Goal: Task Accomplishment & Management: Manage account settings

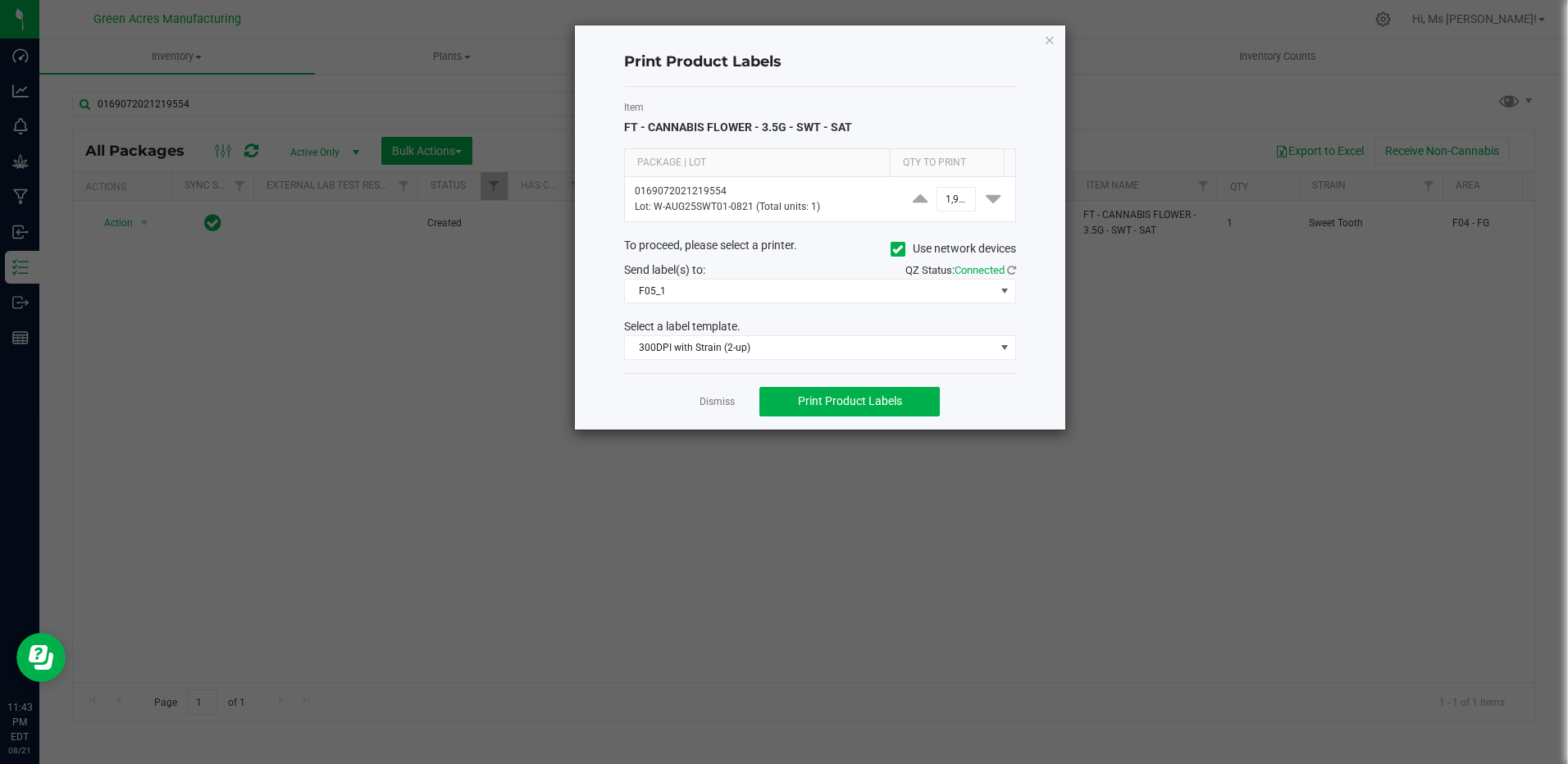
drag, startPoint x: 1438, startPoint y: 501, endPoint x: 1416, endPoint y: 505, distance: 22.4
click at [1437, 498] on ngb-modal-window "Print Product Labels Item FT - CANNABIS FLOWER - 3.5G - SWT - SAT Package | Lot…" at bounding box center [790, 382] width 1580 height 764
click at [712, 398] on link "Dismiss" at bounding box center [717, 402] width 36 height 14
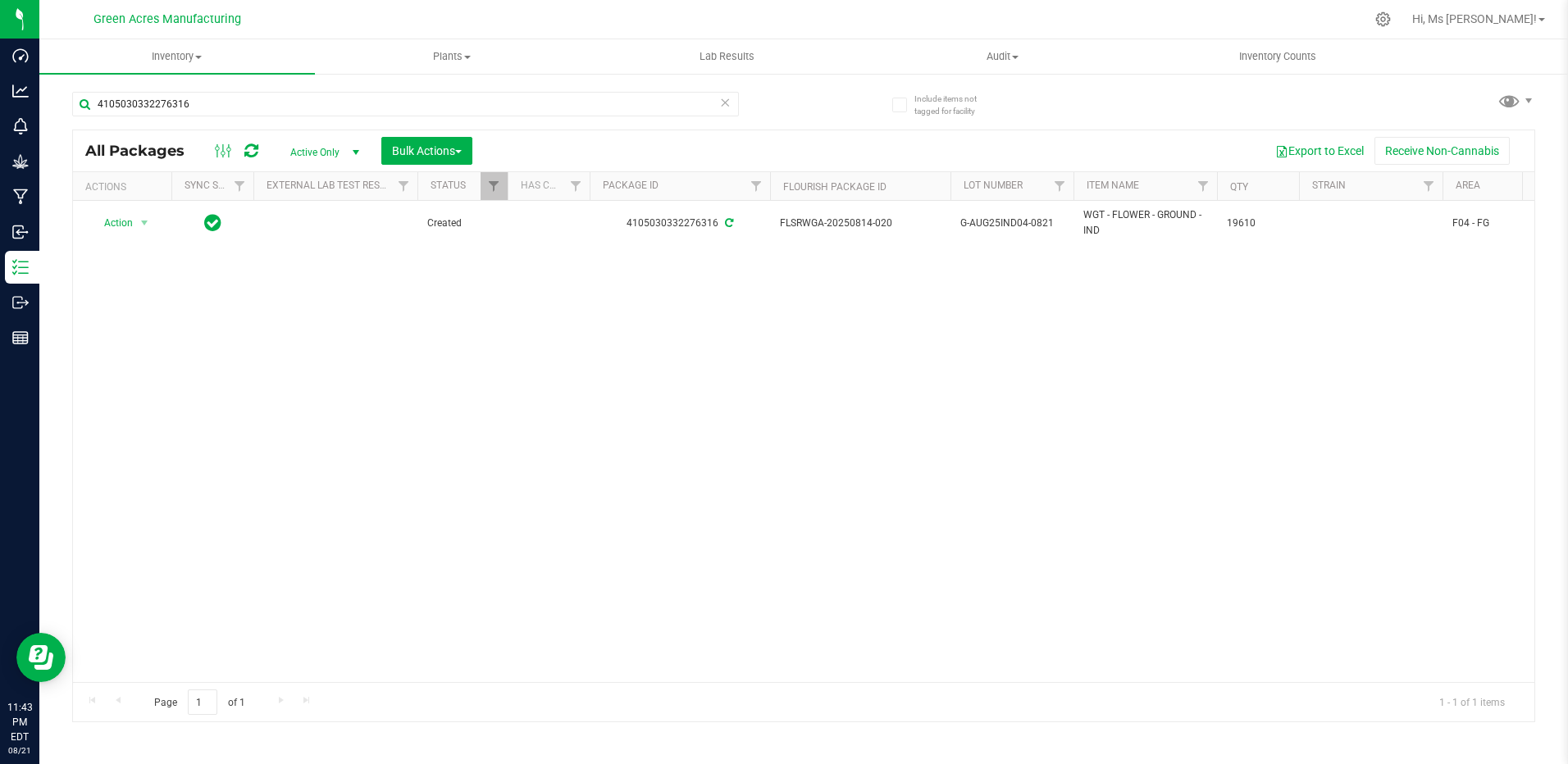
click at [368, 90] on div "4105030332276316" at bounding box center [437, 103] width 732 height 53
click at [352, 98] on input "4105030332276316" at bounding box center [406, 105] width 667 height 25
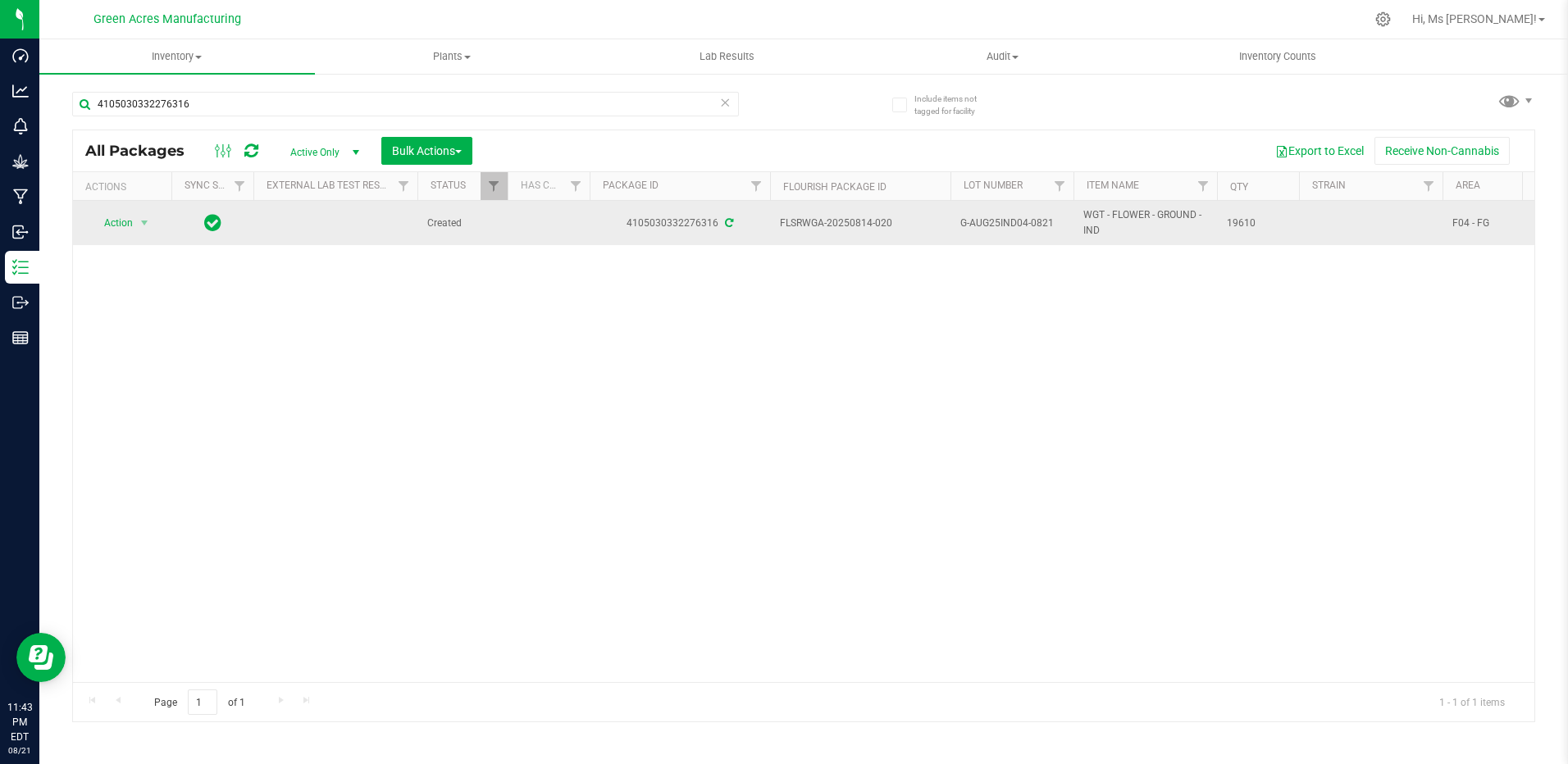
click at [963, 221] on span "G-AUG25IND04-0821" at bounding box center [1011, 223] width 103 height 15
click at [963, 221] on input "G-AUG25IND04-0821" at bounding box center [1008, 223] width 117 height 25
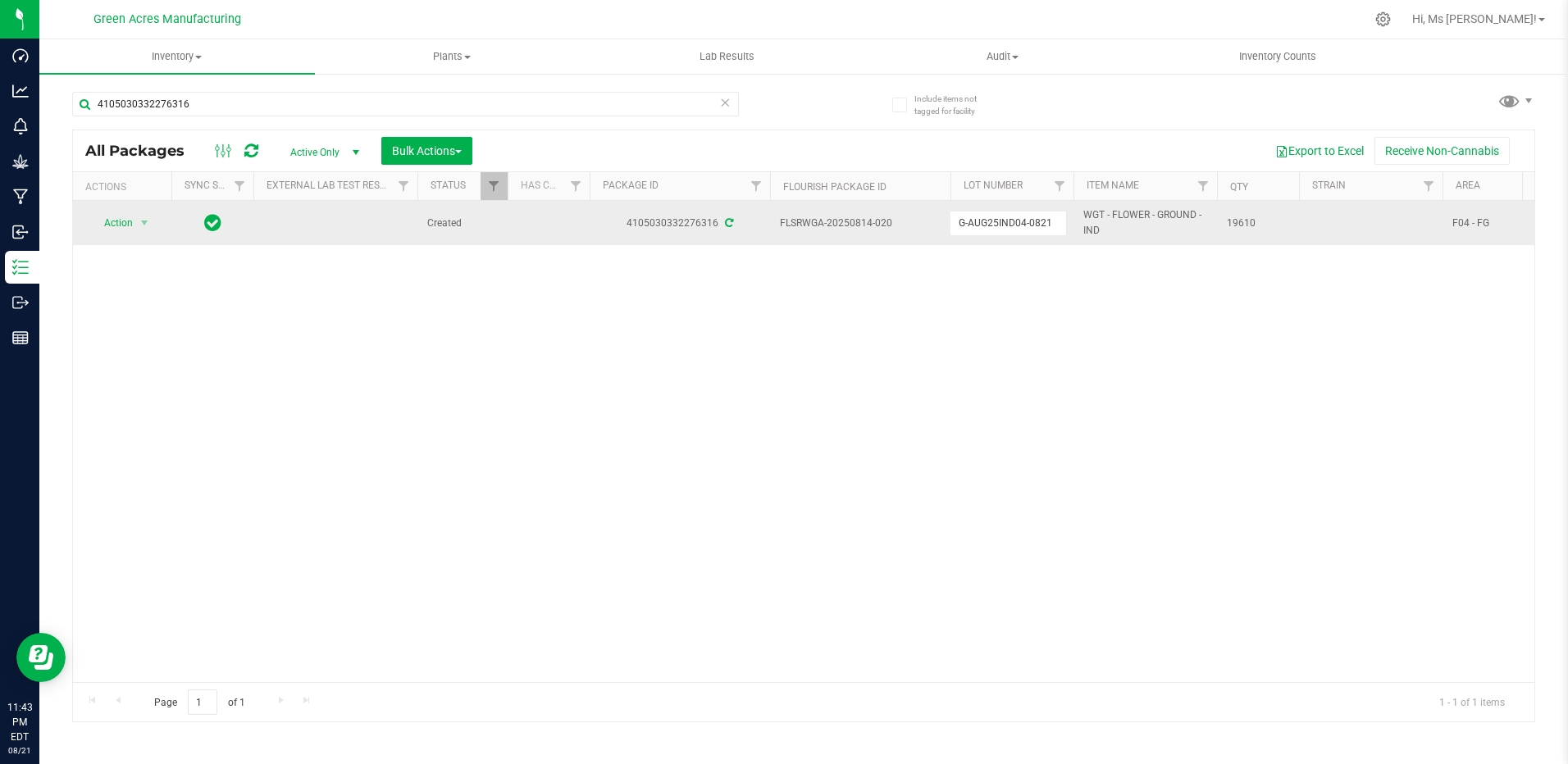
click at [963, 221] on input "G-AUG25IND04-0821" at bounding box center [1008, 223] width 117 height 25
click at [919, 427] on div "Action Action Adjust qty Create package Edit attributes Global inventory Locate…" at bounding box center [804, 441] width 1461 height 481
click at [374, 109] on input "4105030332276316" at bounding box center [406, 105] width 667 height 25
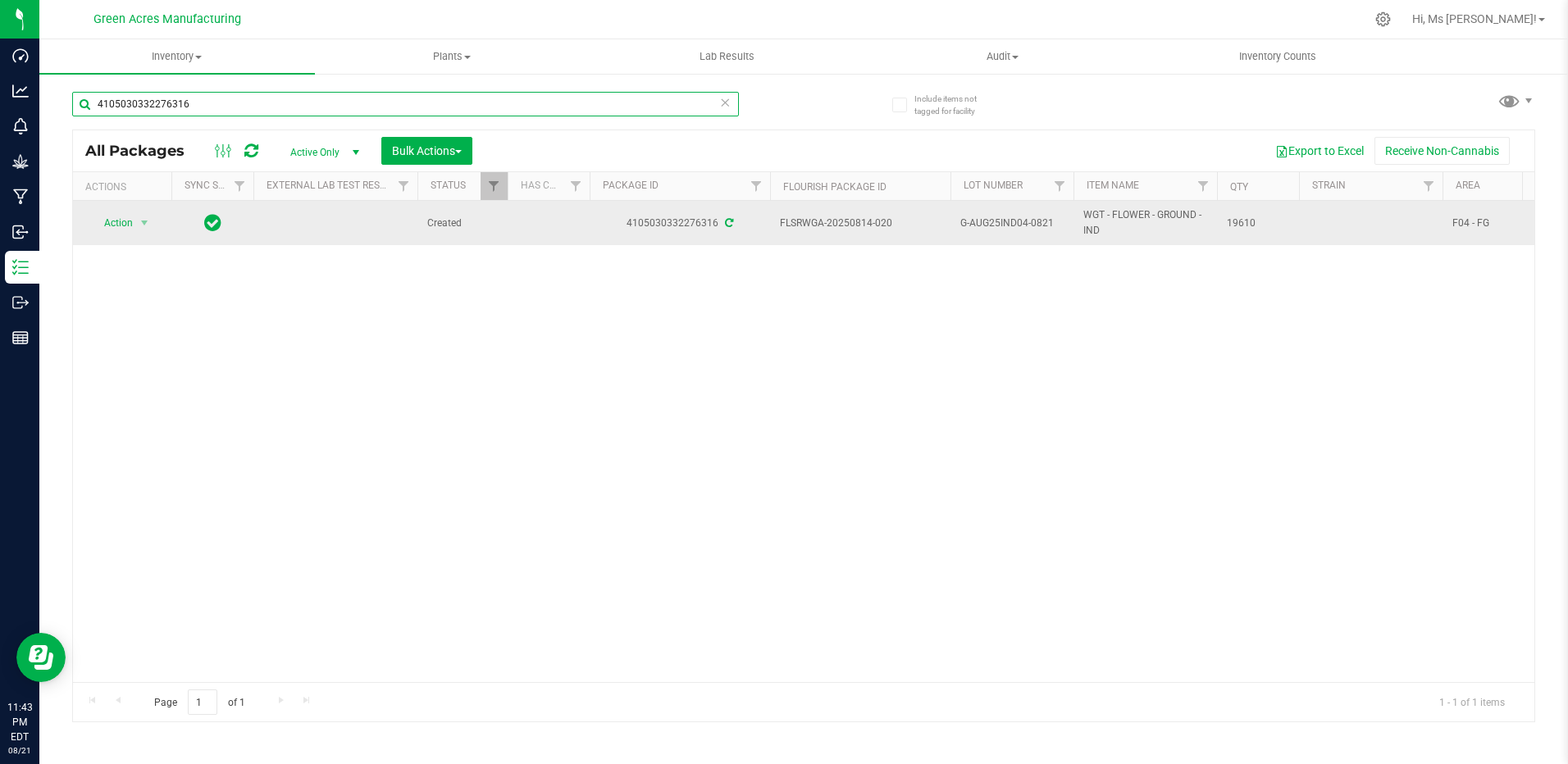
click at [375, 107] on input "4105030332276316" at bounding box center [406, 105] width 667 height 25
paste input "G-AUG25IND04-0821"
click at [370, 98] on input "G-AUG25IND04-0821G-AUG25IND04-0821" at bounding box center [406, 105] width 667 height 25
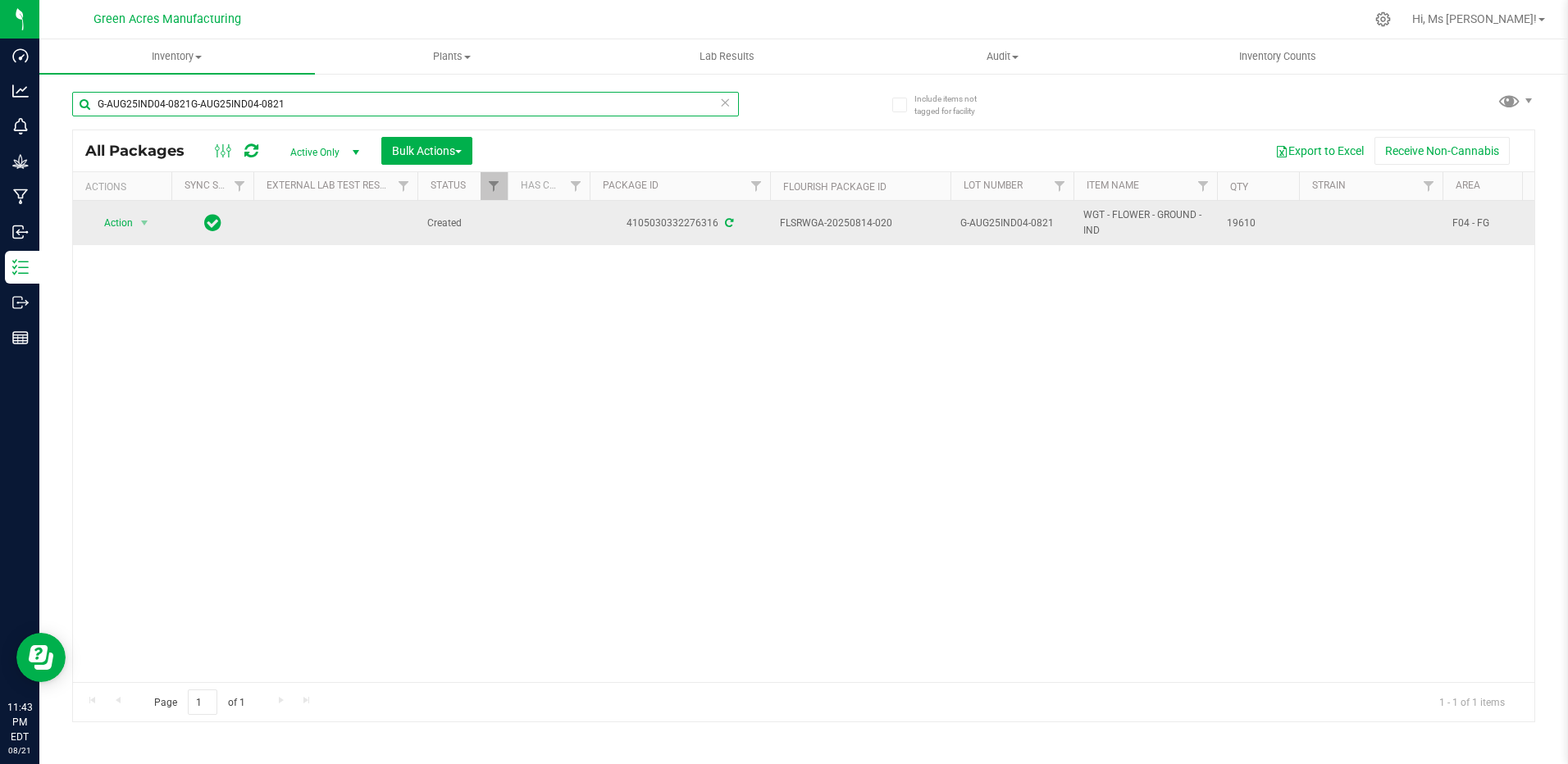
click at [370, 98] on input "G-AUG25IND04-0821G-AUG25IND04-0821" at bounding box center [406, 105] width 667 height 25
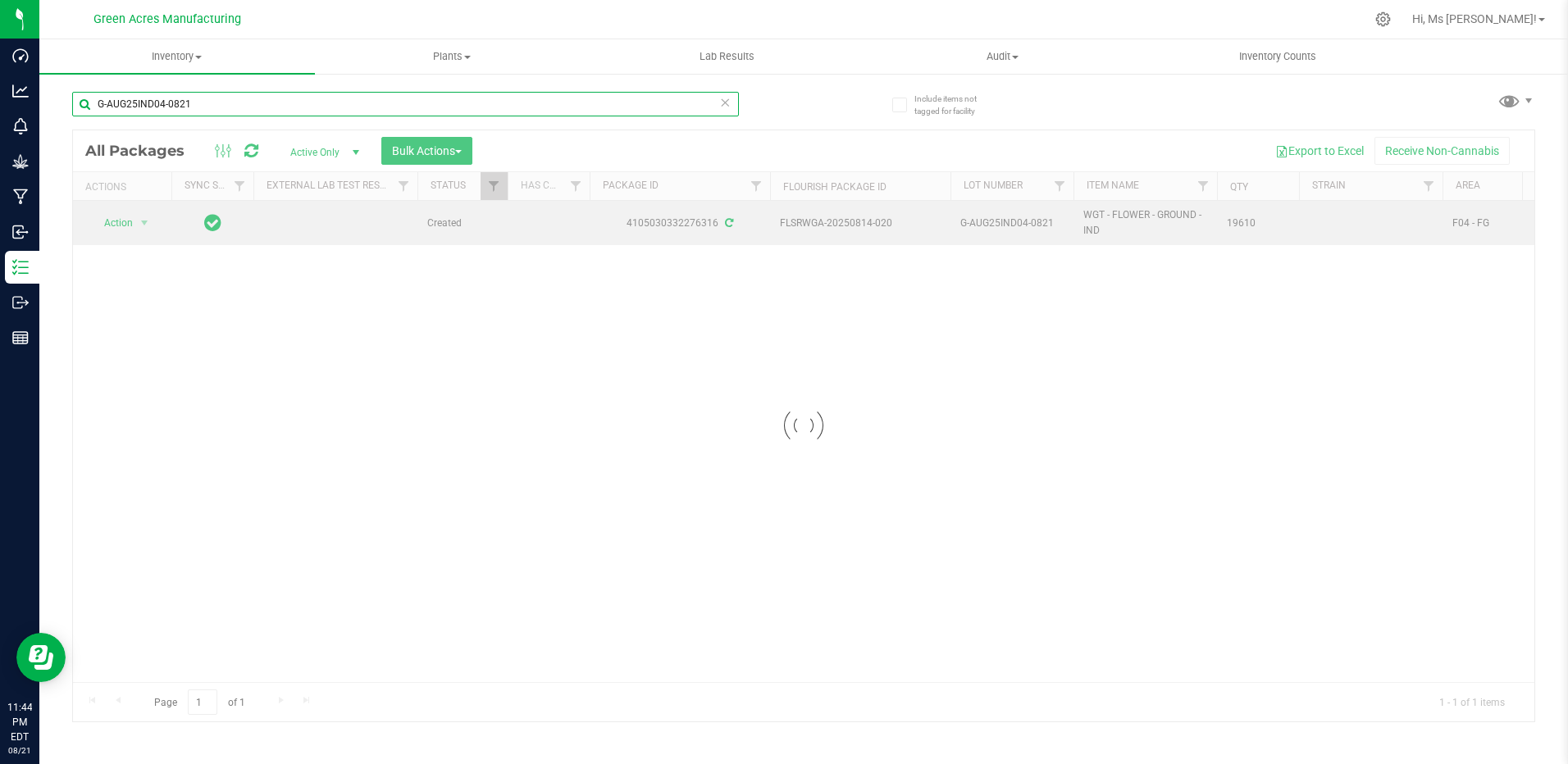
type input "G-AUG25IND04-0821"
click at [743, 481] on div at bounding box center [804, 426] width 1461 height 591
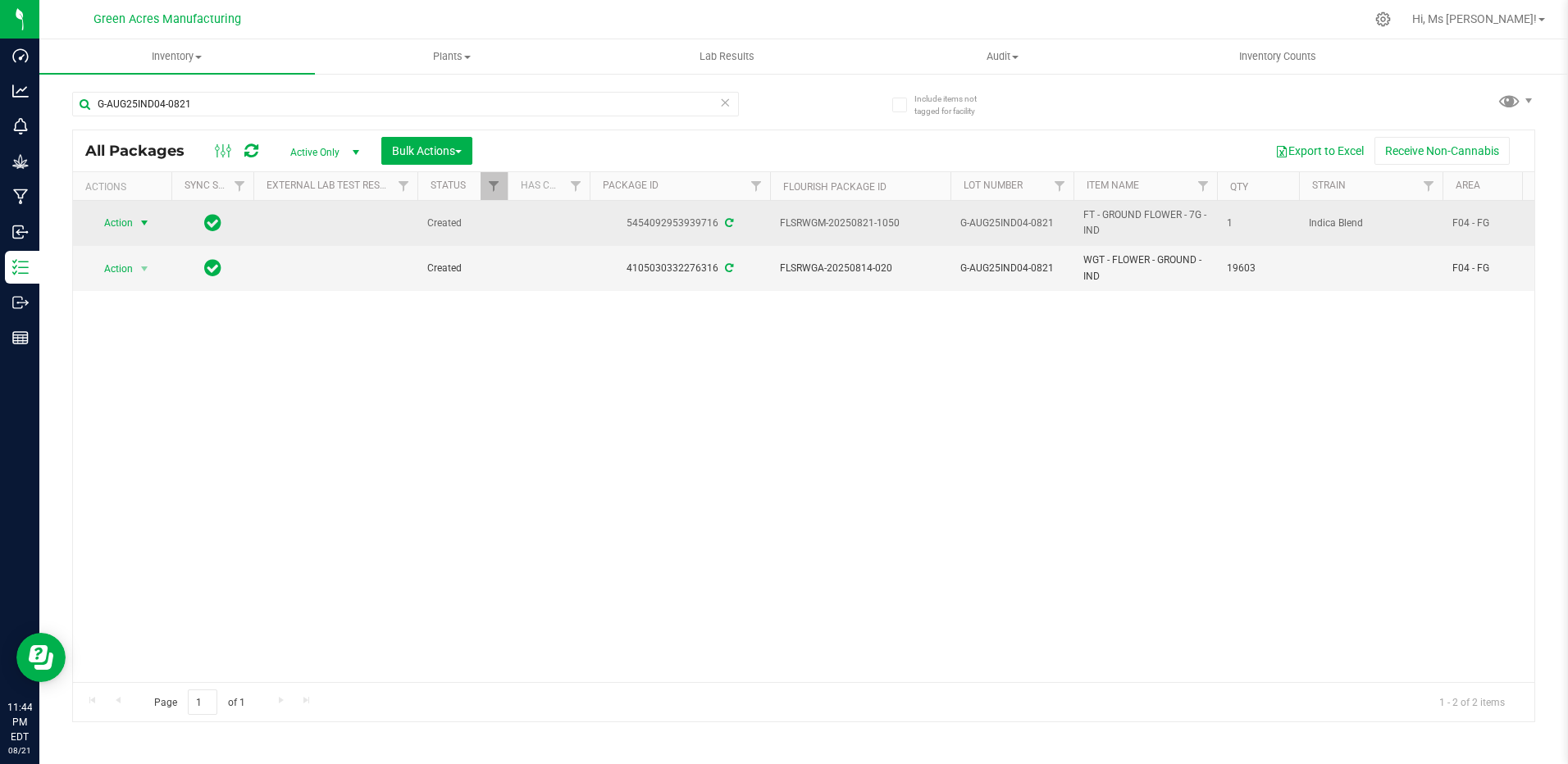
click at [125, 220] on span "Action" at bounding box center [112, 223] width 44 height 23
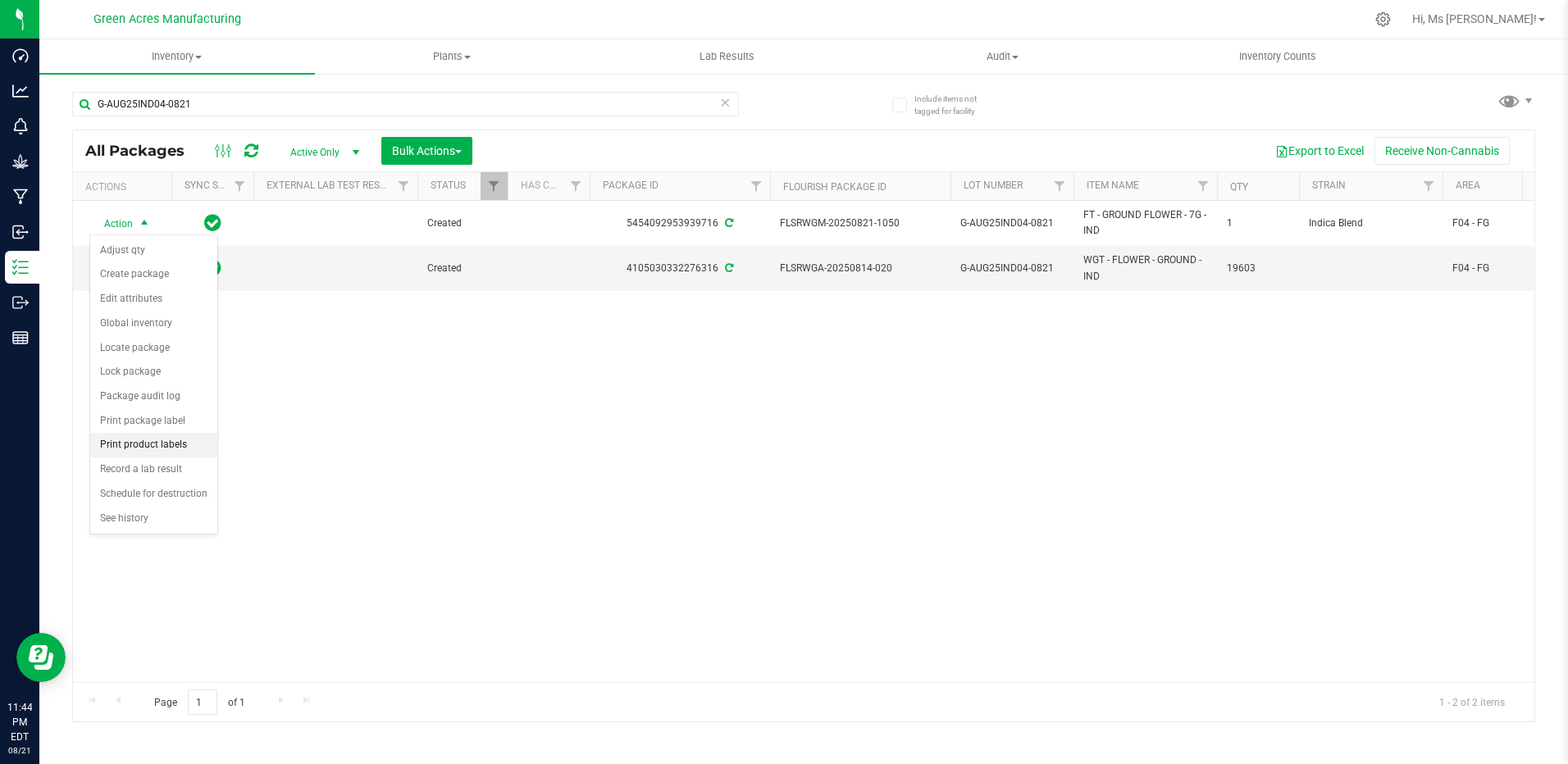
click at [169, 448] on li "Print product labels" at bounding box center [154, 445] width 127 height 25
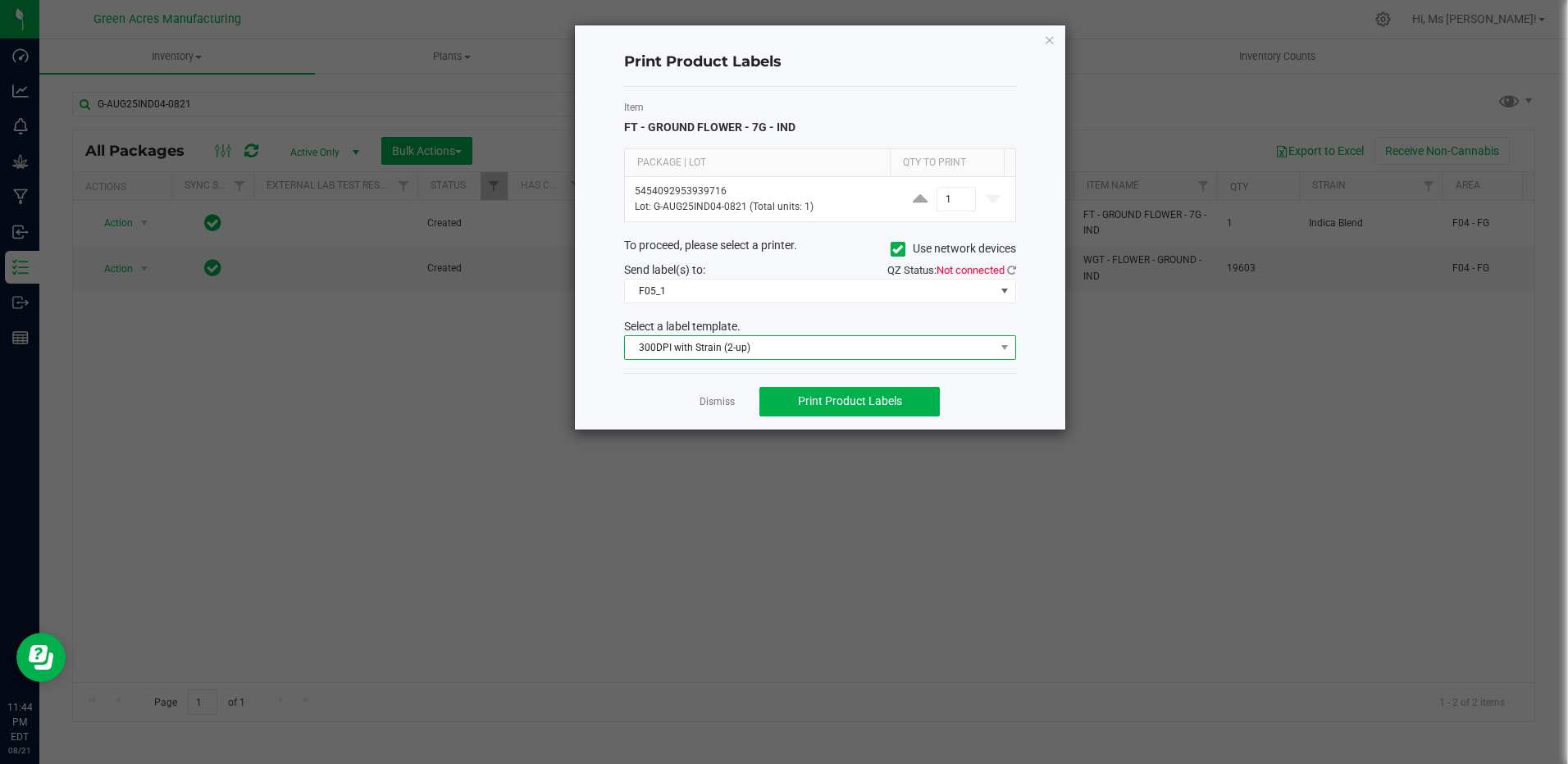
click at [857, 348] on span "300DPI with Strain (2-up)" at bounding box center [809, 348] width 370 height 23
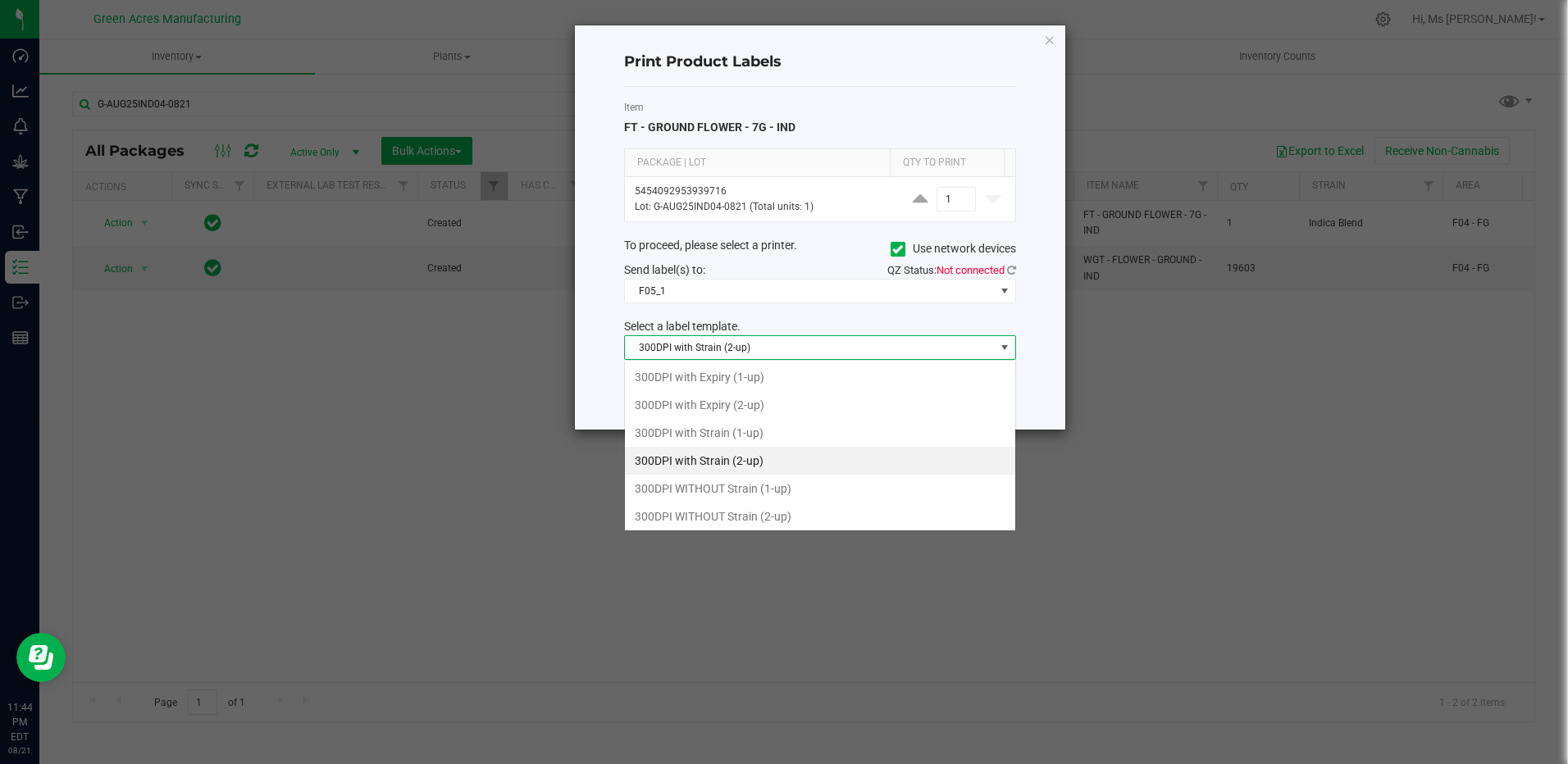
scroll to position [25, 392]
click at [794, 505] on li "300DPI WITHOUT Strain (2-up)" at bounding box center [820, 516] width 390 height 28
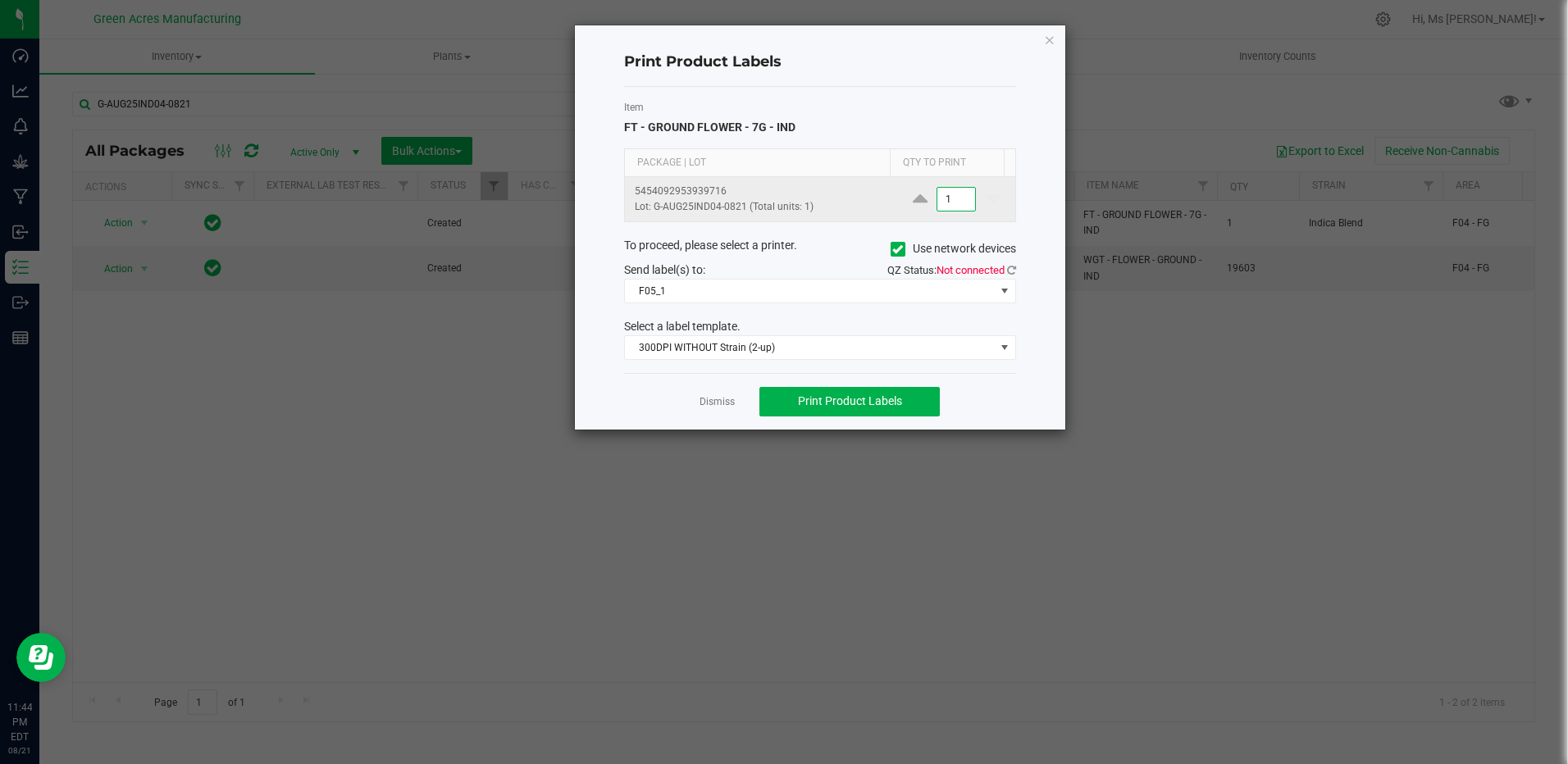
click at [947, 208] on input "1" at bounding box center [956, 199] width 37 height 23
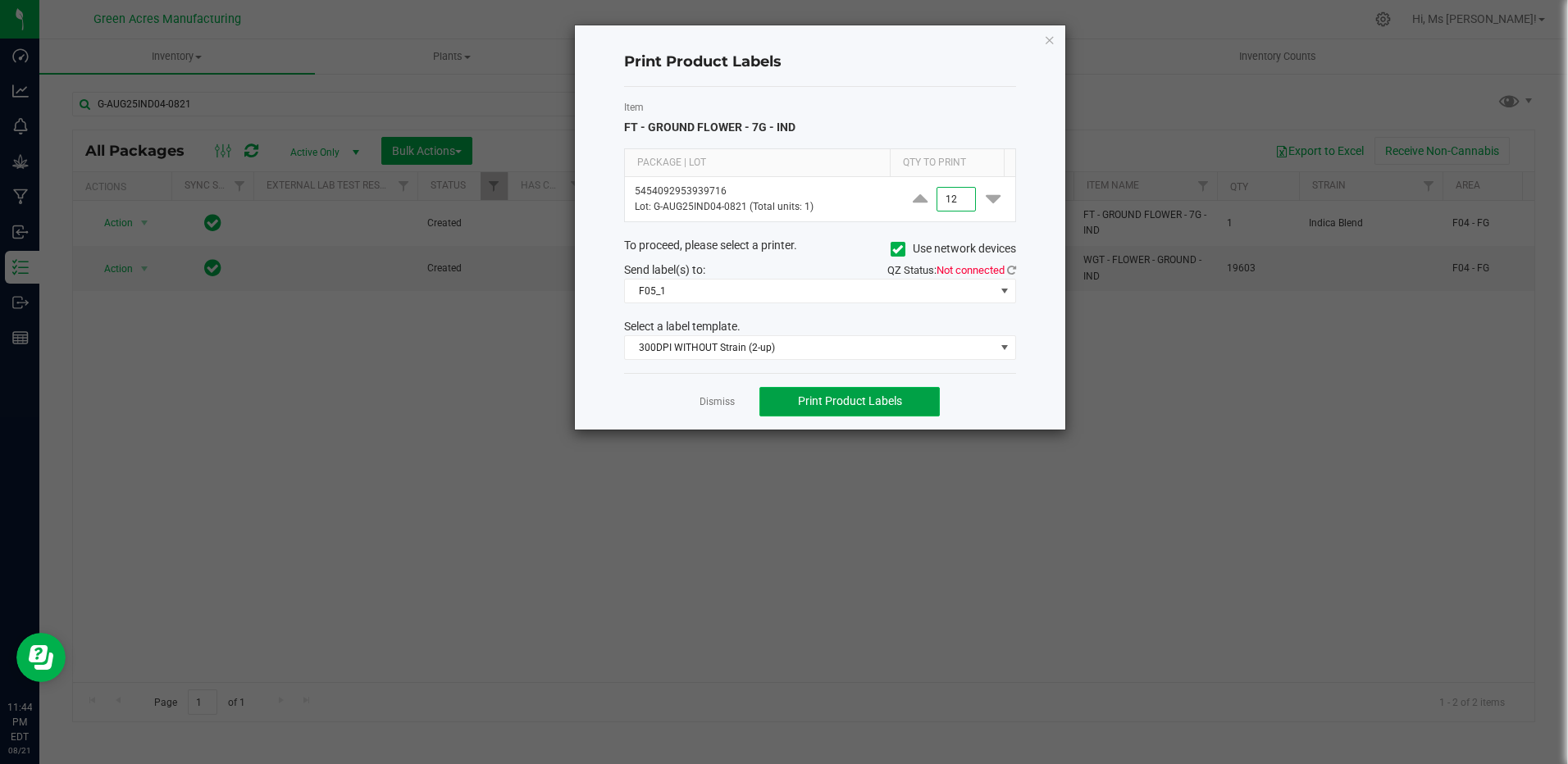
click at [852, 407] on span "Print Product Labels" at bounding box center [850, 401] width 104 height 13
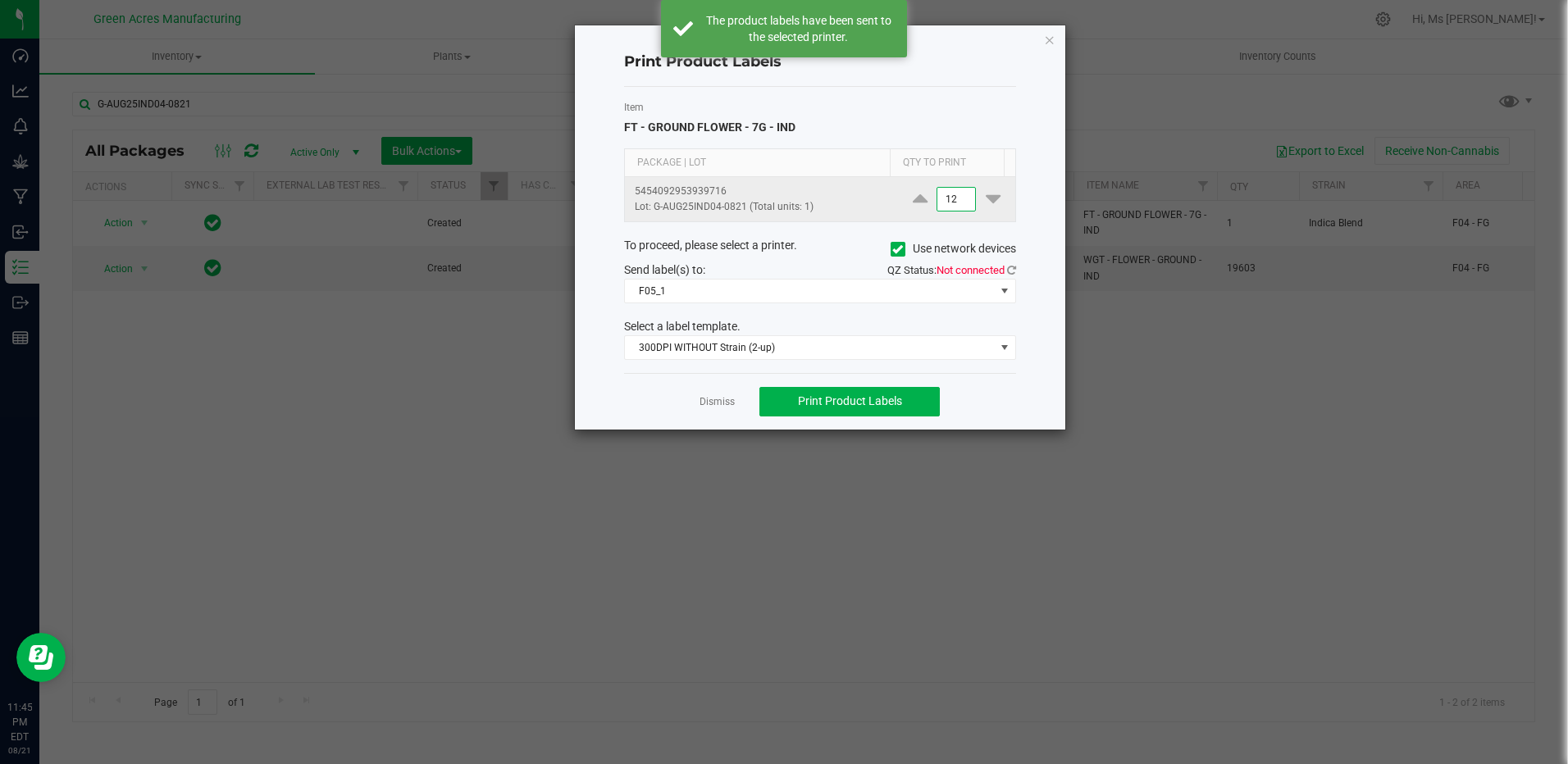
click at [950, 201] on input "12" at bounding box center [956, 199] width 37 height 23
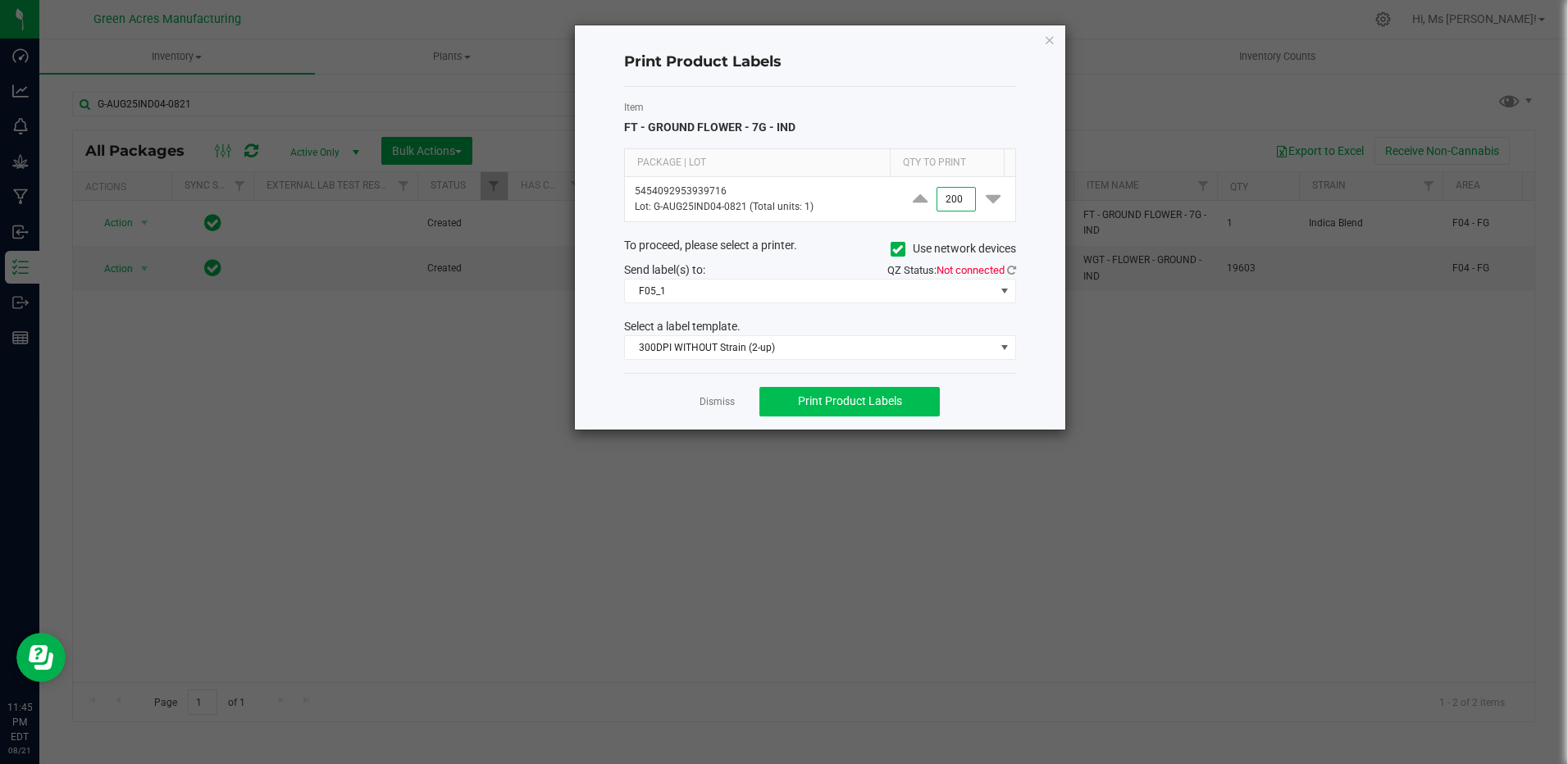
type input "200"
click at [910, 408] on button "Print Product Labels" at bounding box center [850, 402] width 181 height 30
click at [908, 398] on button "Print Product Labels" at bounding box center [850, 402] width 181 height 30
click at [884, 405] on span "Print Product Labels" at bounding box center [850, 401] width 104 height 13
click at [725, 415] on div "Dismiss Print Product Labels" at bounding box center [820, 401] width 392 height 57
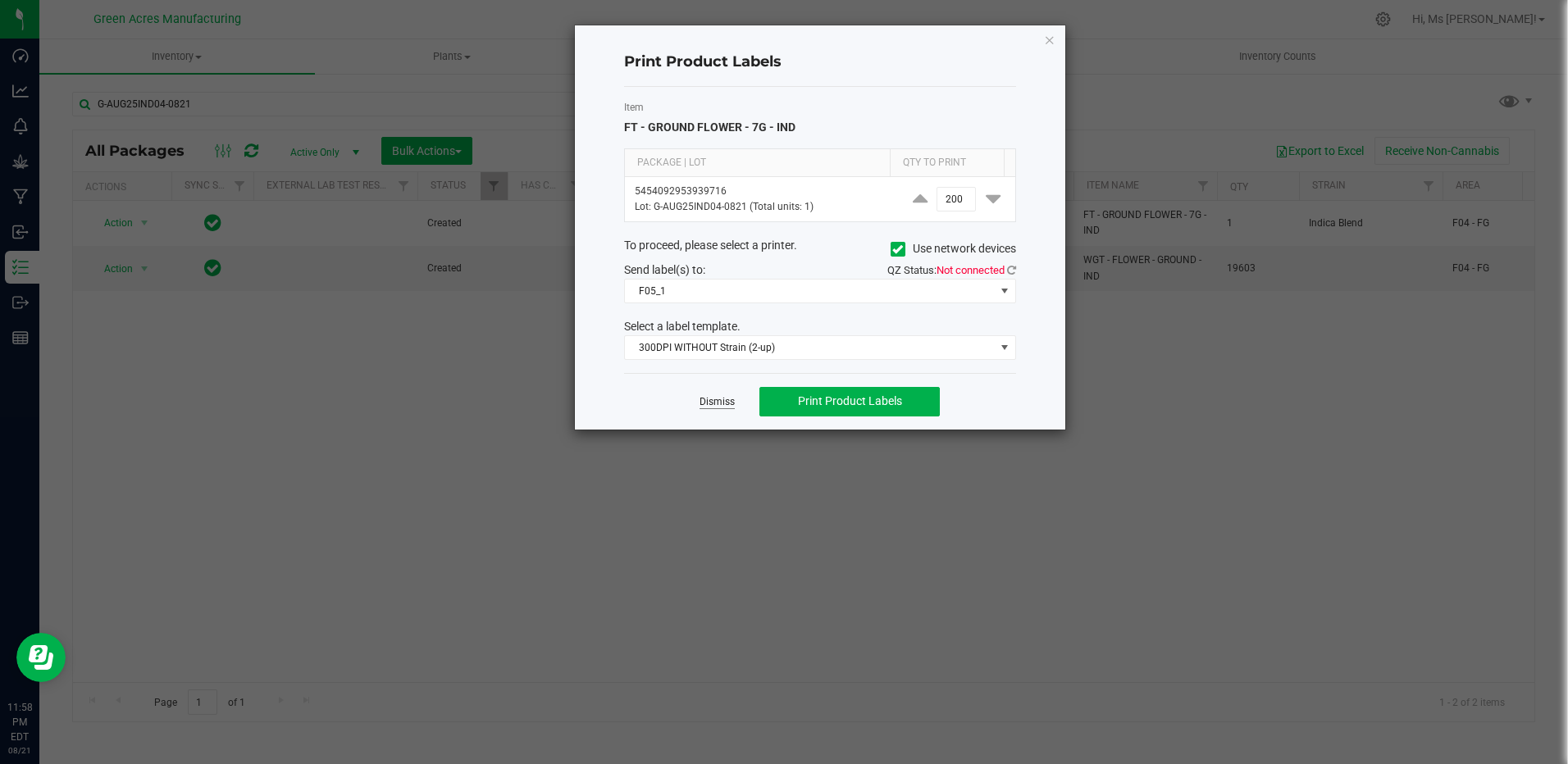
click at [732, 400] on link "Dismiss" at bounding box center [717, 402] width 36 height 14
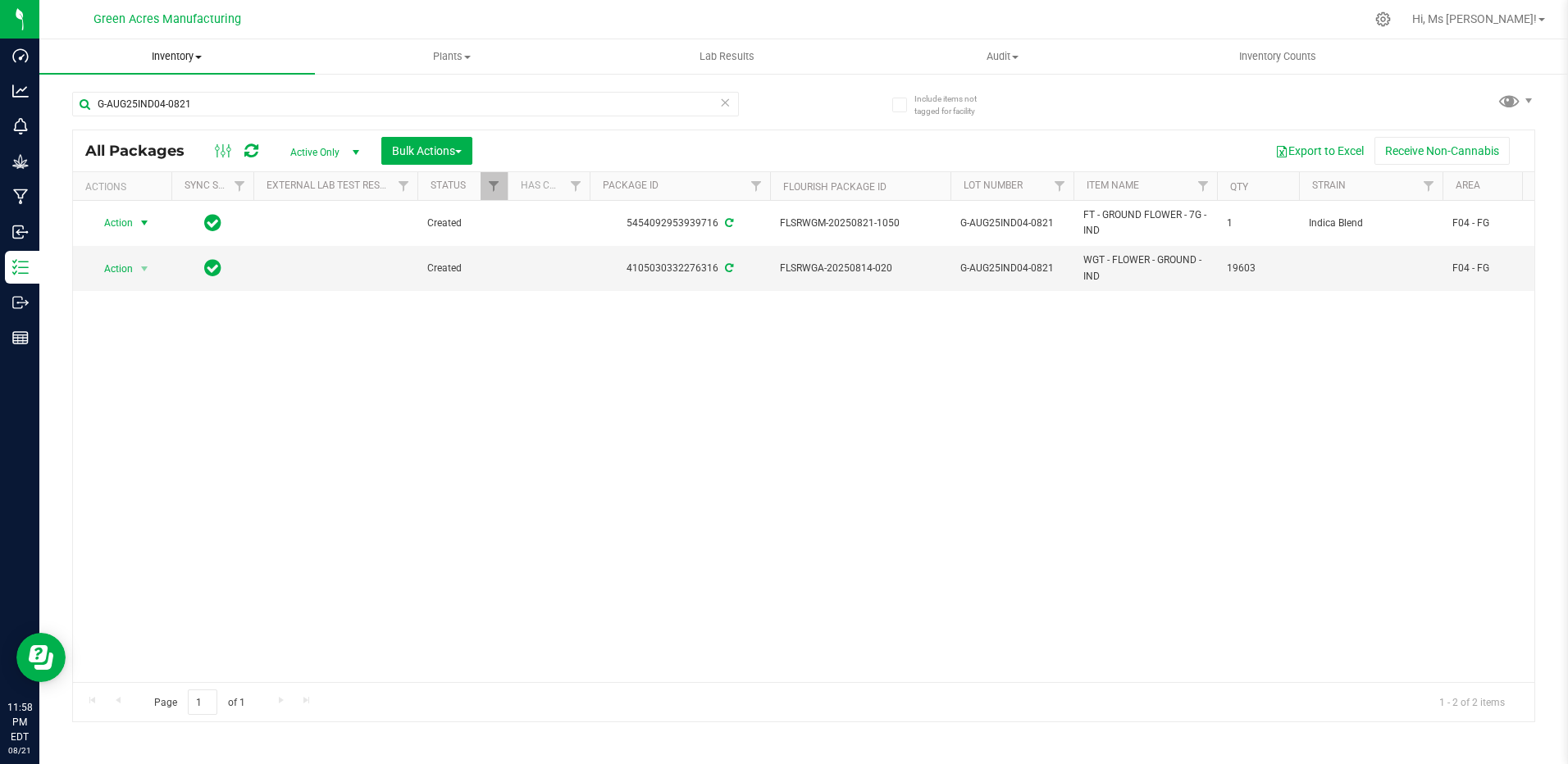
click at [173, 68] on uib-tab-heading "Inventory All packages All inventory Waste log Create inventory" at bounding box center [177, 57] width 276 height 35
click at [172, 198] on span "From bill of materials" at bounding box center [113, 197] width 148 height 14
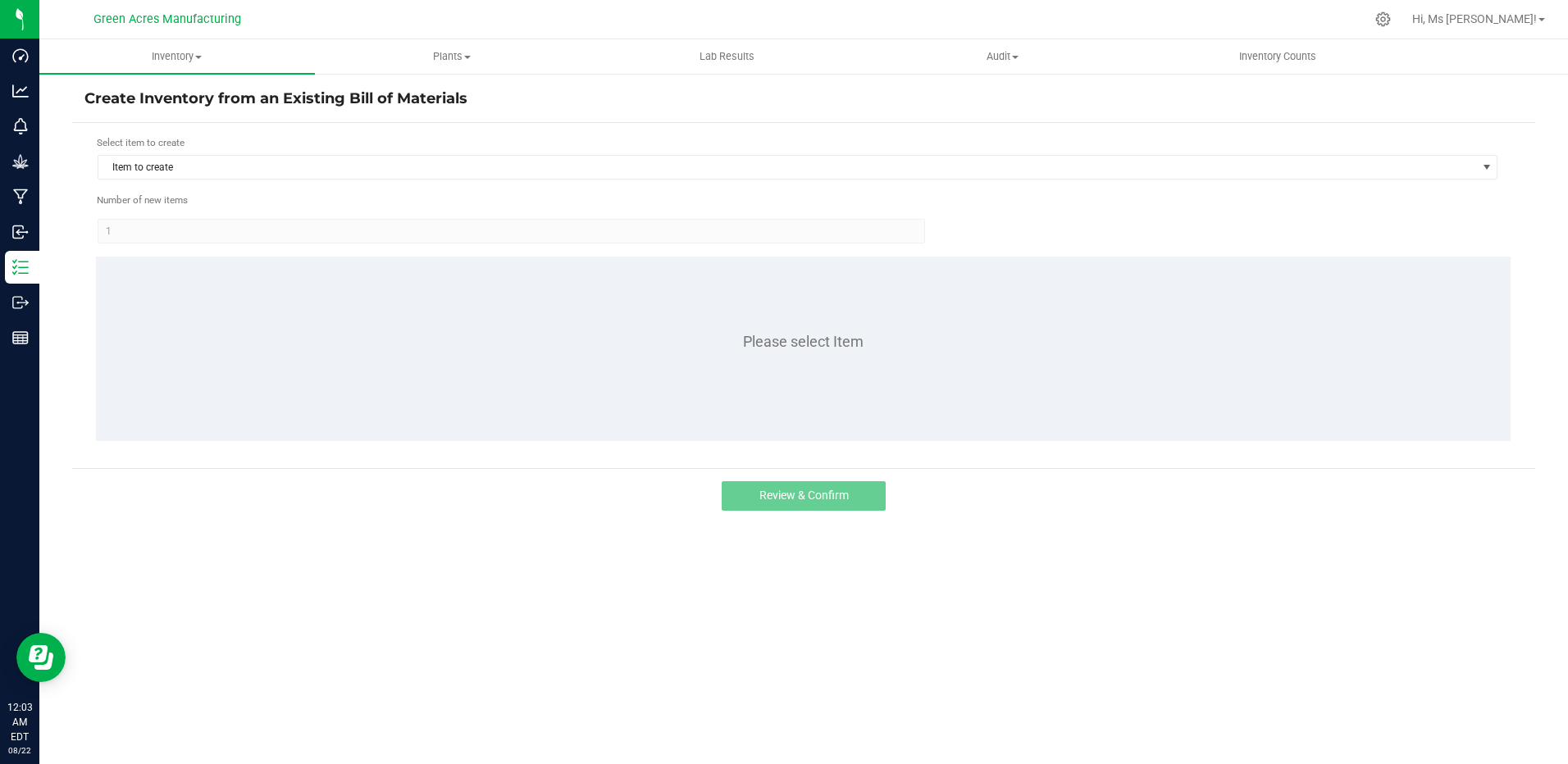
click at [75, 244] on div "Select item to create Item to create Number of new items 1 Please select Item" at bounding box center [804, 295] width 1463 height 345
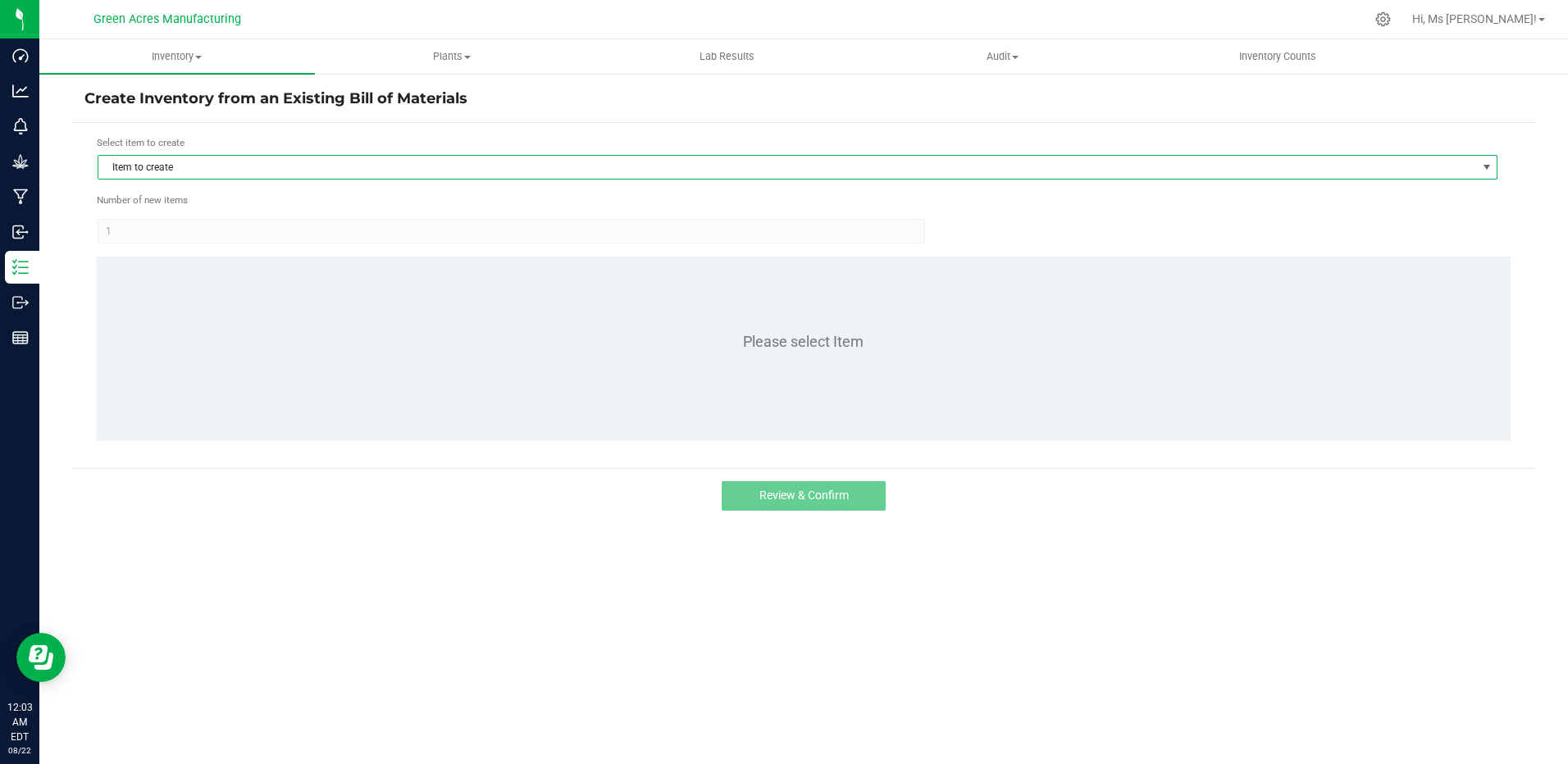
click at [203, 176] on span "Item to create" at bounding box center [786, 167] width 1378 height 23
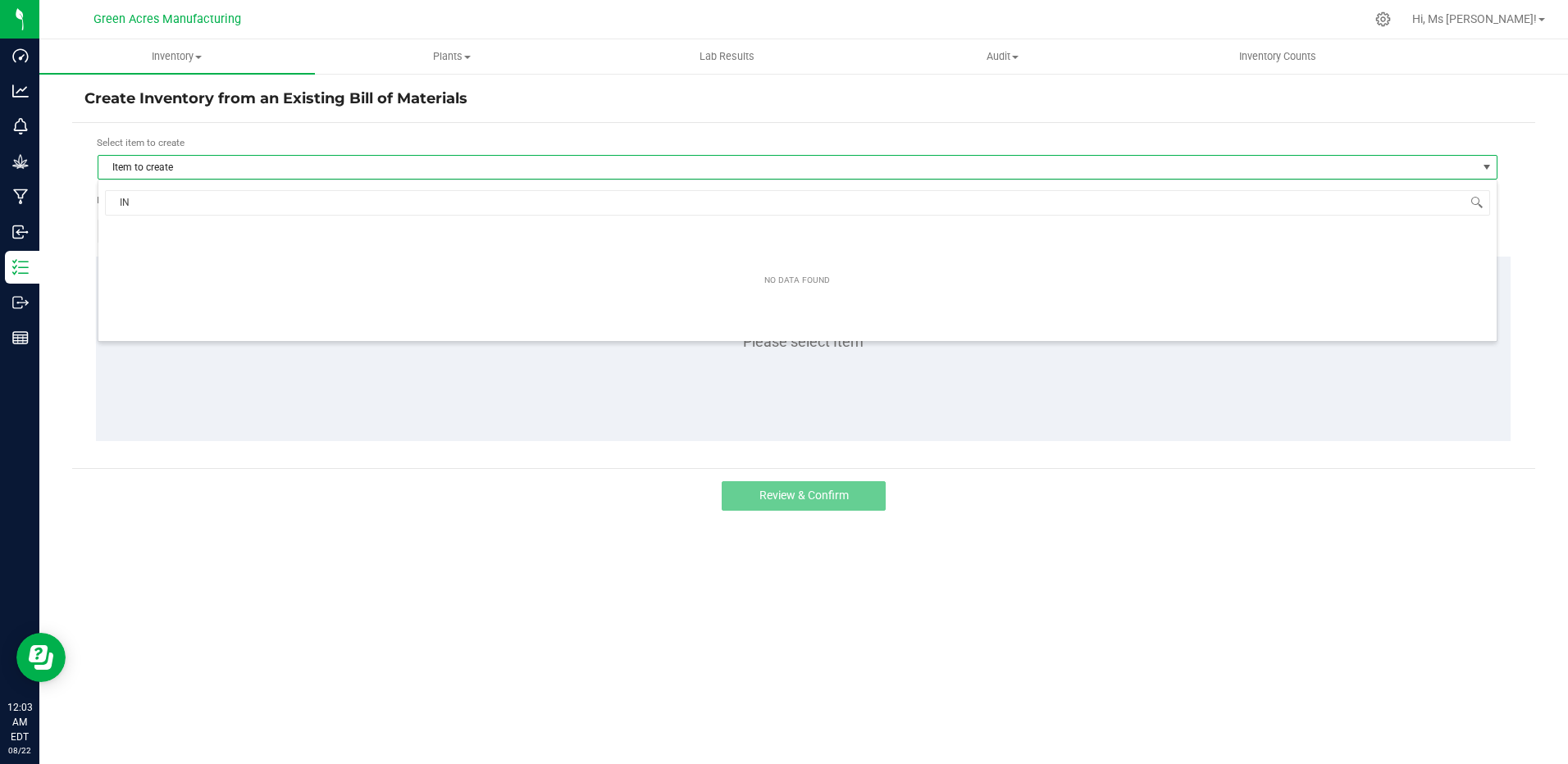
type input "I"
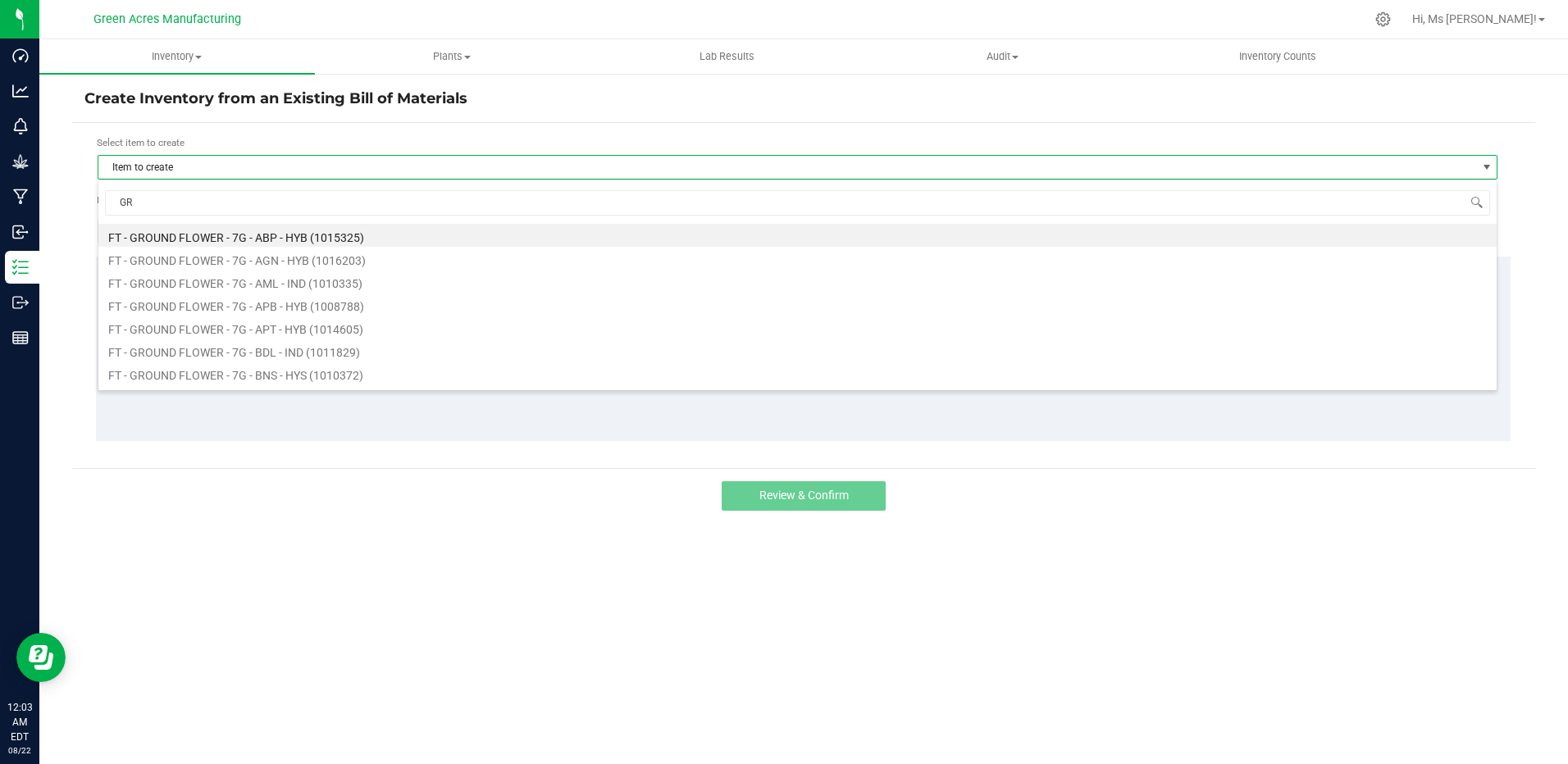
type input "G"
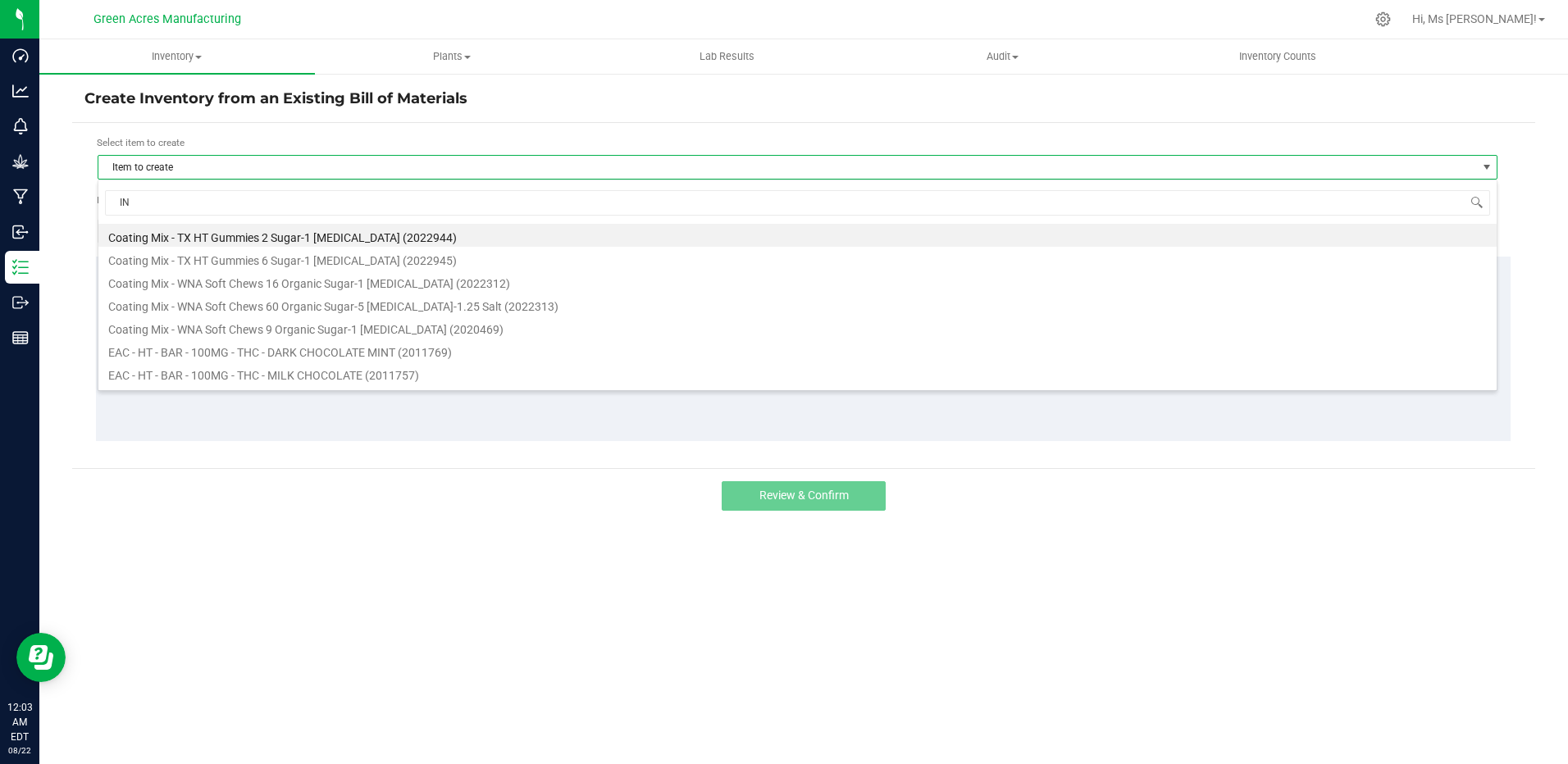
type input "IND"
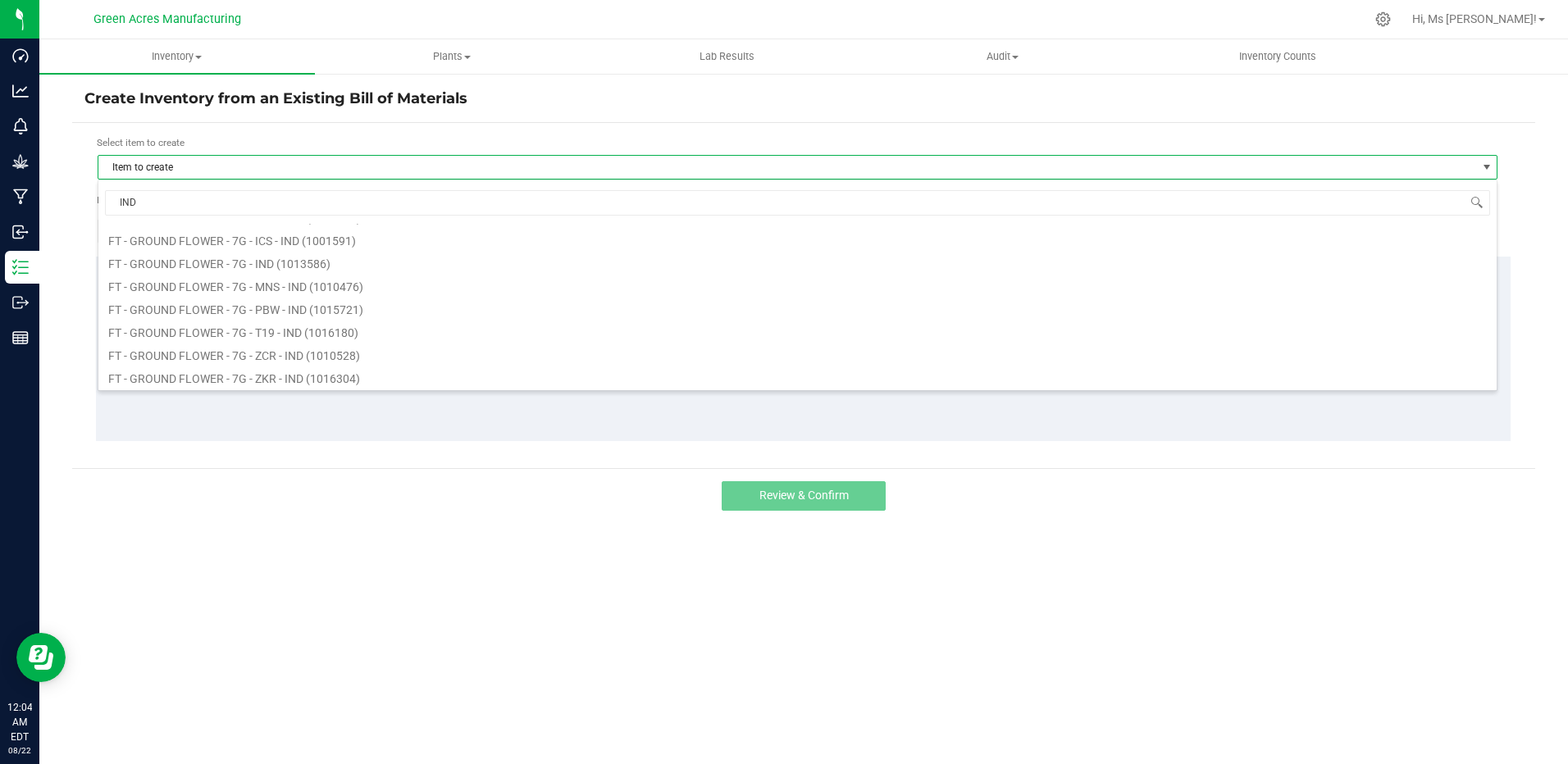
scroll to position [5493, 0]
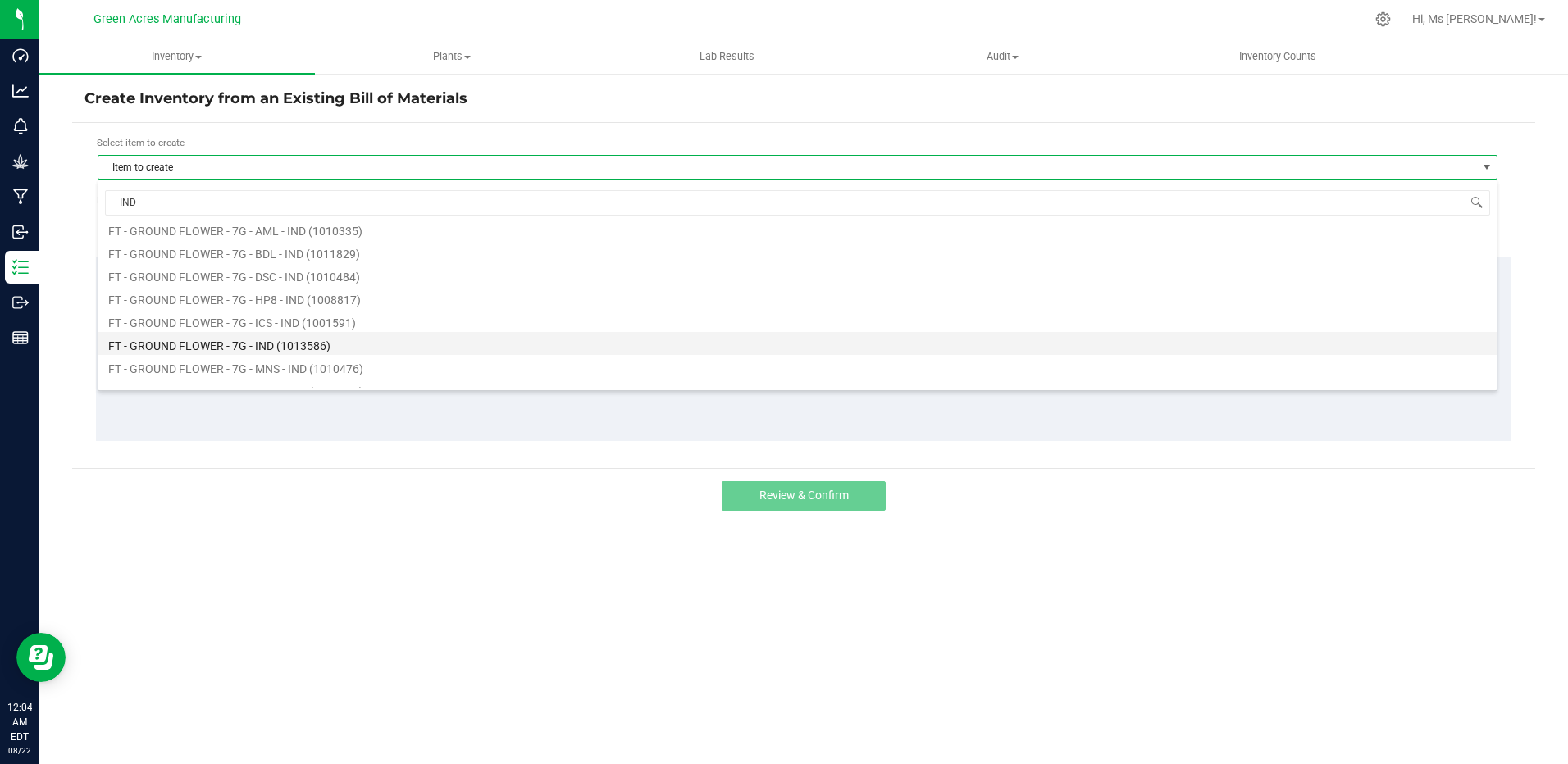
click at [611, 341] on li "FT - GROUND FLOWER - 7G - IND (1013586)" at bounding box center [797, 344] width 1399 height 23
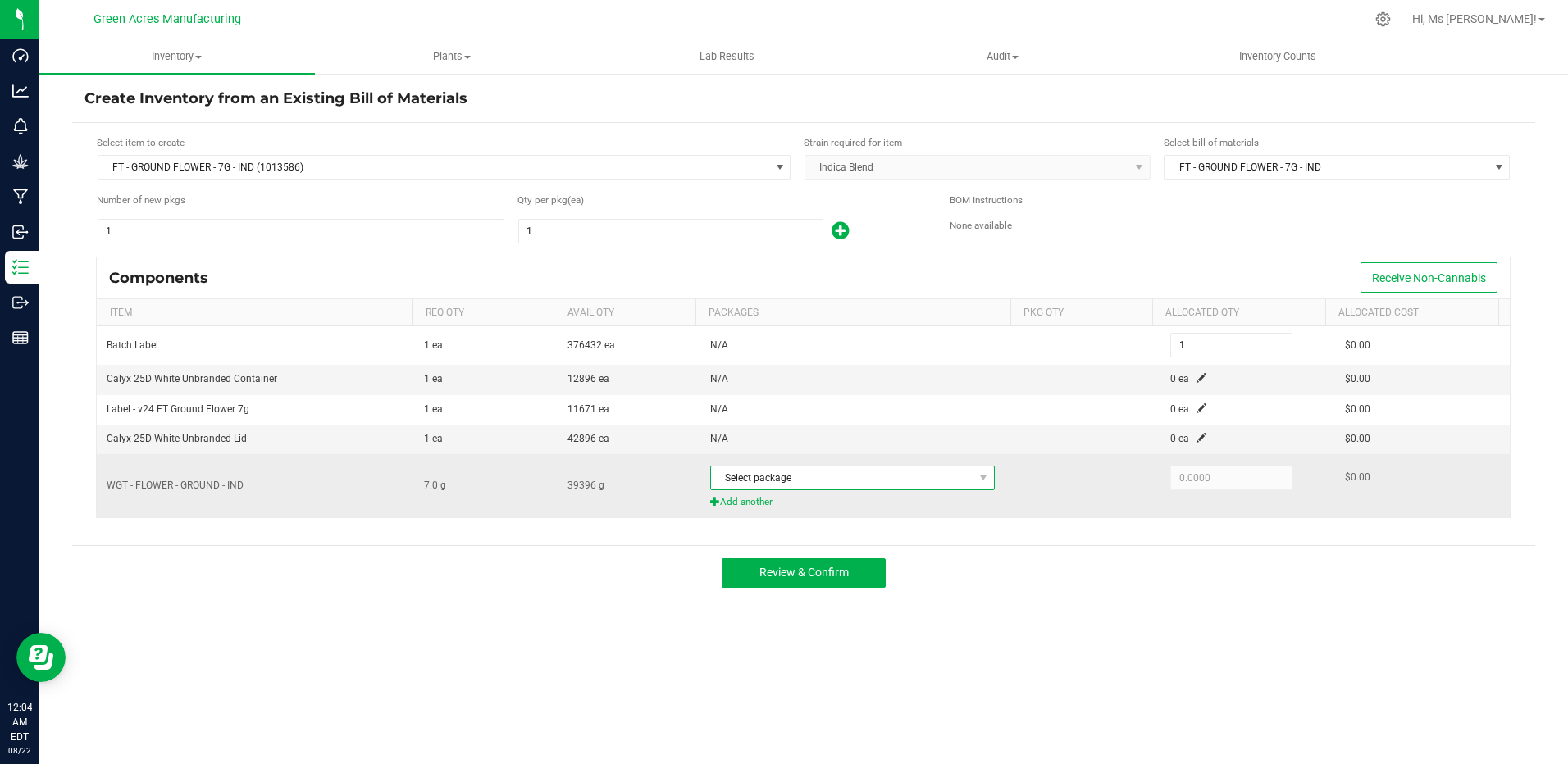
click at [908, 487] on span "Select package" at bounding box center [842, 478] width 262 height 23
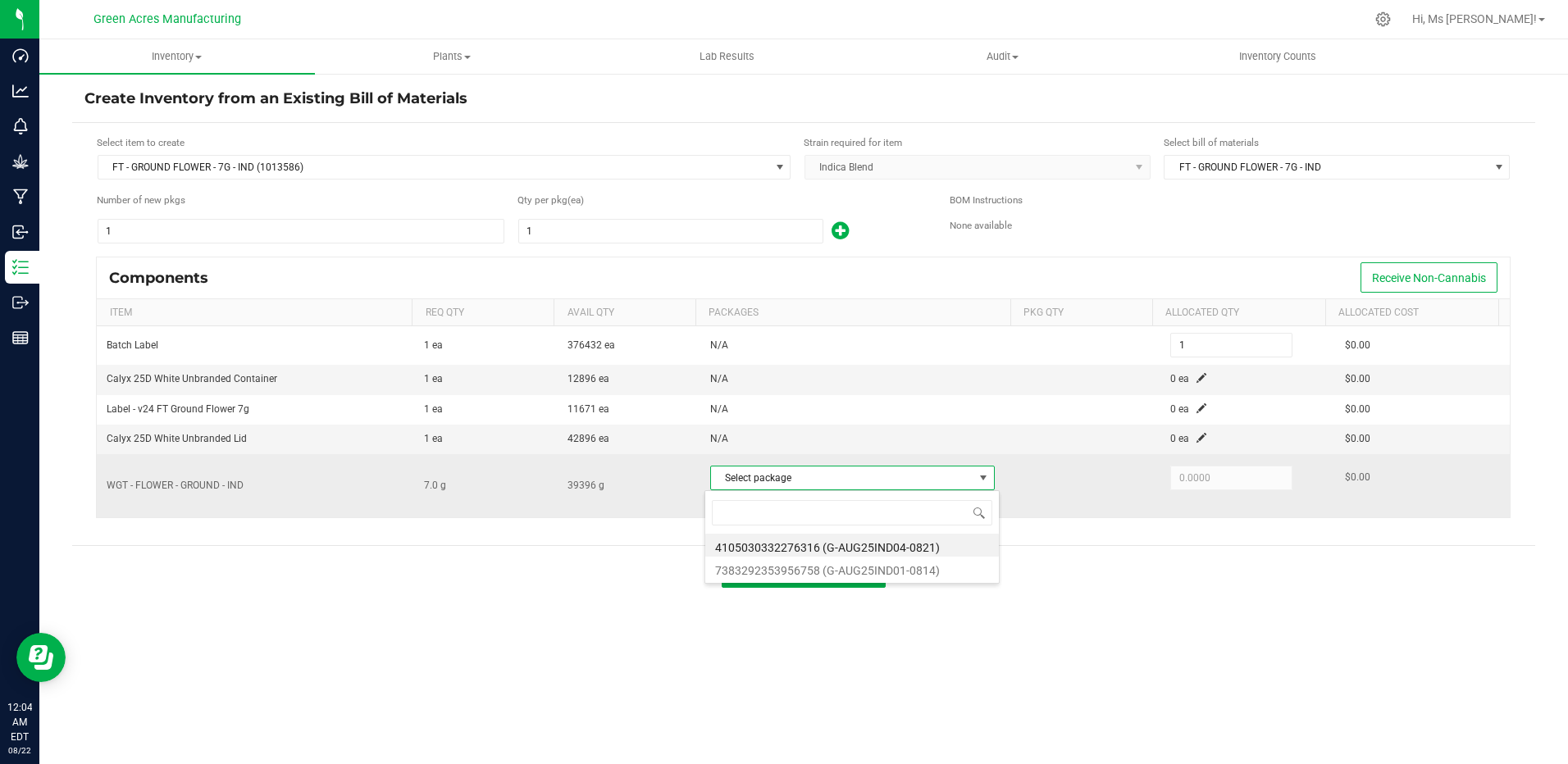
scroll to position [25, 282]
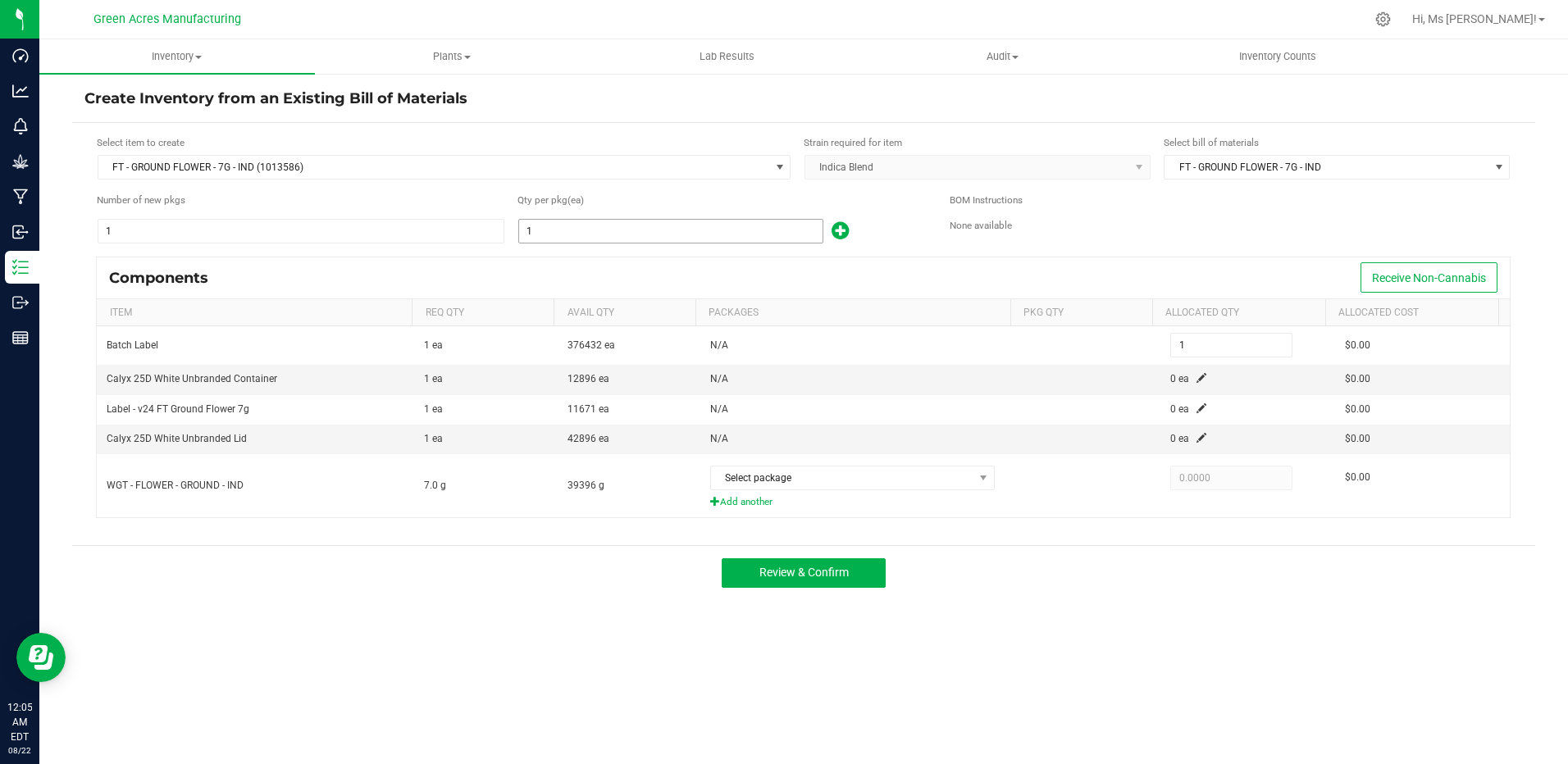
click at [676, 236] on input "1" at bounding box center [671, 232] width 304 height 23
type input "2"
type input "27"
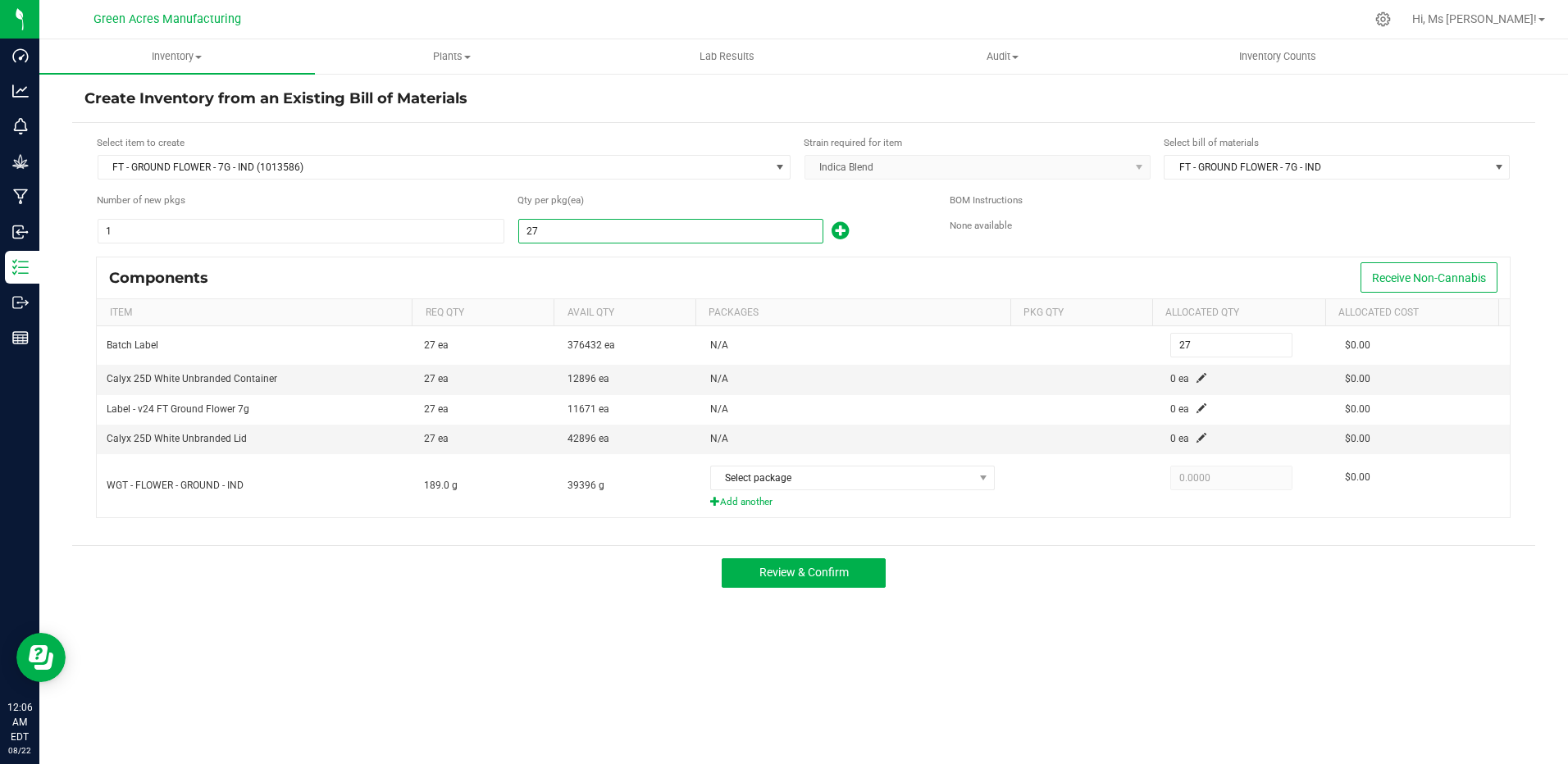
type input "272"
type input "2726"
type input "2,726"
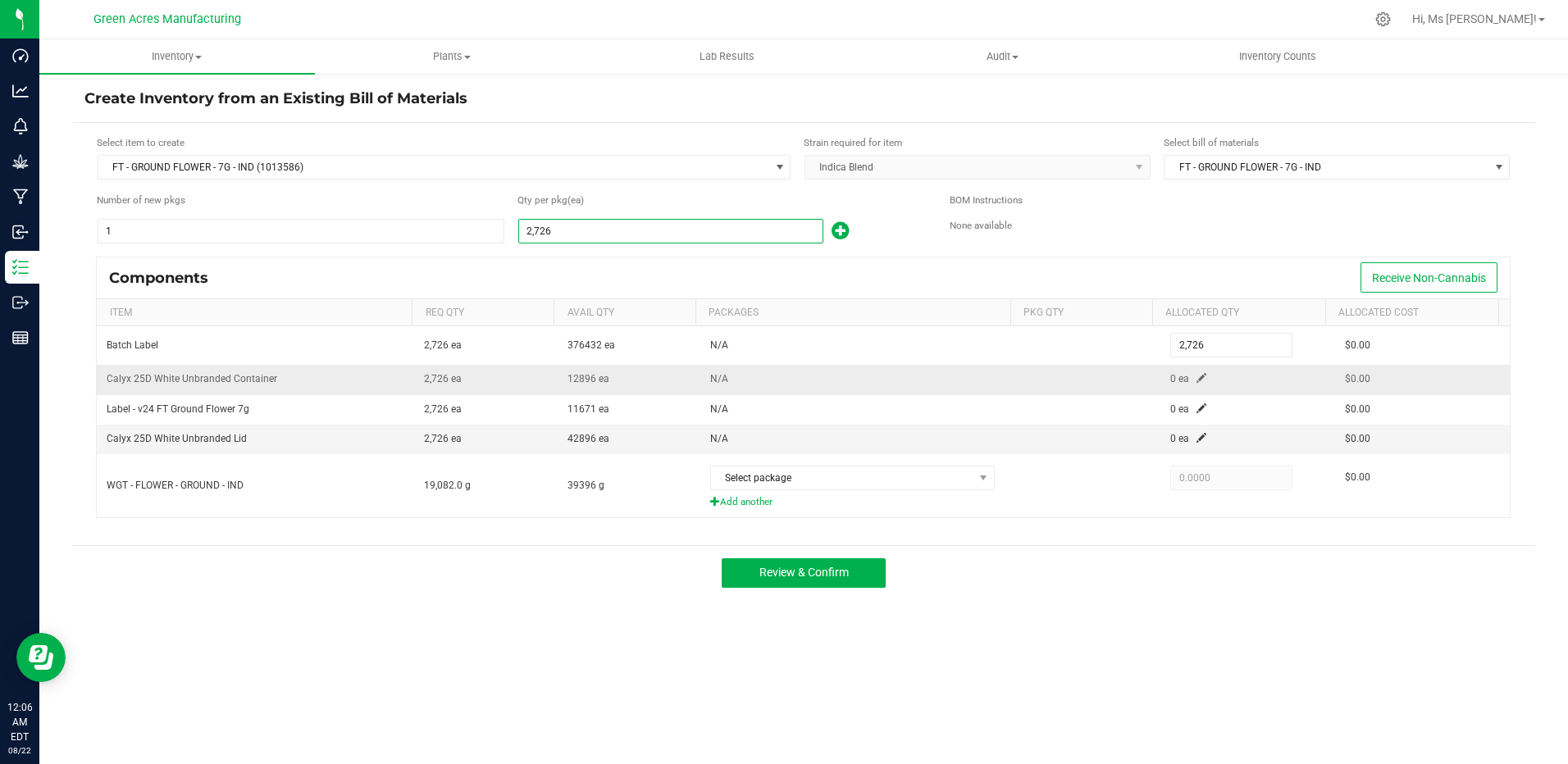
click at [1197, 377] on span at bounding box center [1202, 378] width 10 height 10
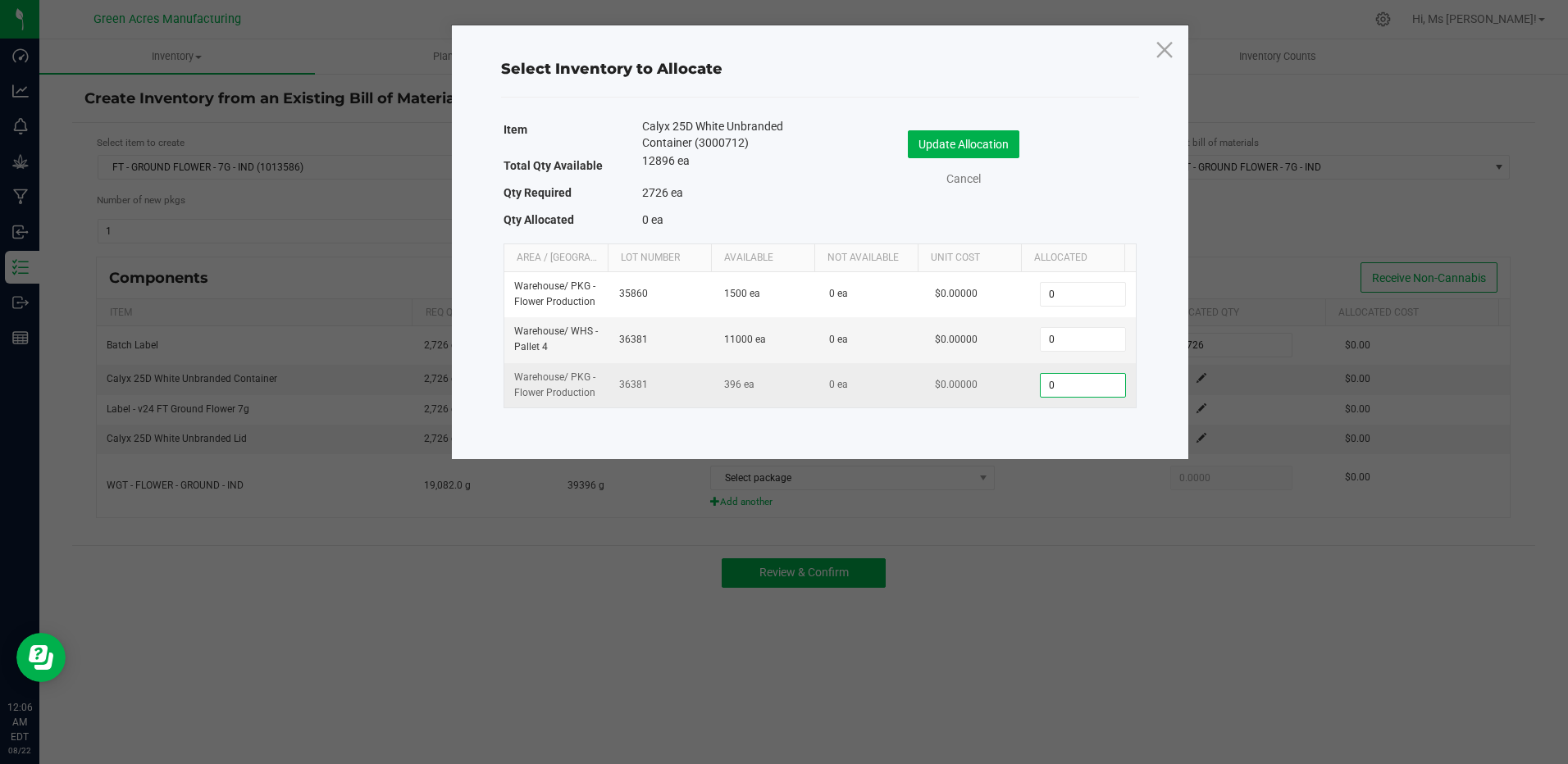
click at [1071, 388] on input "0" at bounding box center [1083, 385] width 84 height 23
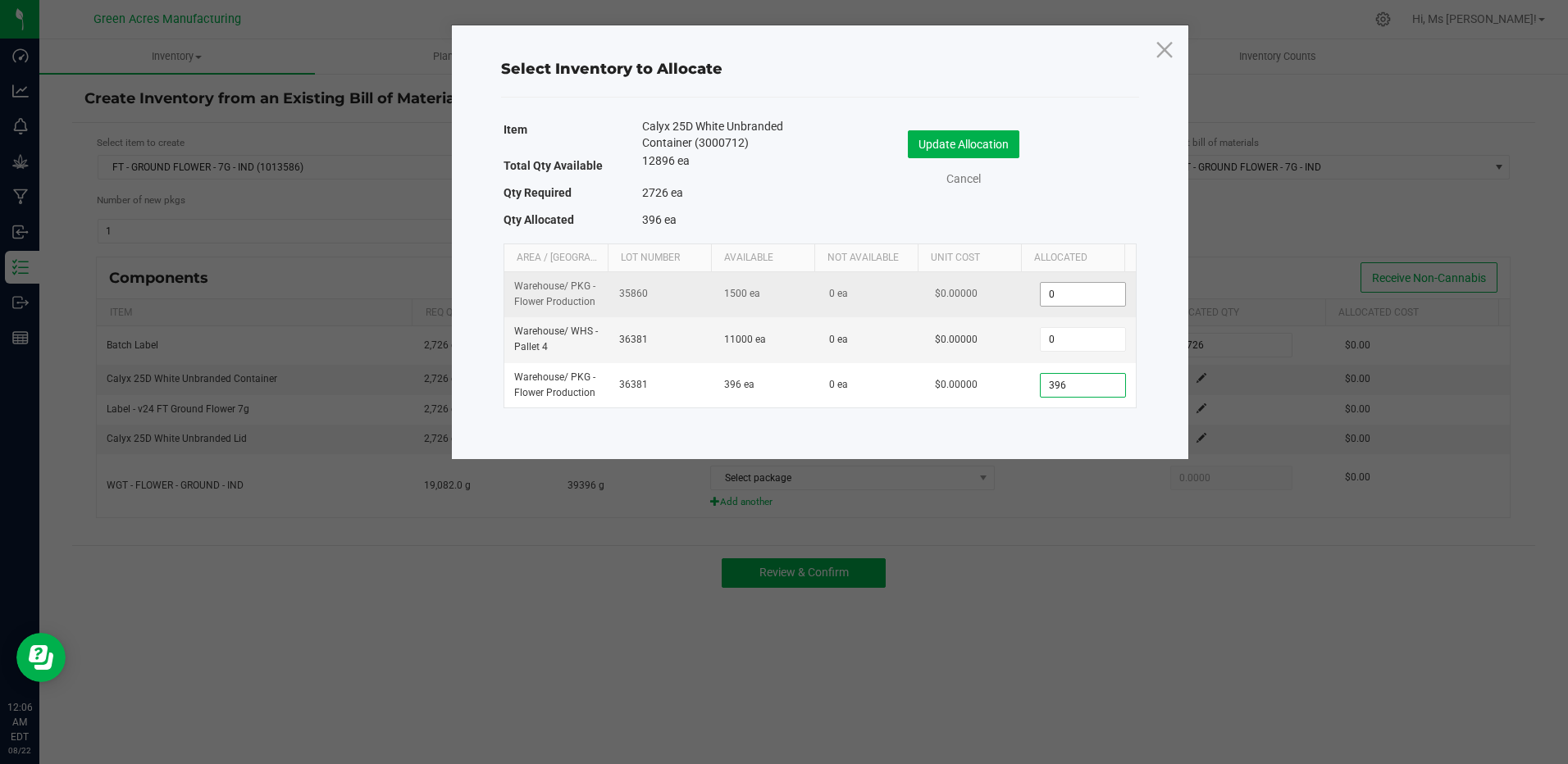
type input "396"
click at [1045, 285] on input "0" at bounding box center [1083, 294] width 84 height 23
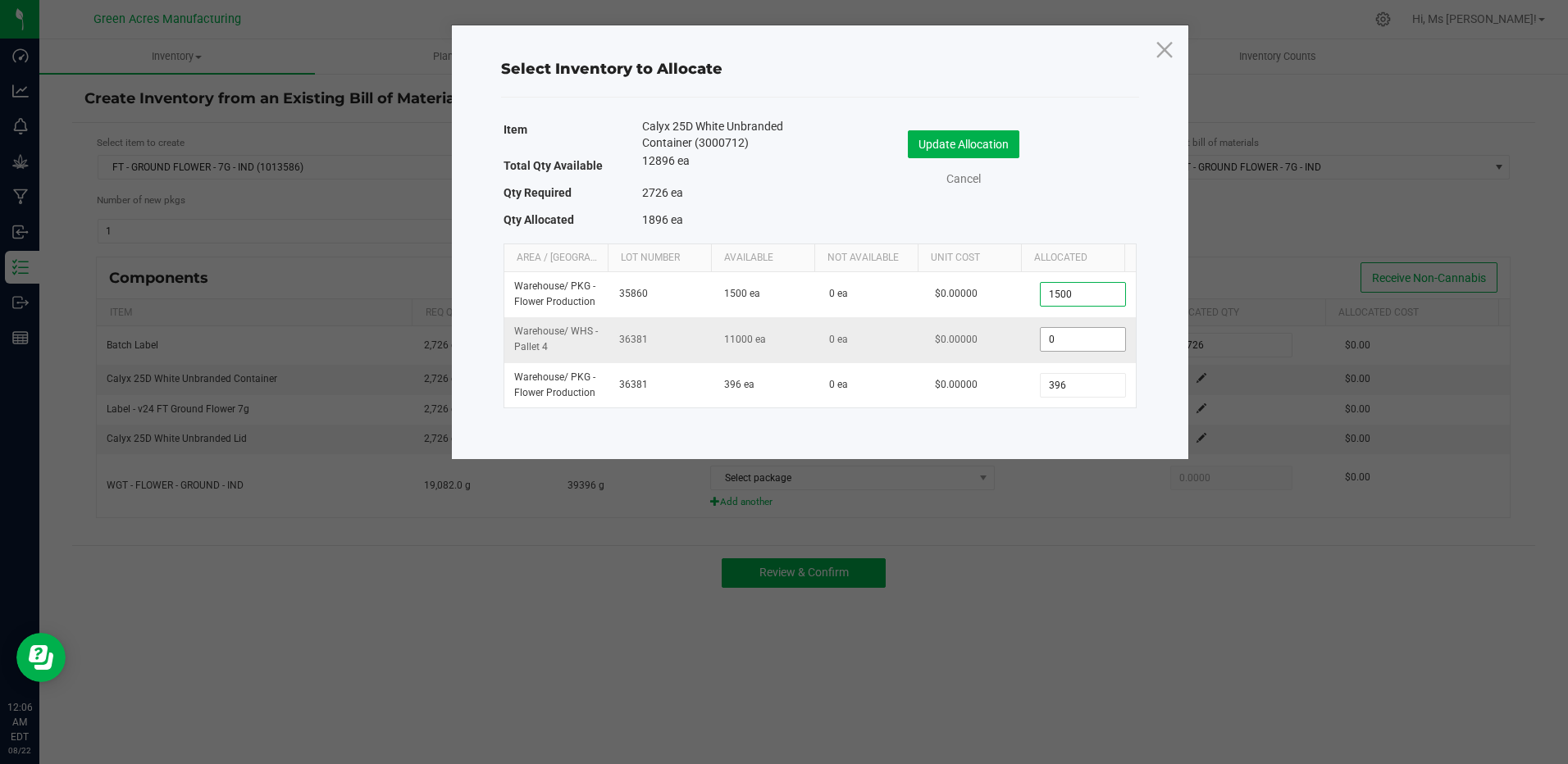
type input "1,500"
click at [1064, 341] on input "0" at bounding box center [1083, 339] width 84 height 23
type input "830"
click at [935, 119] on div "Update Allocation Cancel" at bounding box center [979, 161] width 292 height 86
click at [945, 149] on button "Update Allocation" at bounding box center [963, 144] width 112 height 28
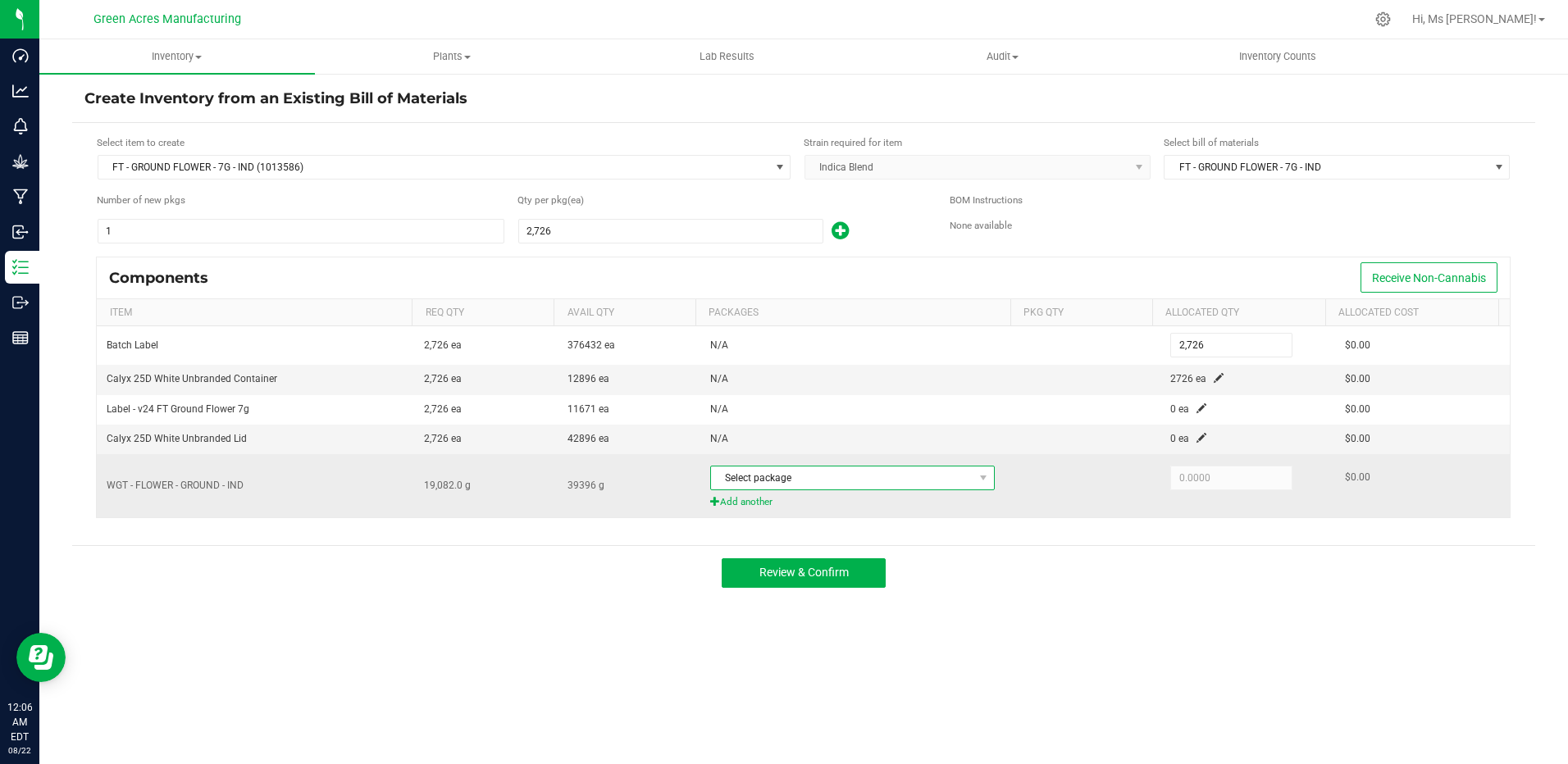
click at [974, 484] on span at bounding box center [983, 478] width 20 height 23
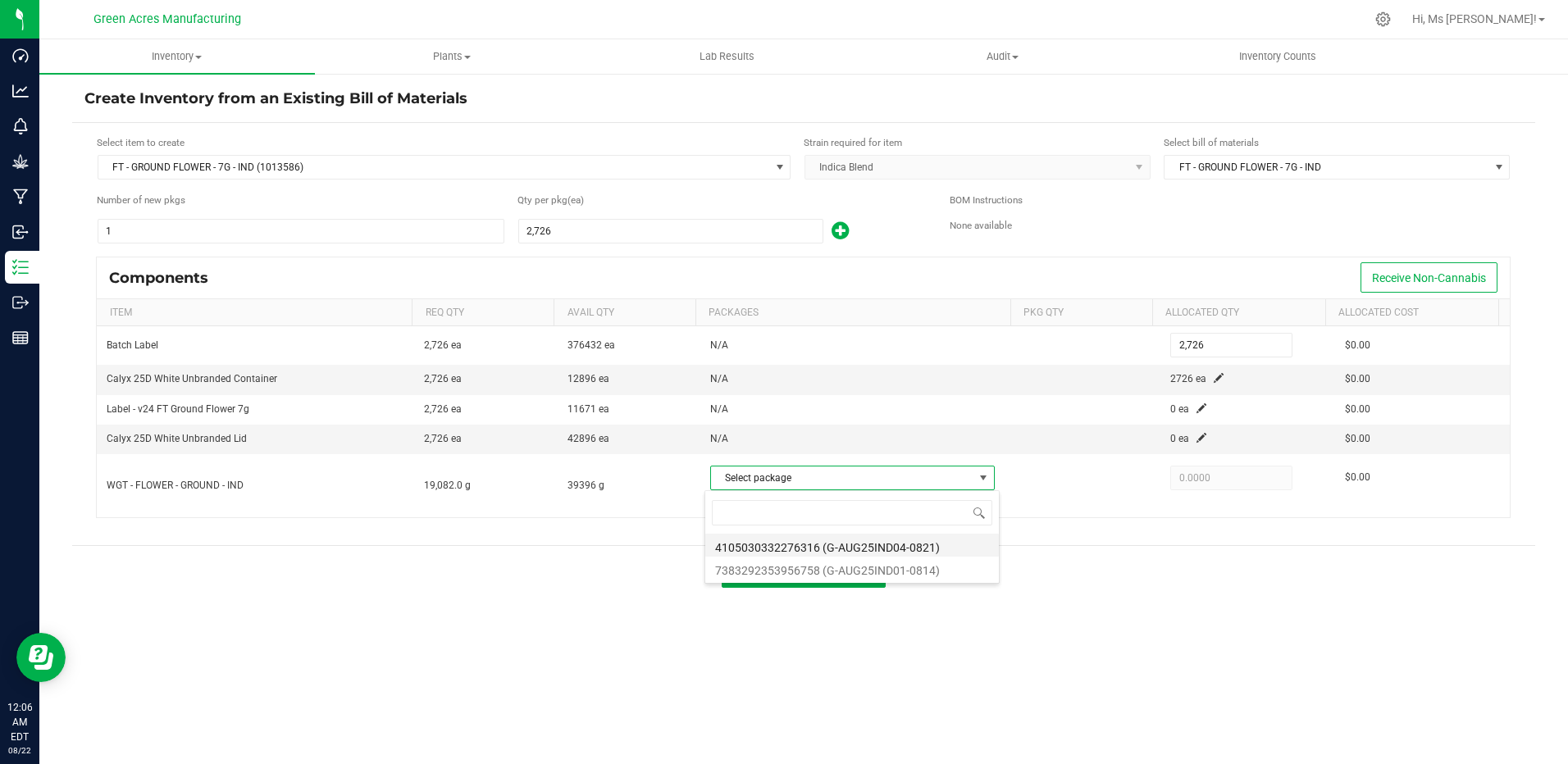
click at [955, 549] on li "4105030332276316 (G-AUG25IND04-0821)" at bounding box center [852, 545] width 293 height 23
type input "19,082.0000"
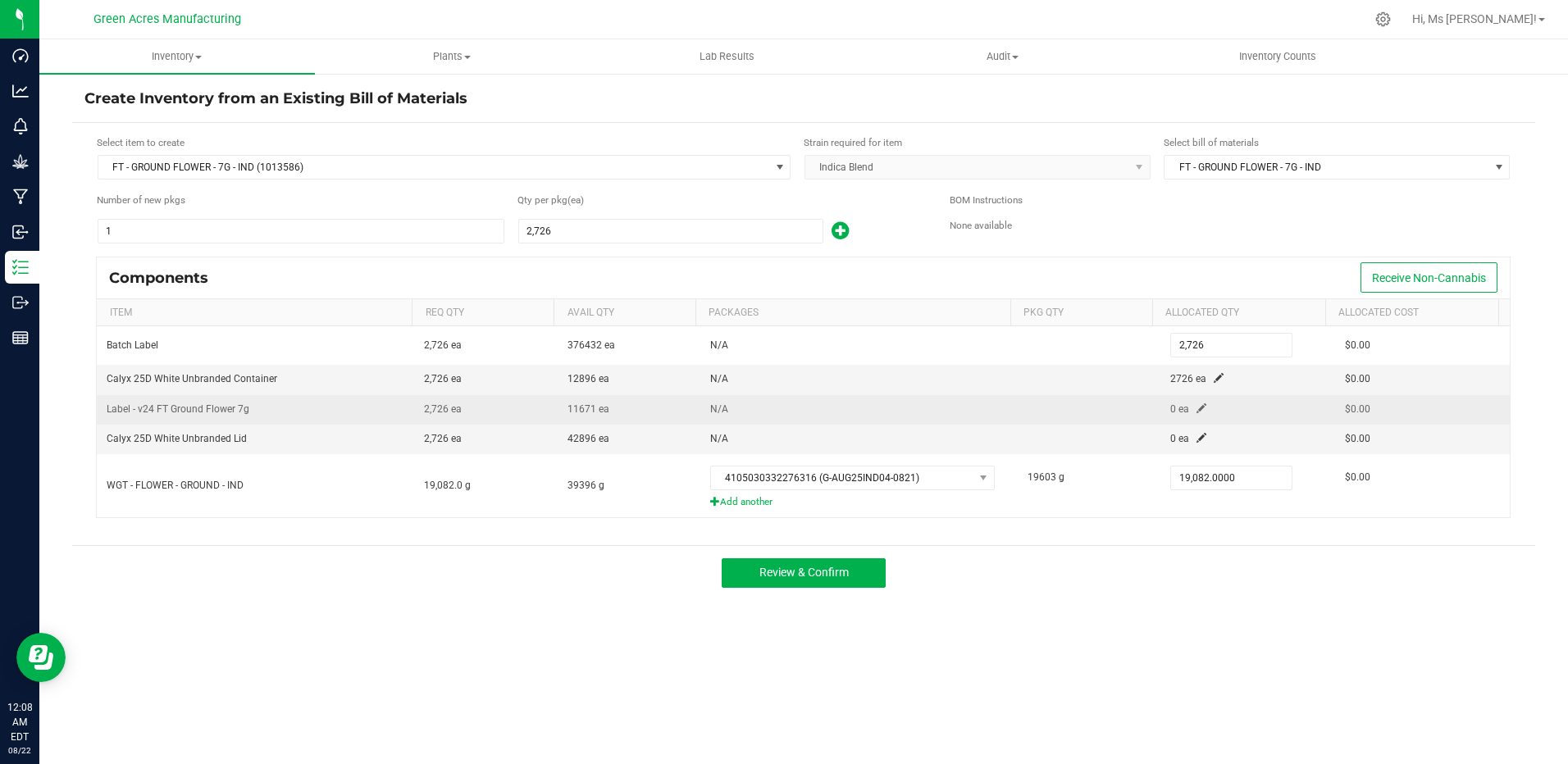
click at [1197, 407] on span at bounding box center [1202, 408] width 10 height 10
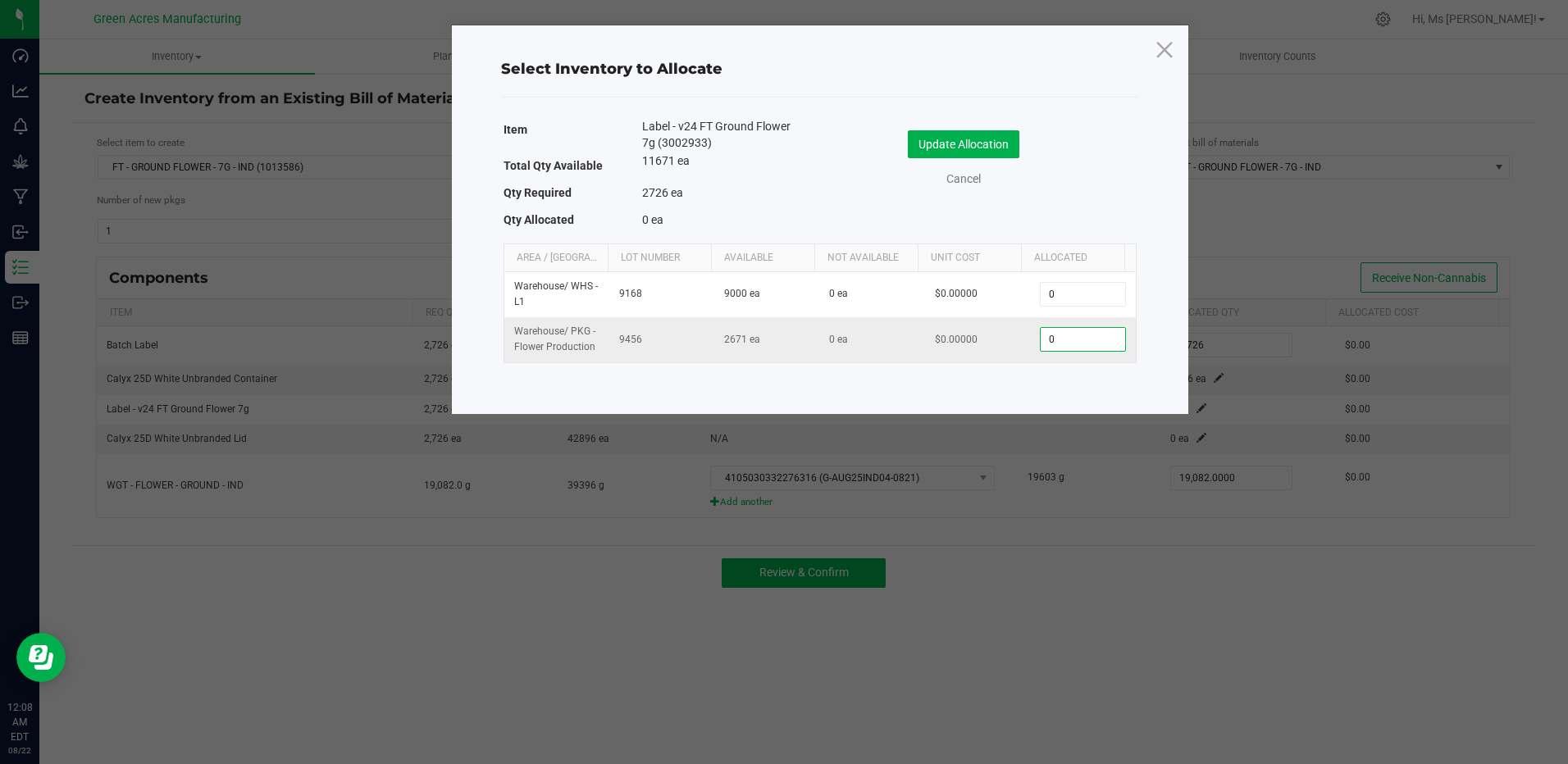
click at [1041, 334] on input "0" at bounding box center [1083, 339] width 84 height 23
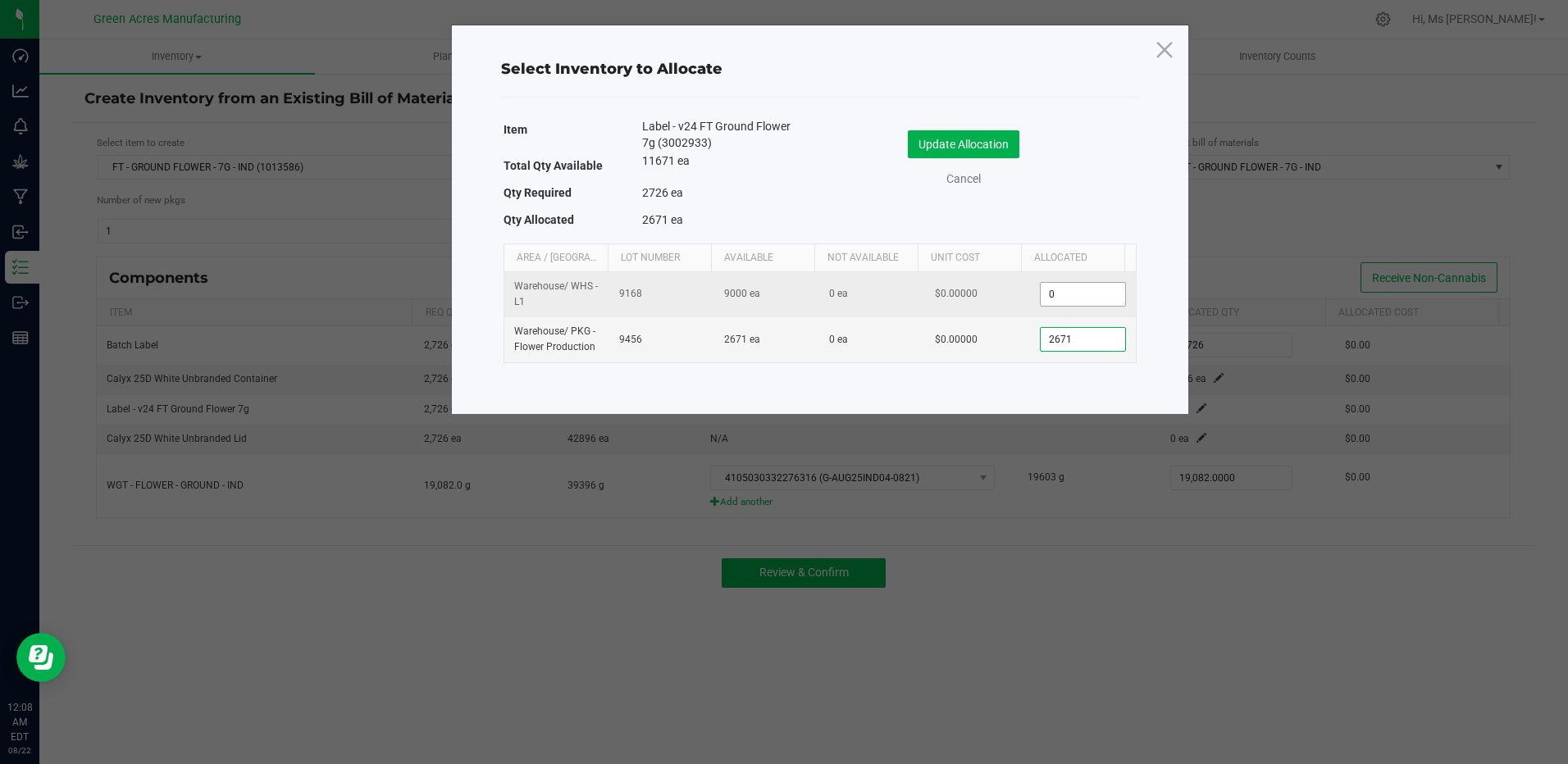
type input "2,671"
click at [1047, 293] on input "0" at bounding box center [1083, 294] width 84 height 23
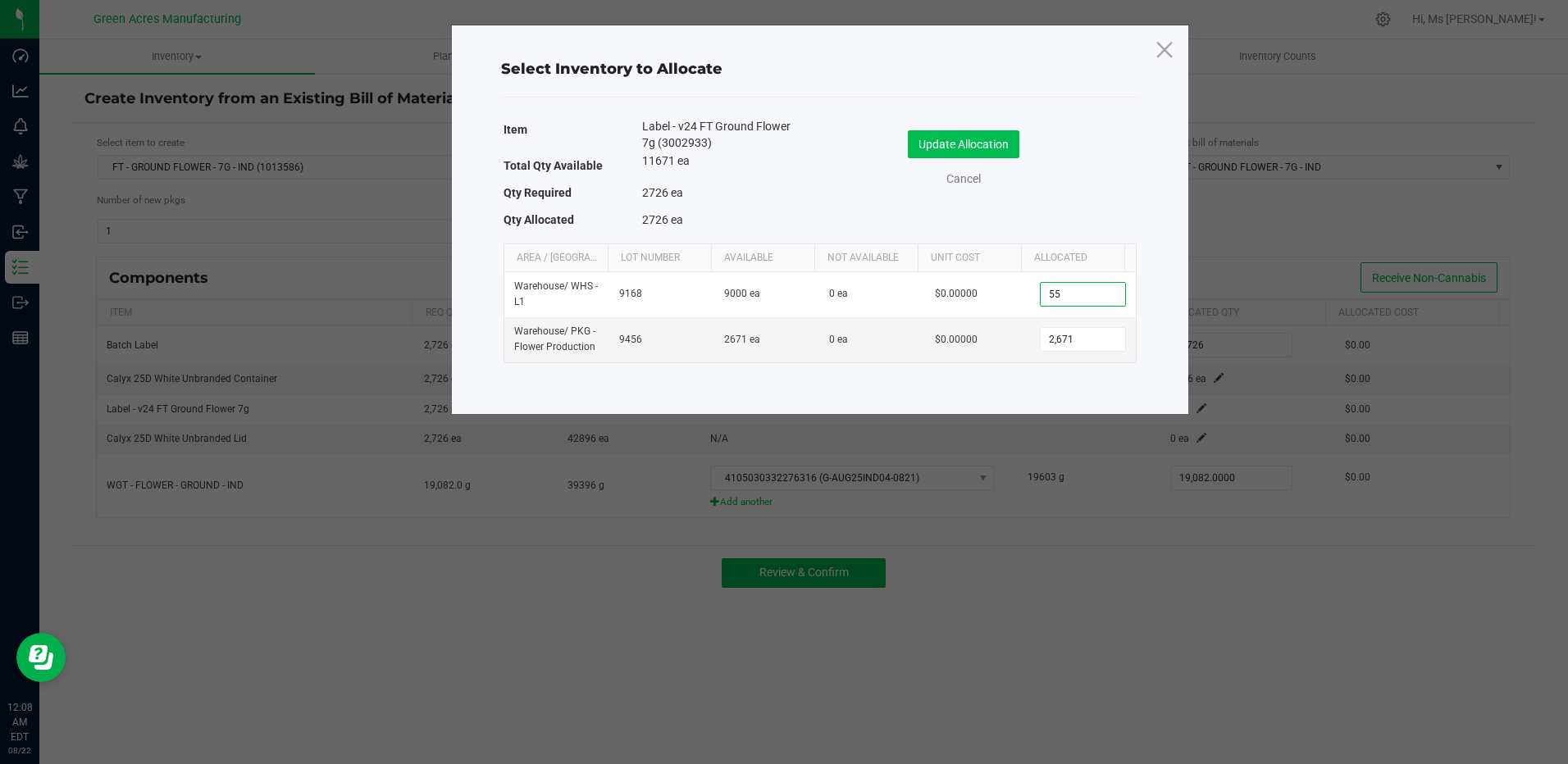
type input "55"
click at [1006, 147] on button "Update Allocation" at bounding box center [963, 144] width 112 height 28
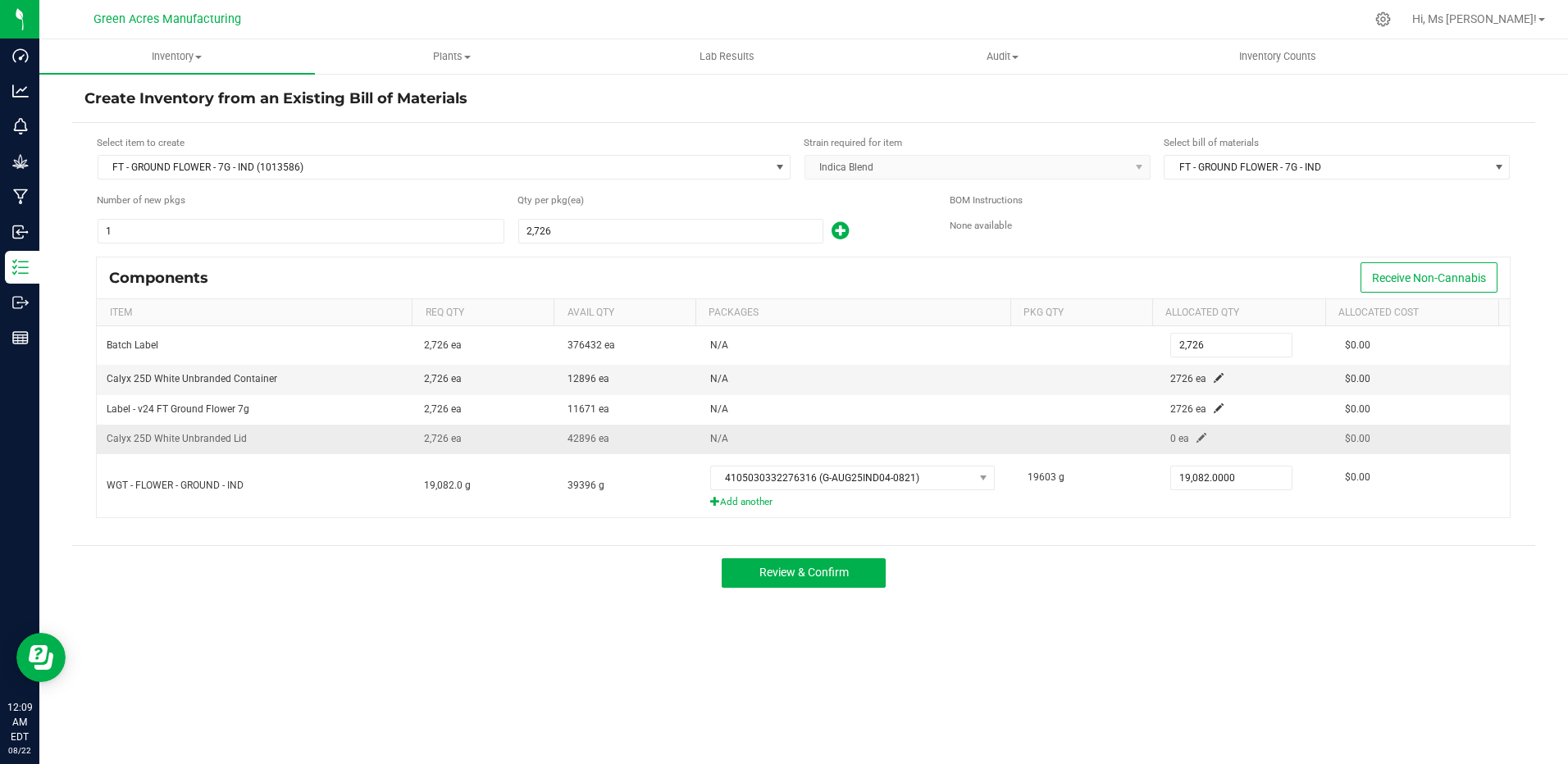
click at [1197, 441] on span at bounding box center [1202, 437] width 10 height 10
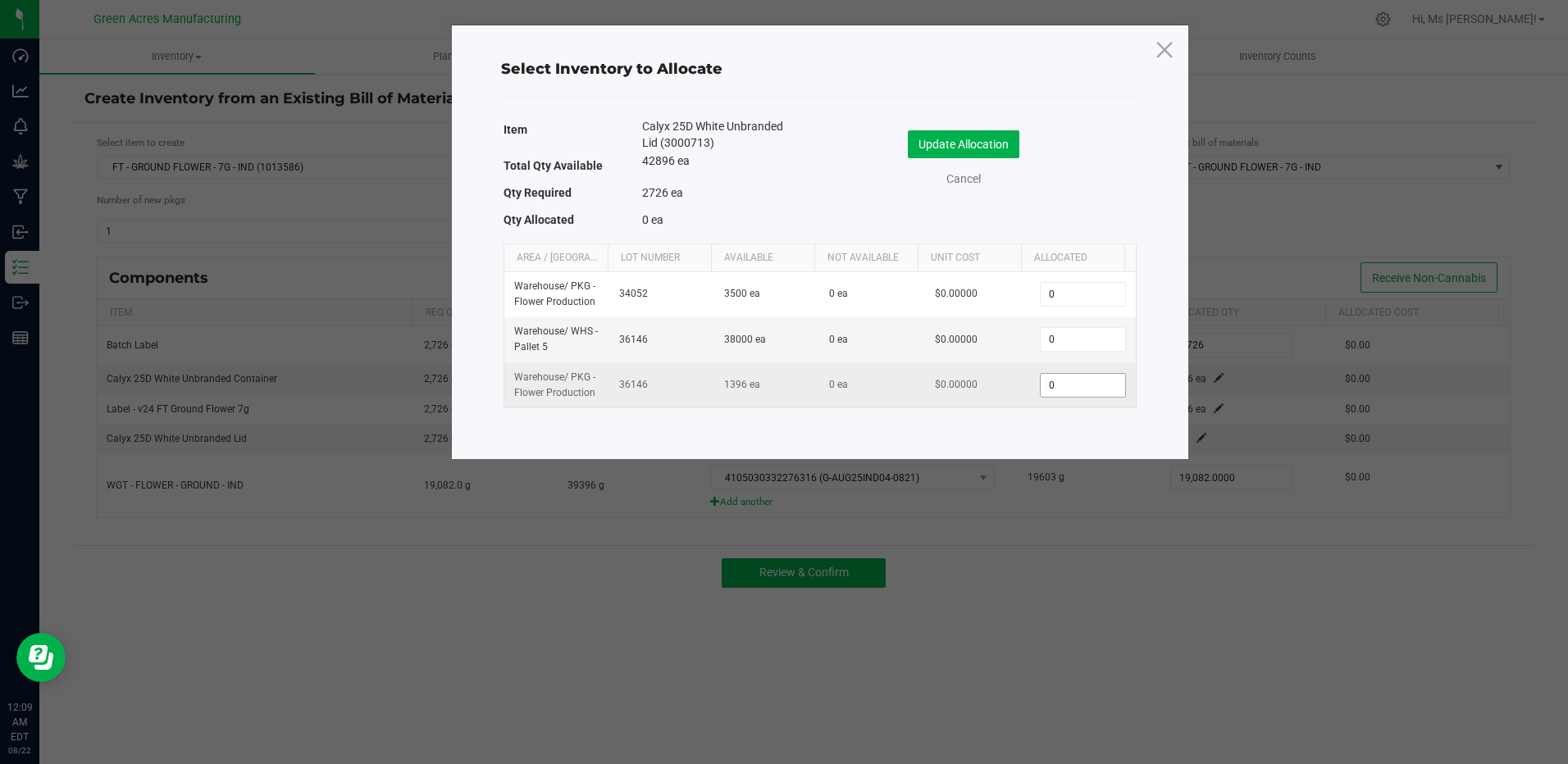
click at [1048, 381] on input "0" at bounding box center [1083, 385] width 84 height 23
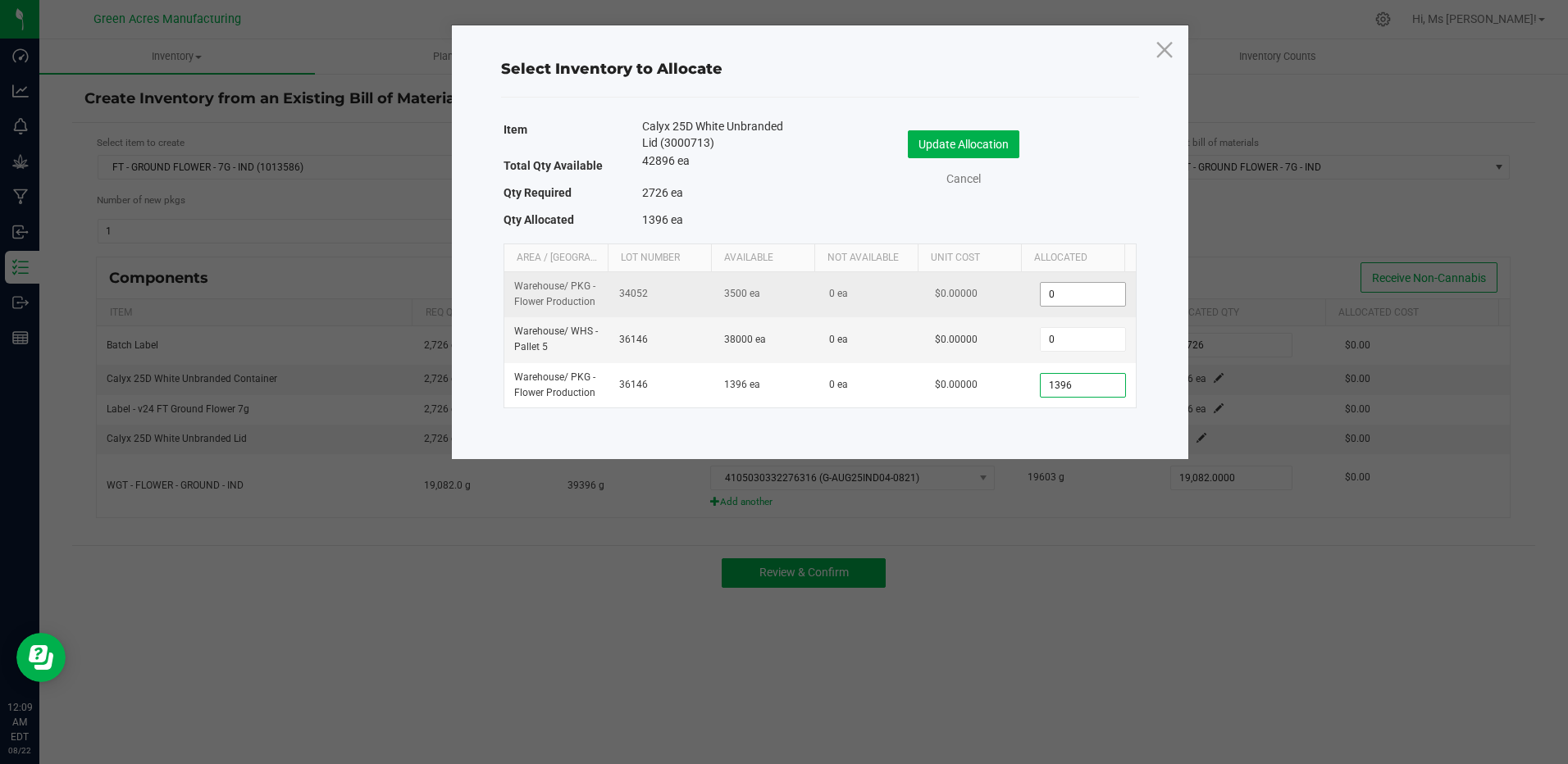
type input "1,396"
click at [1078, 306] on span "0" at bounding box center [1083, 294] width 86 height 25
click at [1085, 297] on input "0" at bounding box center [1083, 294] width 84 height 23
click at [1085, 297] on input "1000" at bounding box center [1083, 294] width 84 height 23
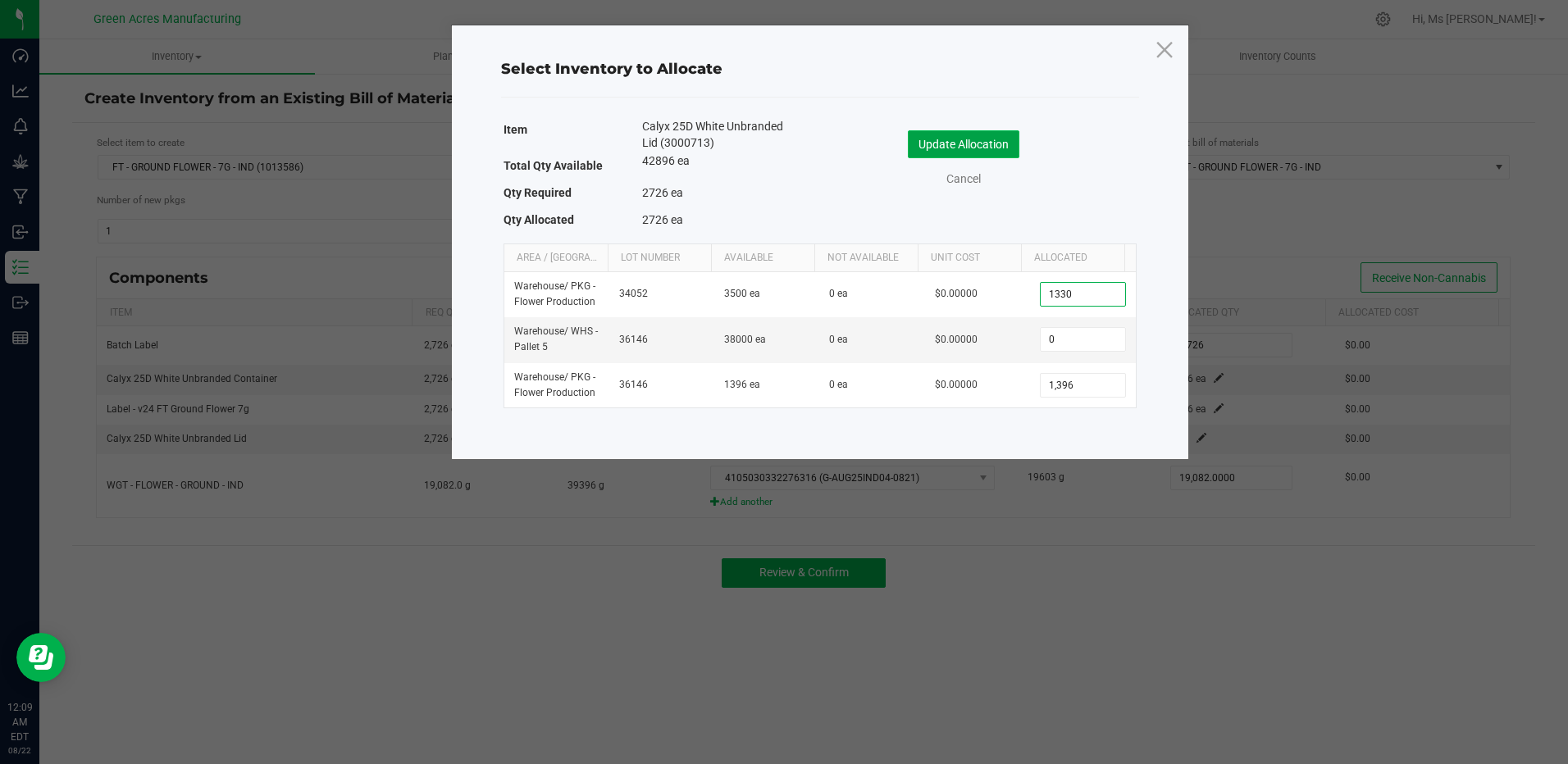
type input "1,330"
click at [1008, 136] on button "Update Allocation" at bounding box center [963, 144] width 112 height 28
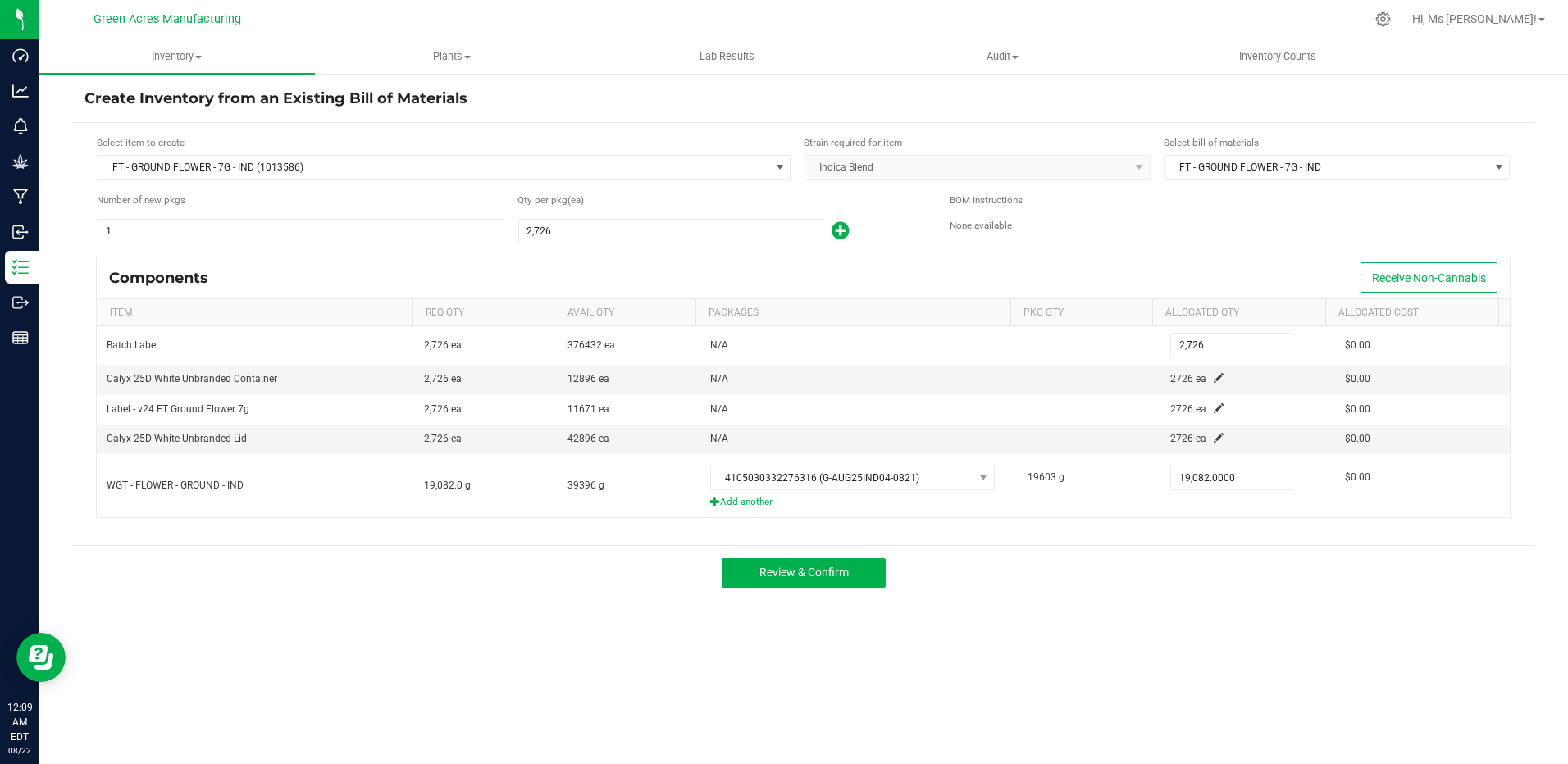
click at [1220, 540] on div "Select item to create FT - GROUND FLOWER - 7G - IND (1013586) Strain required f…" at bounding box center [804, 333] width 1463 height 422
click at [858, 576] on button "Review & Confirm" at bounding box center [804, 573] width 164 height 30
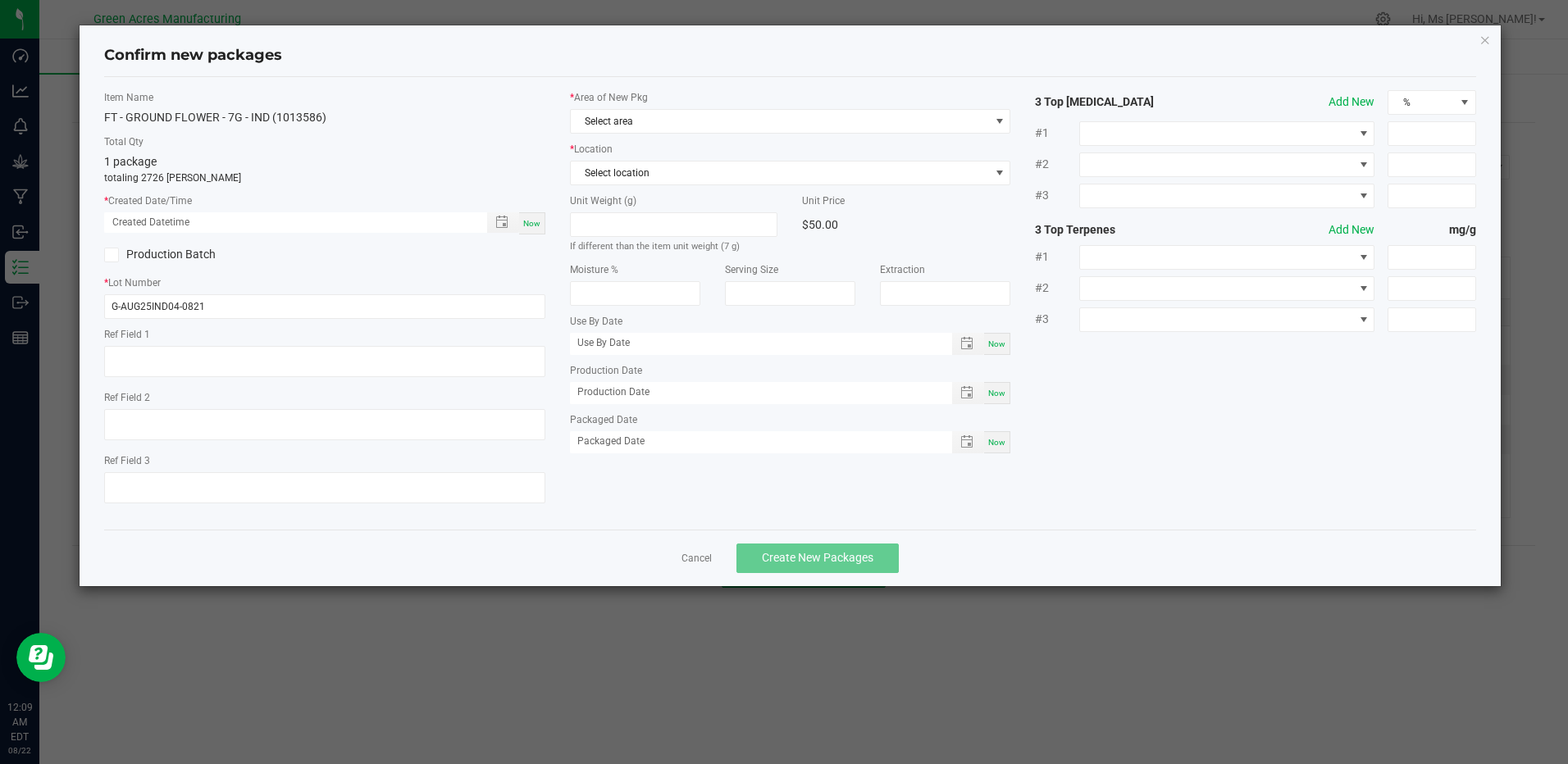
click at [531, 224] on span "Now" at bounding box center [532, 223] width 17 height 9
type input "[DATE] 12:09 AM"
click at [625, 126] on span "Select area" at bounding box center [780, 121] width 418 height 23
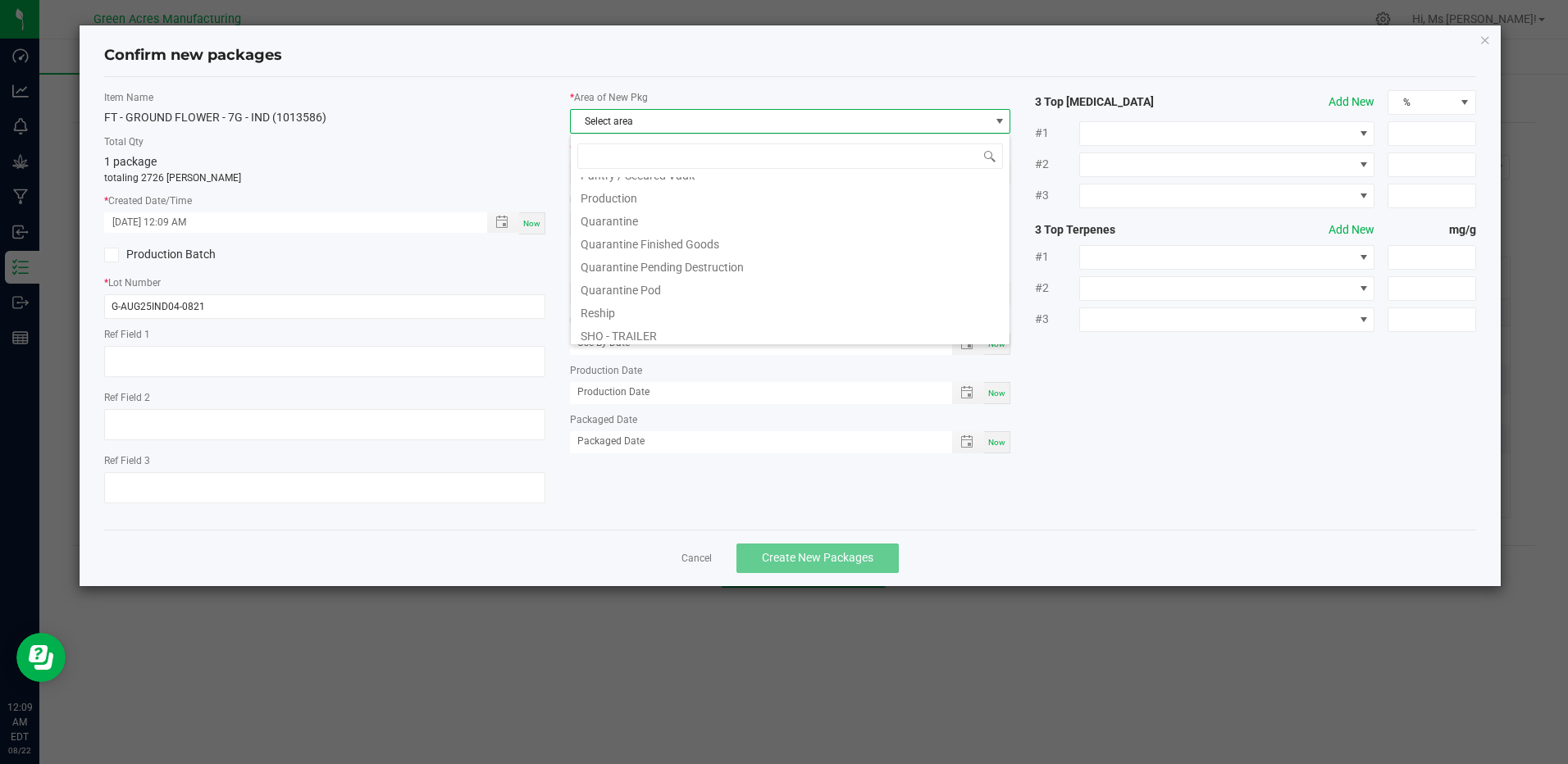
scroll to position [492, 0]
click at [740, 185] on li "Pantry / Secured Vault" at bounding box center [790, 179] width 438 height 23
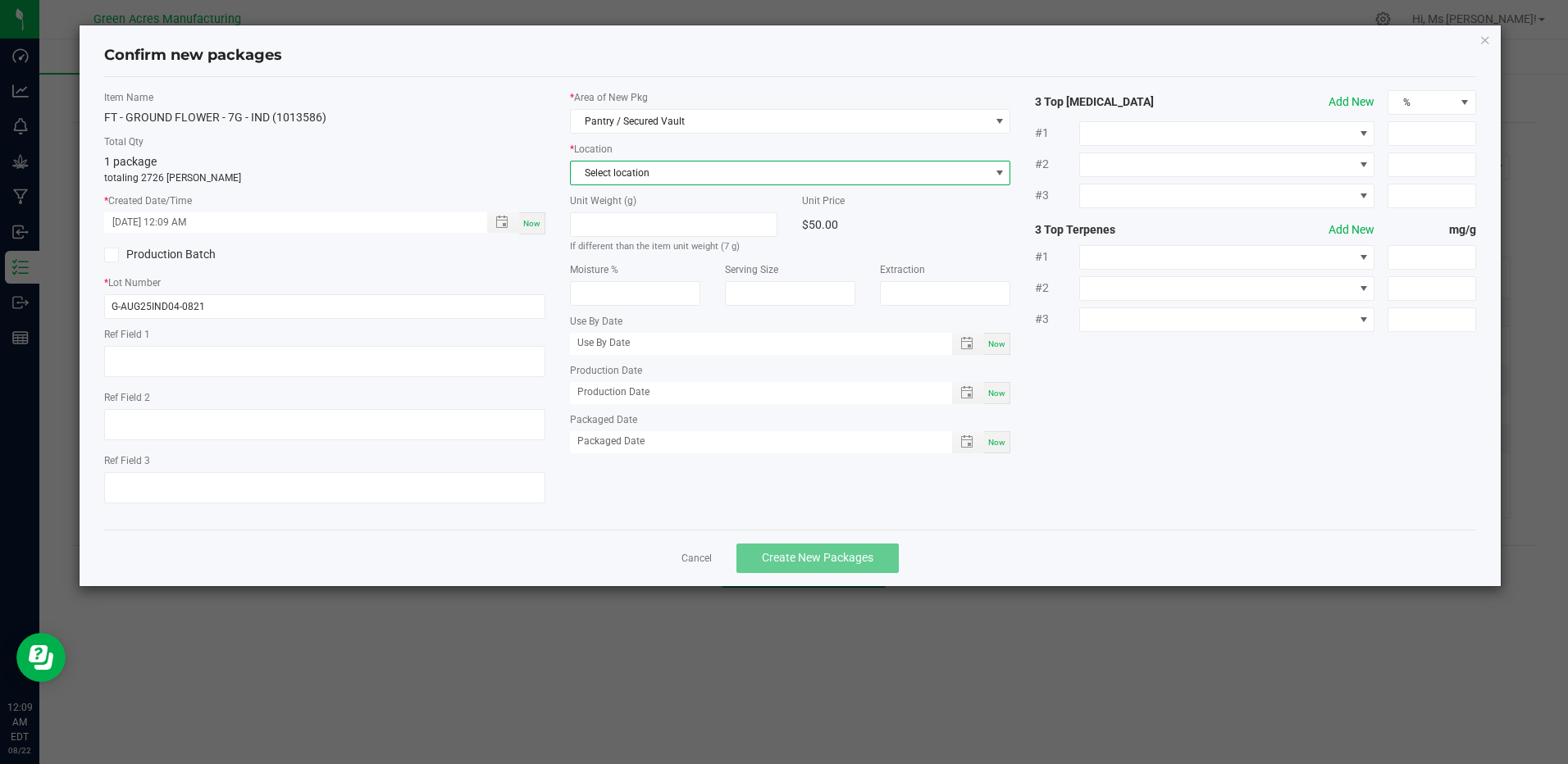
click at [742, 165] on span "Select location" at bounding box center [780, 173] width 418 height 23
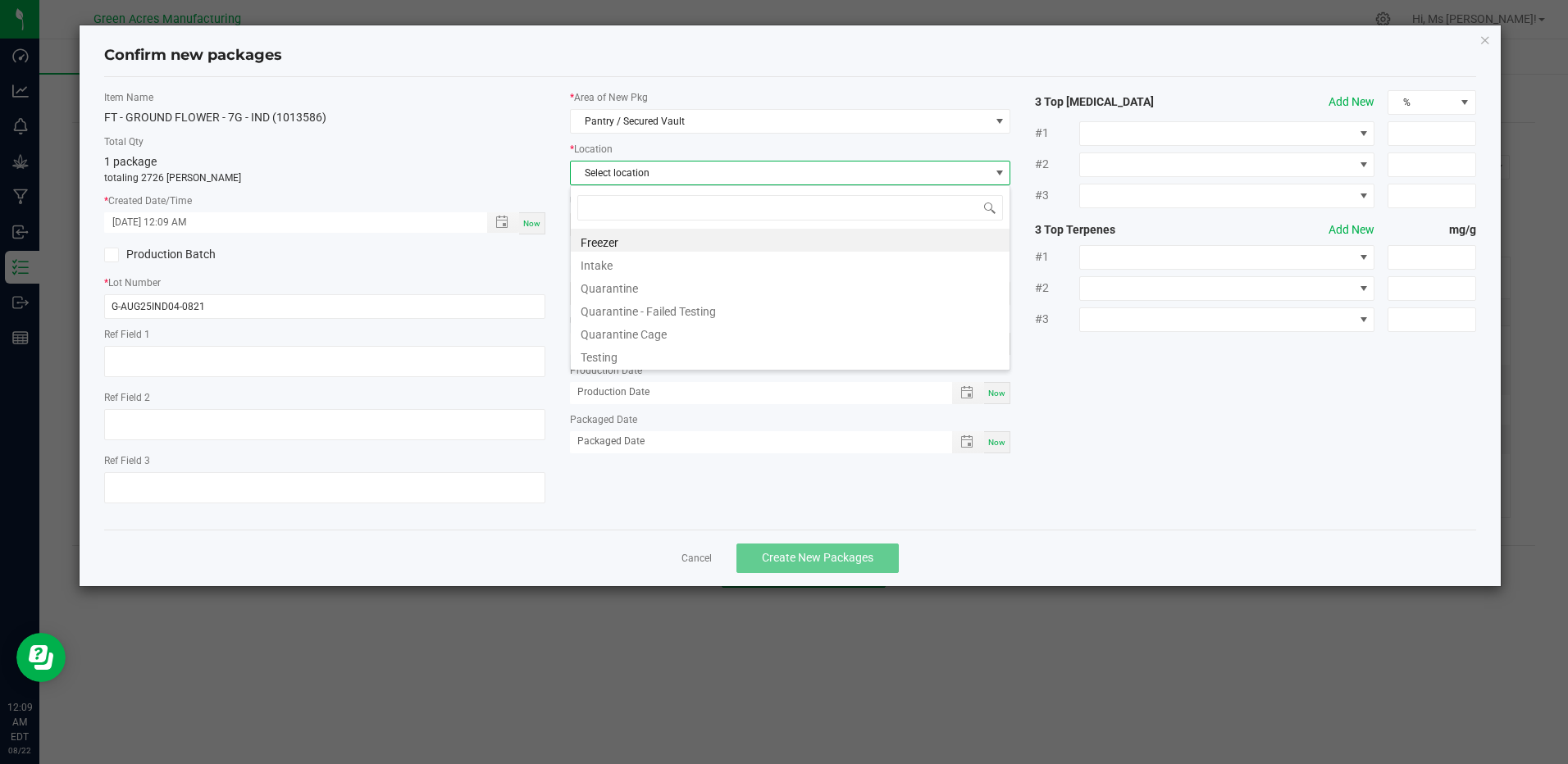
scroll to position [25, 441]
click at [645, 260] on li "Intake" at bounding box center [790, 263] width 438 height 23
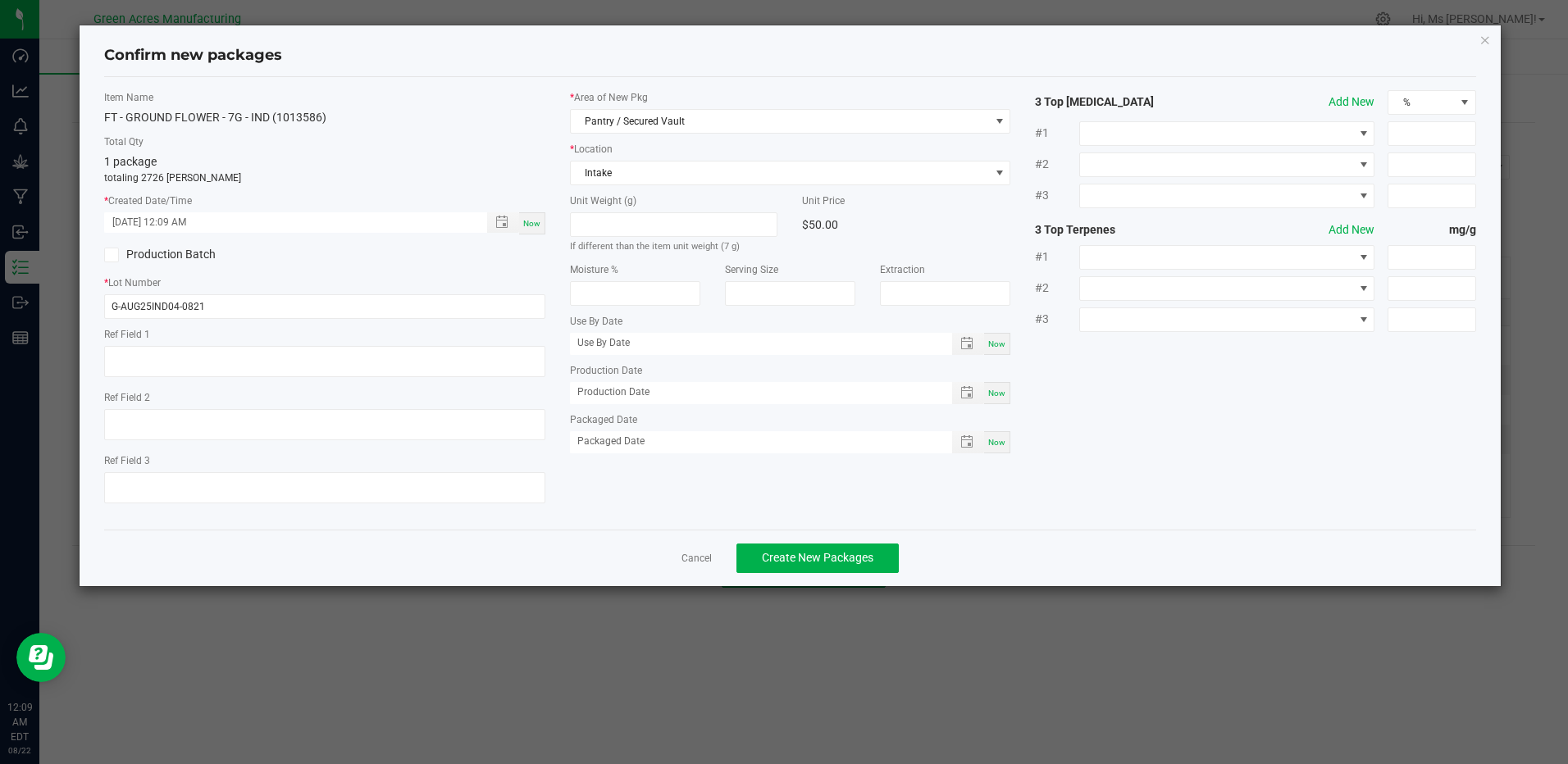
click at [537, 271] on div "Item Name FT - GROUND FLOWER - 7G - IND (1013586) Total Qty 1 package totaling …" at bounding box center [325, 304] width 465 height 427
click at [846, 557] on span "Create New Packages" at bounding box center [818, 557] width 112 height 13
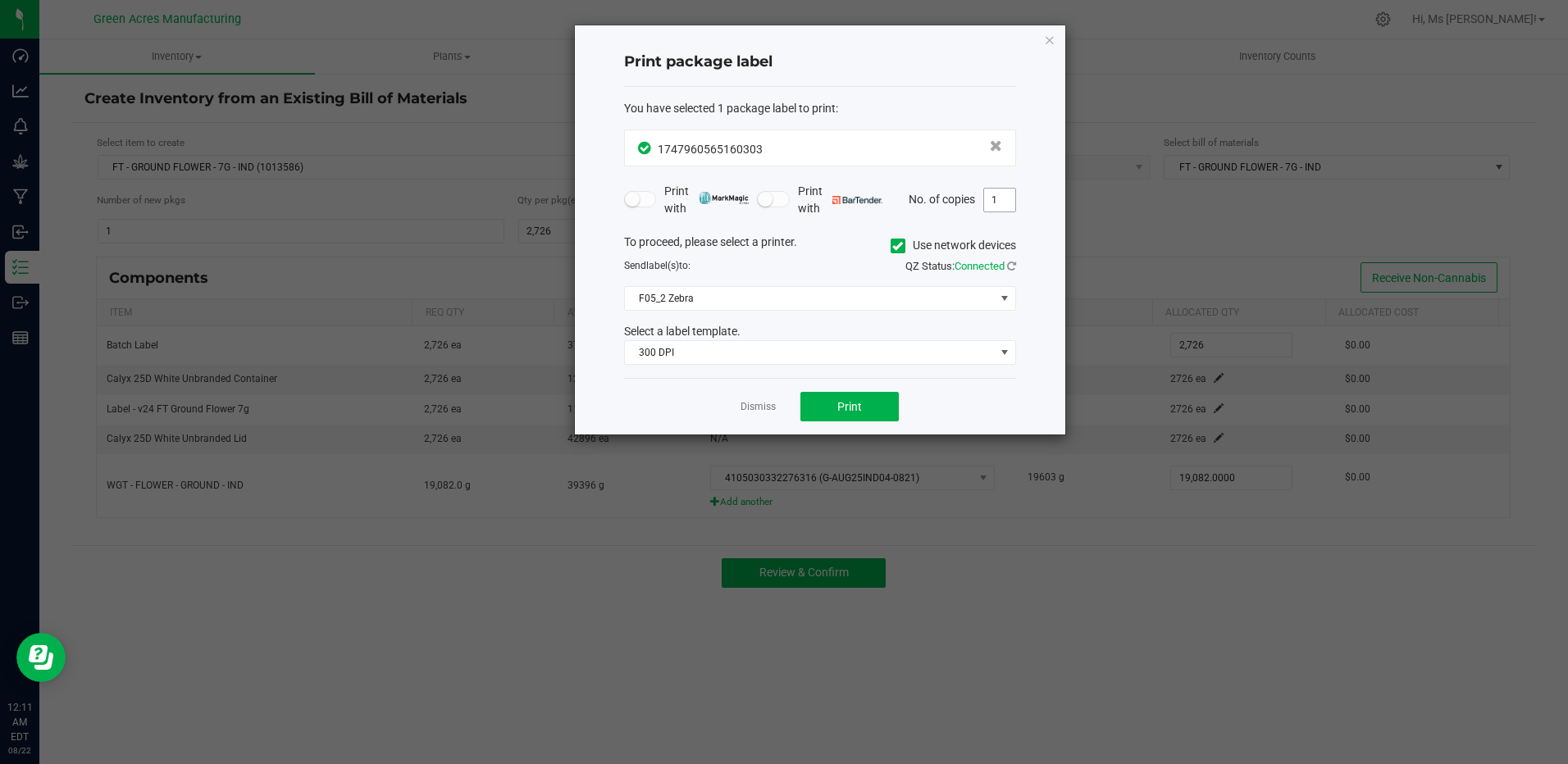
click at [1014, 209] on input "1" at bounding box center [1000, 200] width 31 height 23
type input "2"
click at [874, 411] on button "Print" at bounding box center [850, 407] width 98 height 30
click at [775, 414] on link "Dismiss" at bounding box center [758, 407] width 36 height 14
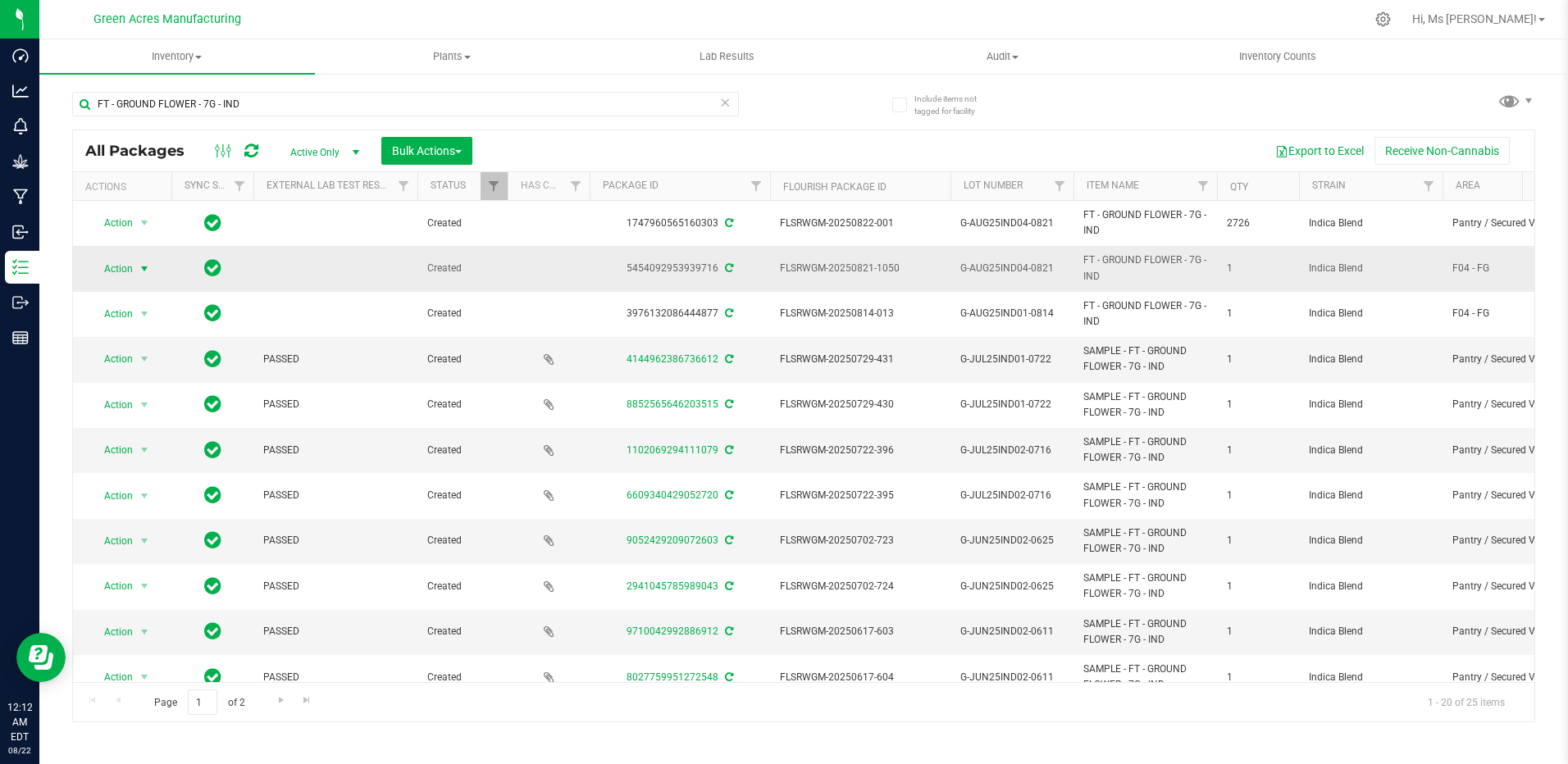
click at [119, 271] on span "Action" at bounding box center [112, 269] width 44 height 23
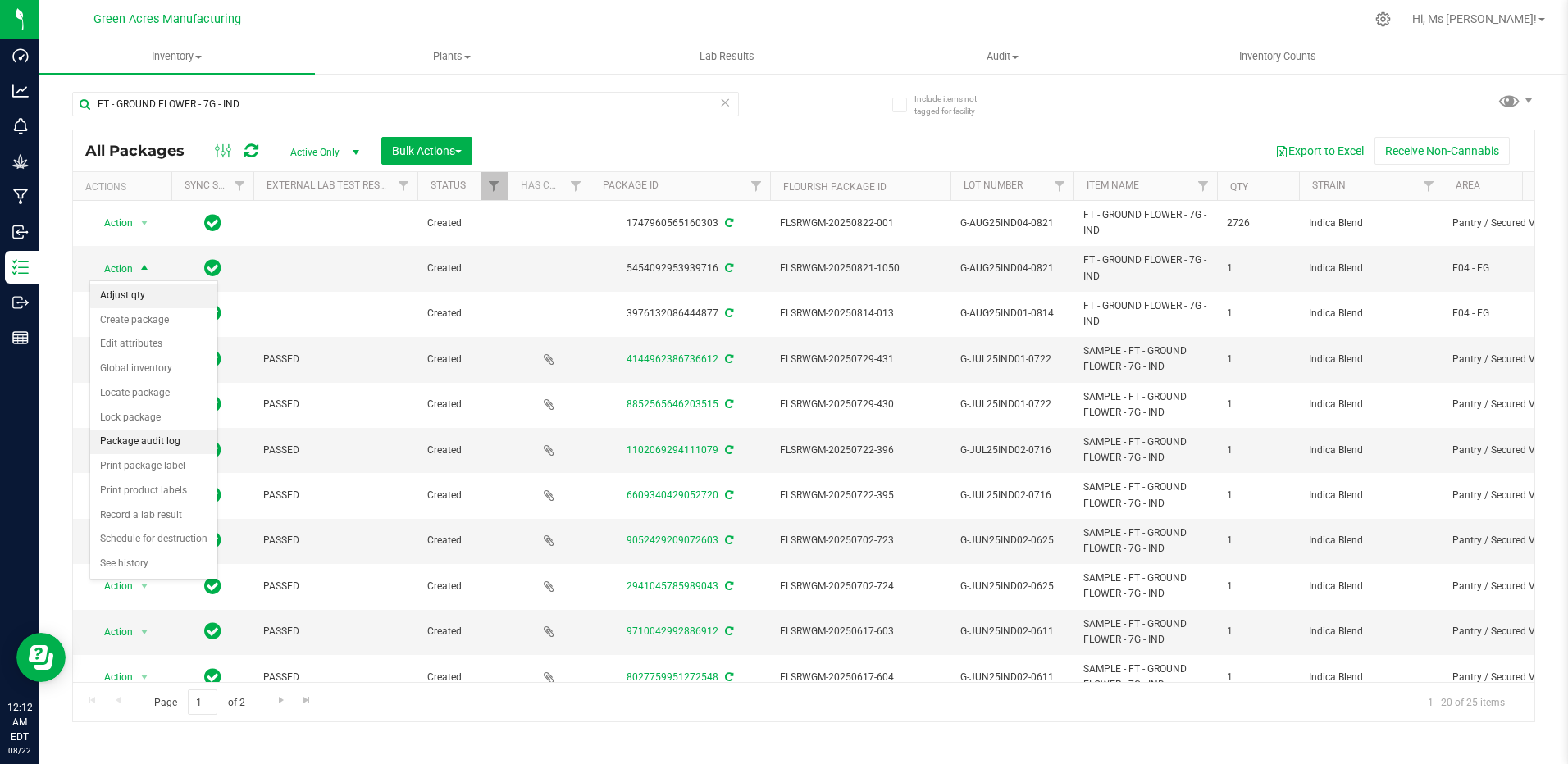
drag, startPoint x: 131, startPoint y: 289, endPoint x: 163, endPoint y: 283, distance: 32.6
click at [132, 289] on li "Adjust qty" at bounding box center [154, 296] width 127 height 25
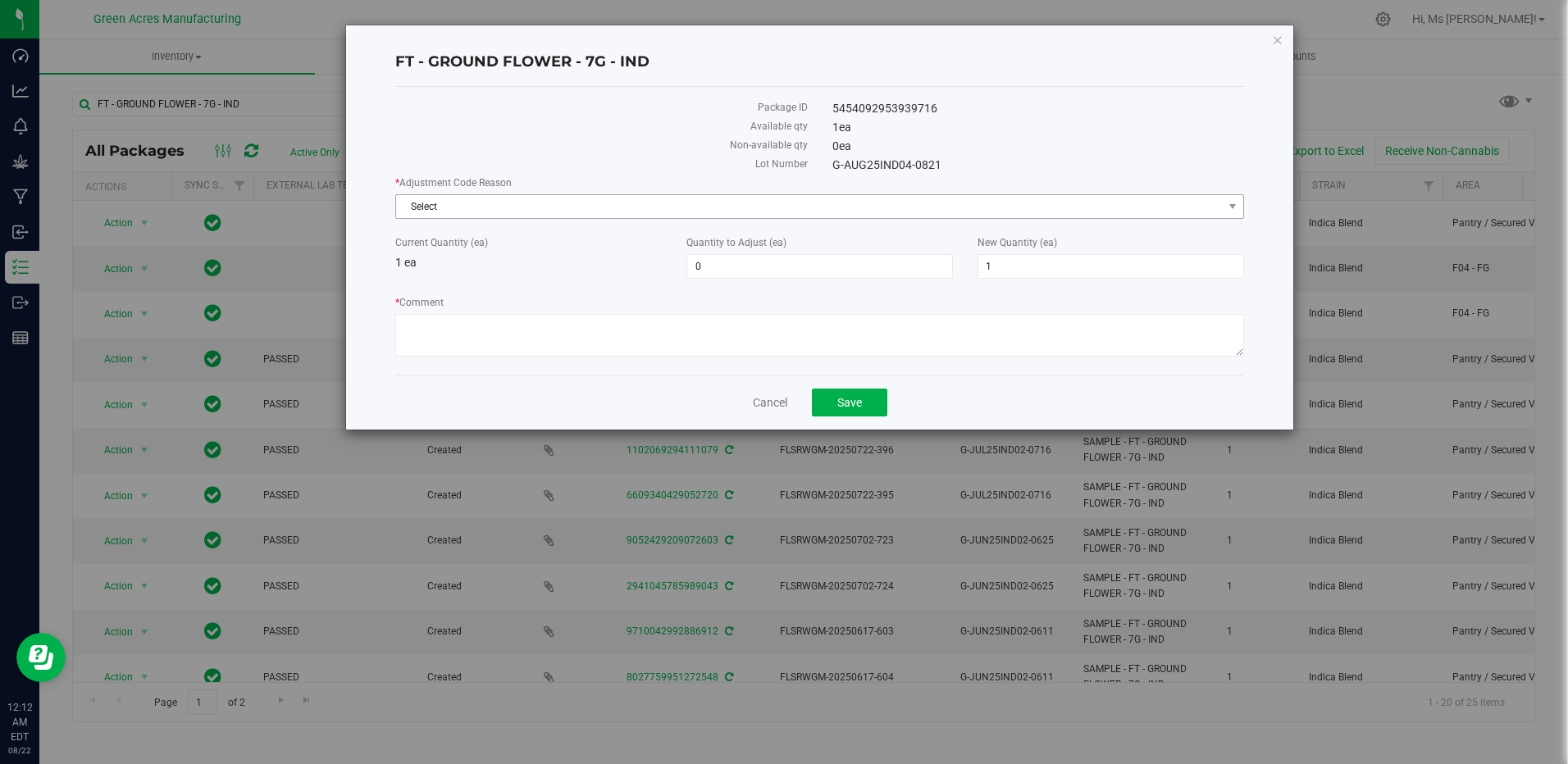
click at [548, 218] on span "Select" at bounding box center [819, 207] width 848 height 25
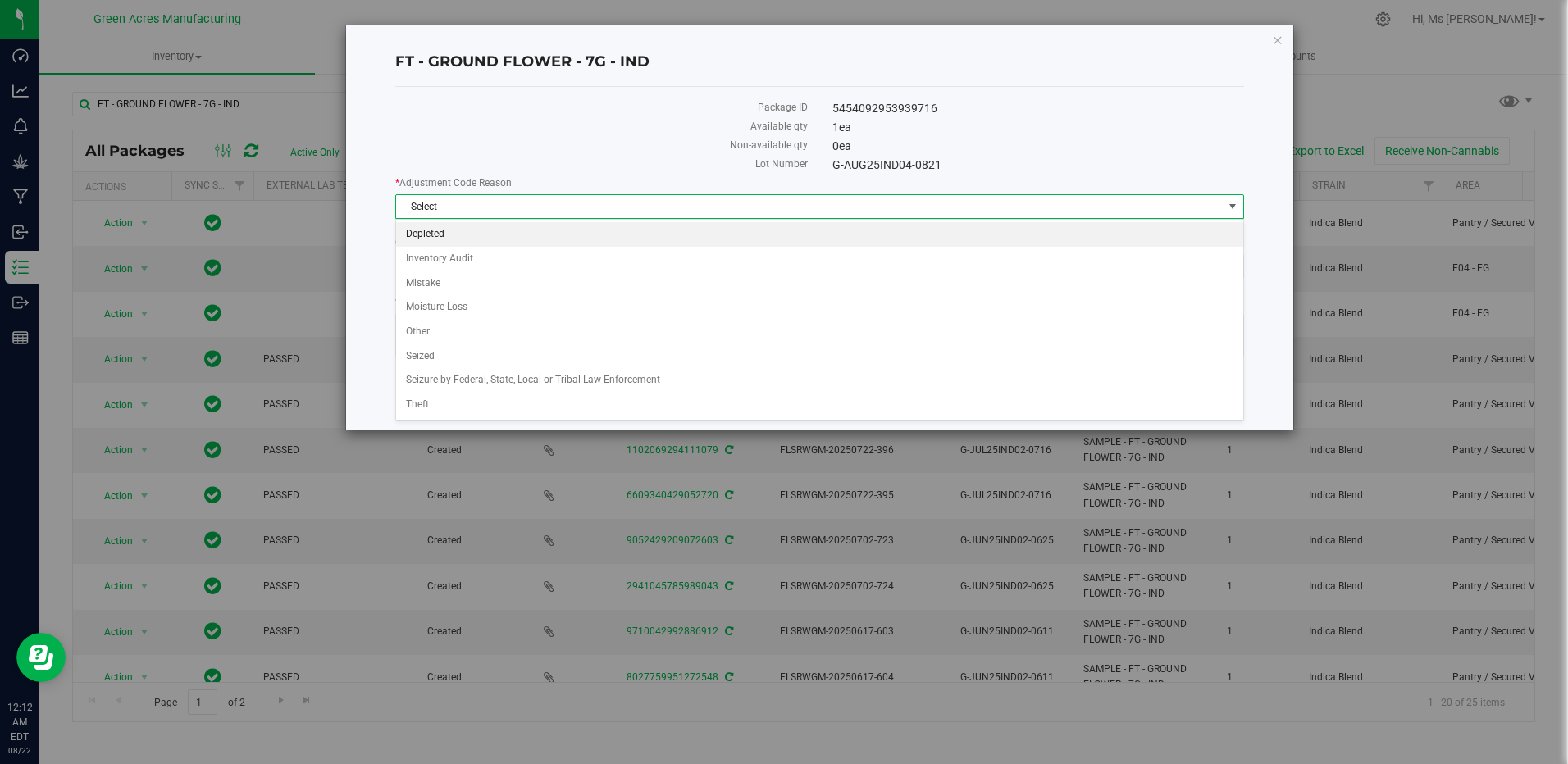
click at [522, 239] on li "Depleted" at bounding box center [819, 234] width 846 height 25
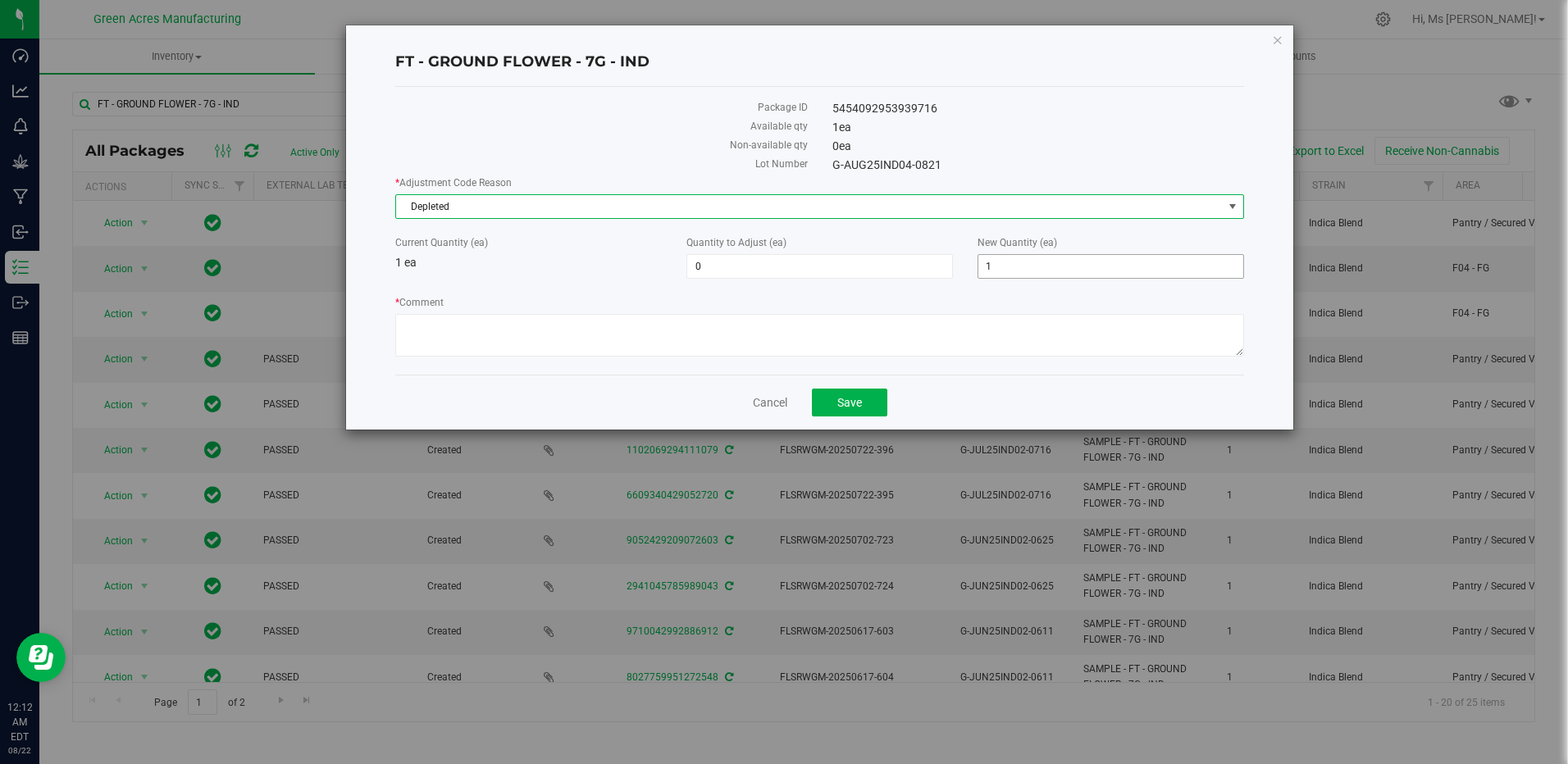
click at [1048, 265] on span "1 1" at bounding box center [1110, 266] width 266 height 25
click at [1048, 265] on input "1" at bounding box center [1111, 266] width 265 height 23
type input "0"
type input "-1"
type input "0"
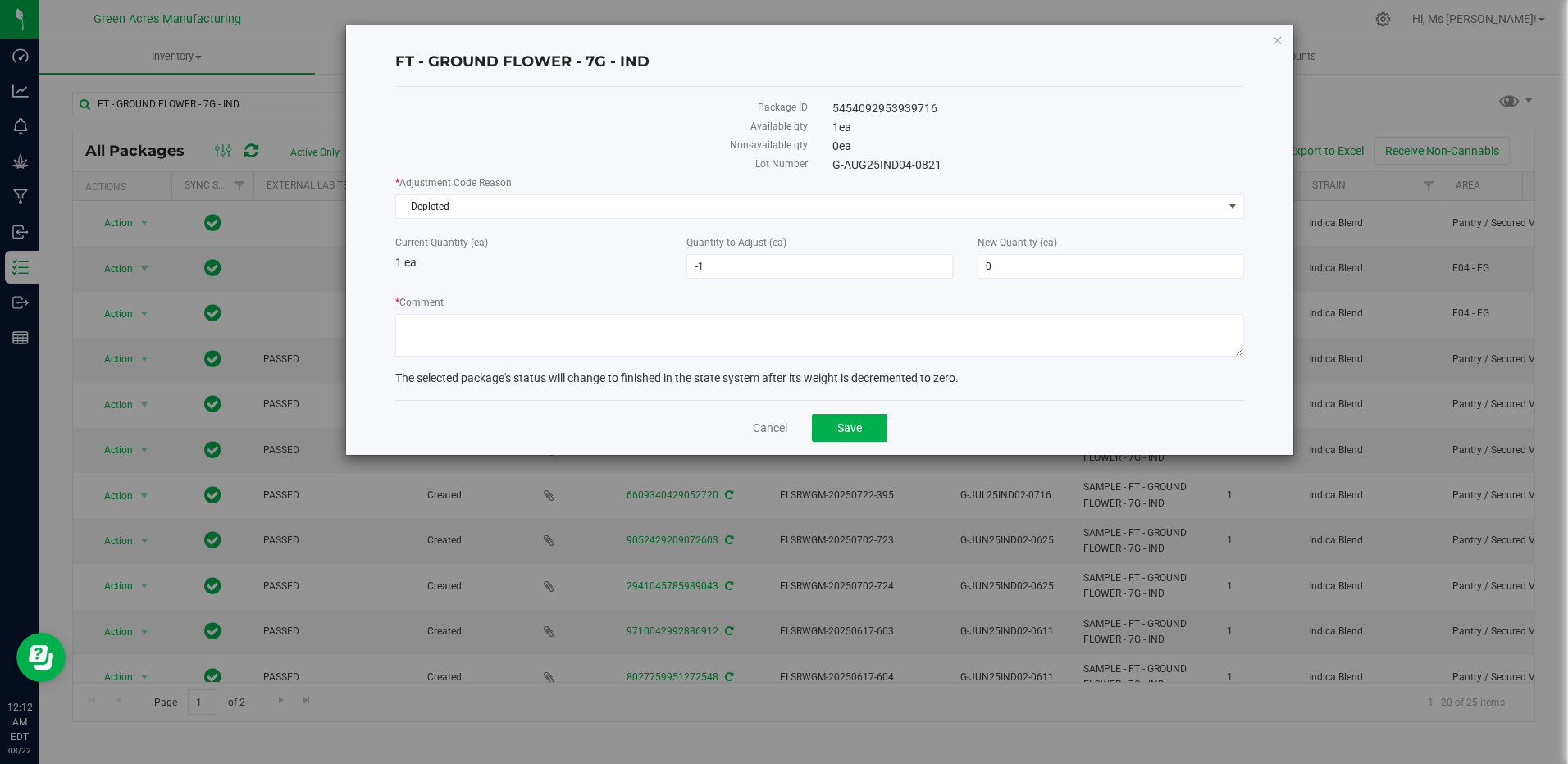
click at [1017, 369] on div "Package ID 5454092953939716 Available qty 1 ea Non-available qty 0 ea Lot Numbe…" at bounding box center [819, 243] width 848 height 313
click at [1023, 356] on textarea "* Comment" at bounding box center [819, 335] width 848 height 42
type textarea "Z"
type textarea "Zeroing out 1 of 1 package."
click at [886, 407] on div "Cancel Save" at bounding box center [819, 427] width 848 height 55
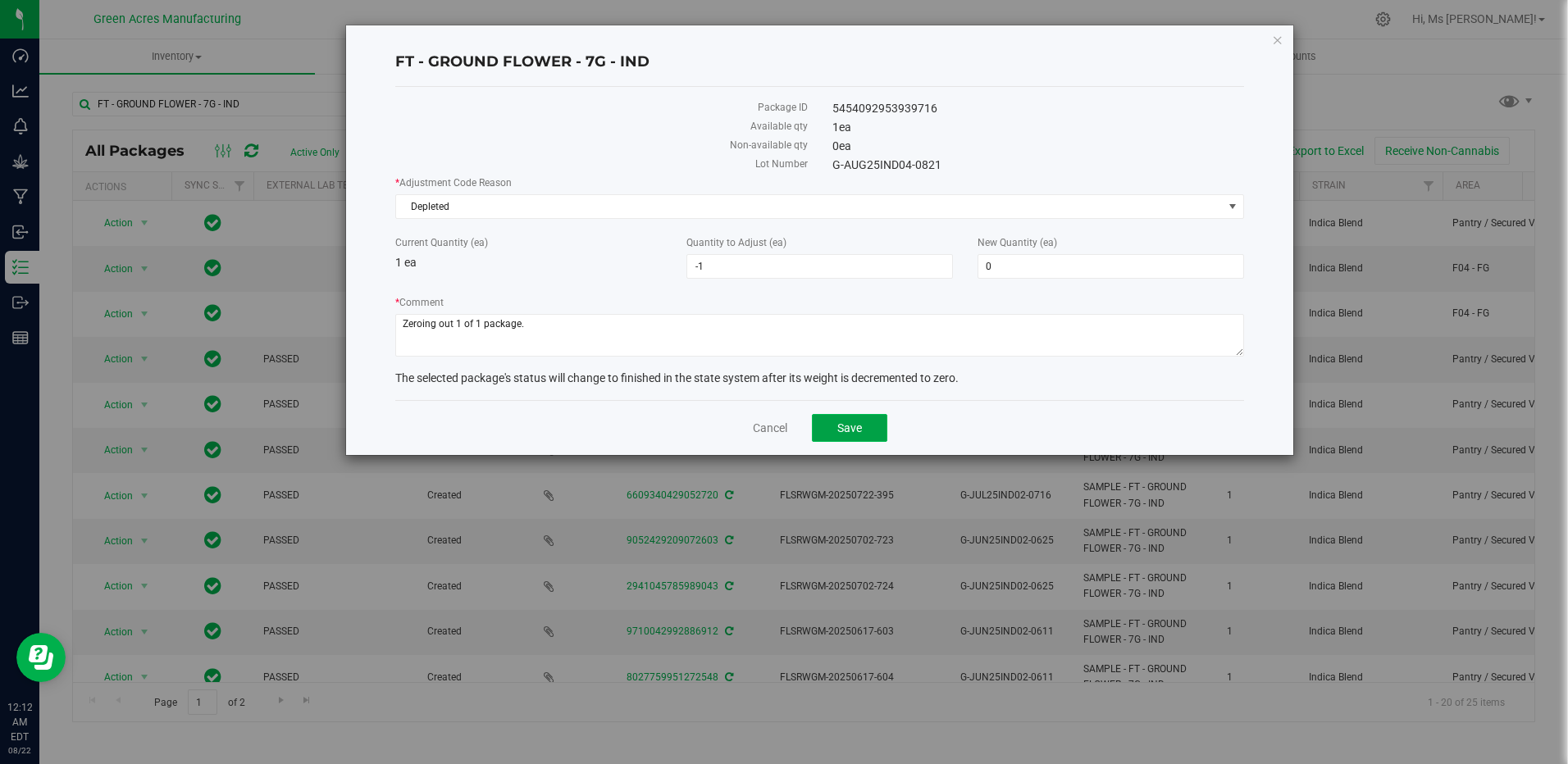
click at [872, 426] on button "Save" at bounding box center [850, 428] width 75 height 28
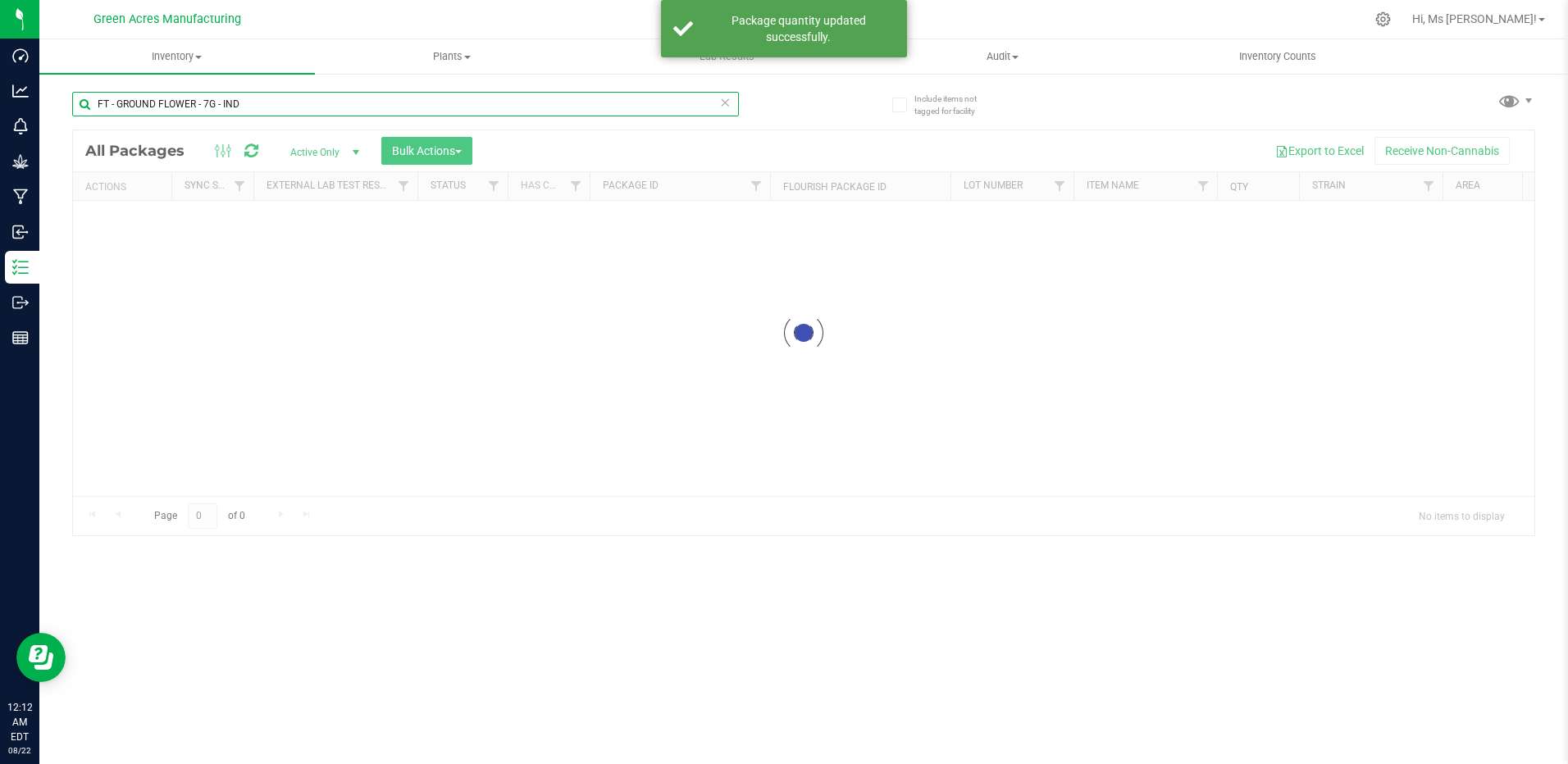
click at [733, 104] on input "FT - GROUND FLOWER - 7G - IND" at bounding box center [406, 105] width 667 height 25
click at [722, 102] on icon at bounding box center [726, 102] width 12 height 19
click at [666, 102] on input "text" at bounding box center [406, 105] width 667 height 25
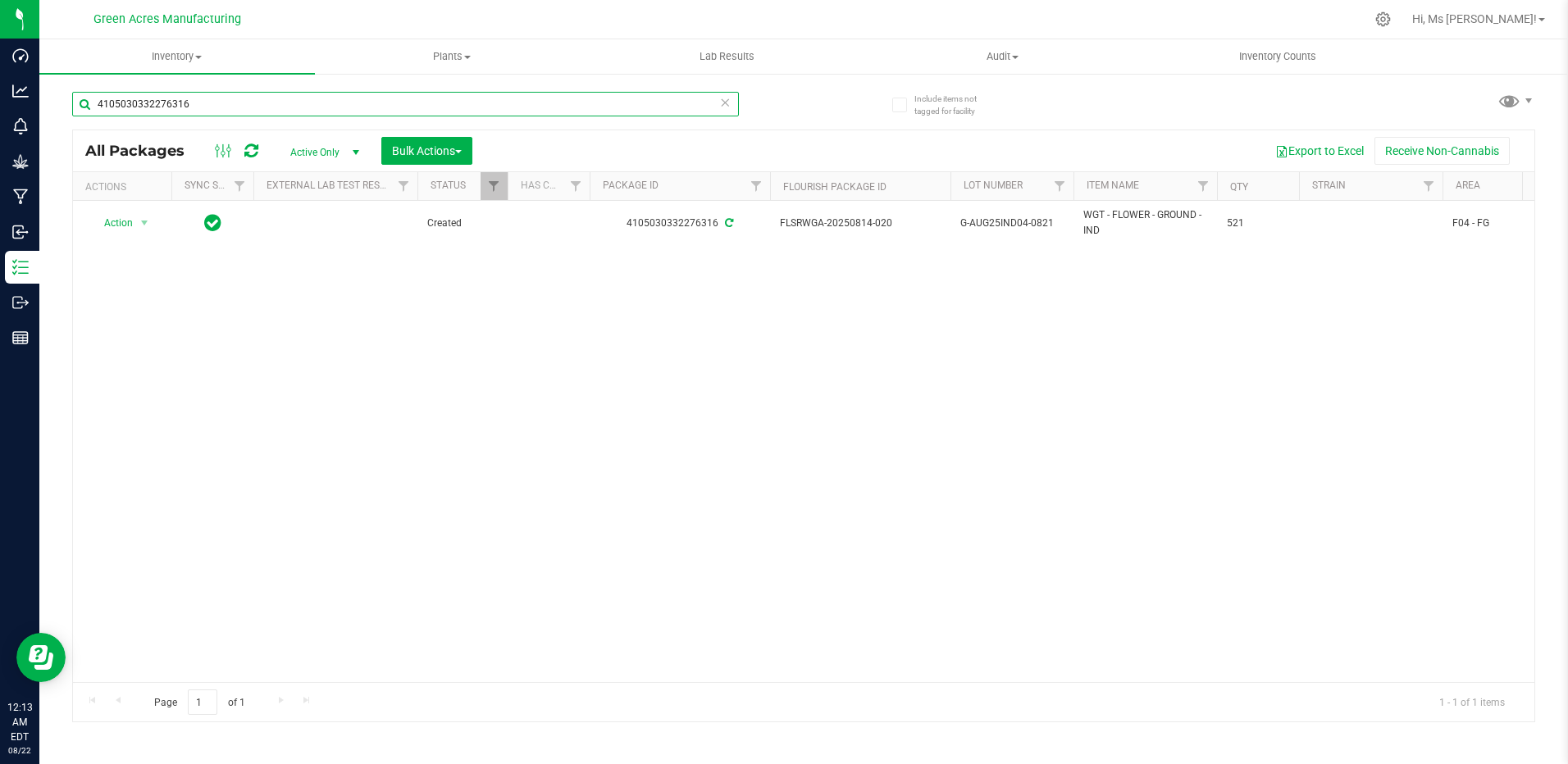
type input "4105030332276316"
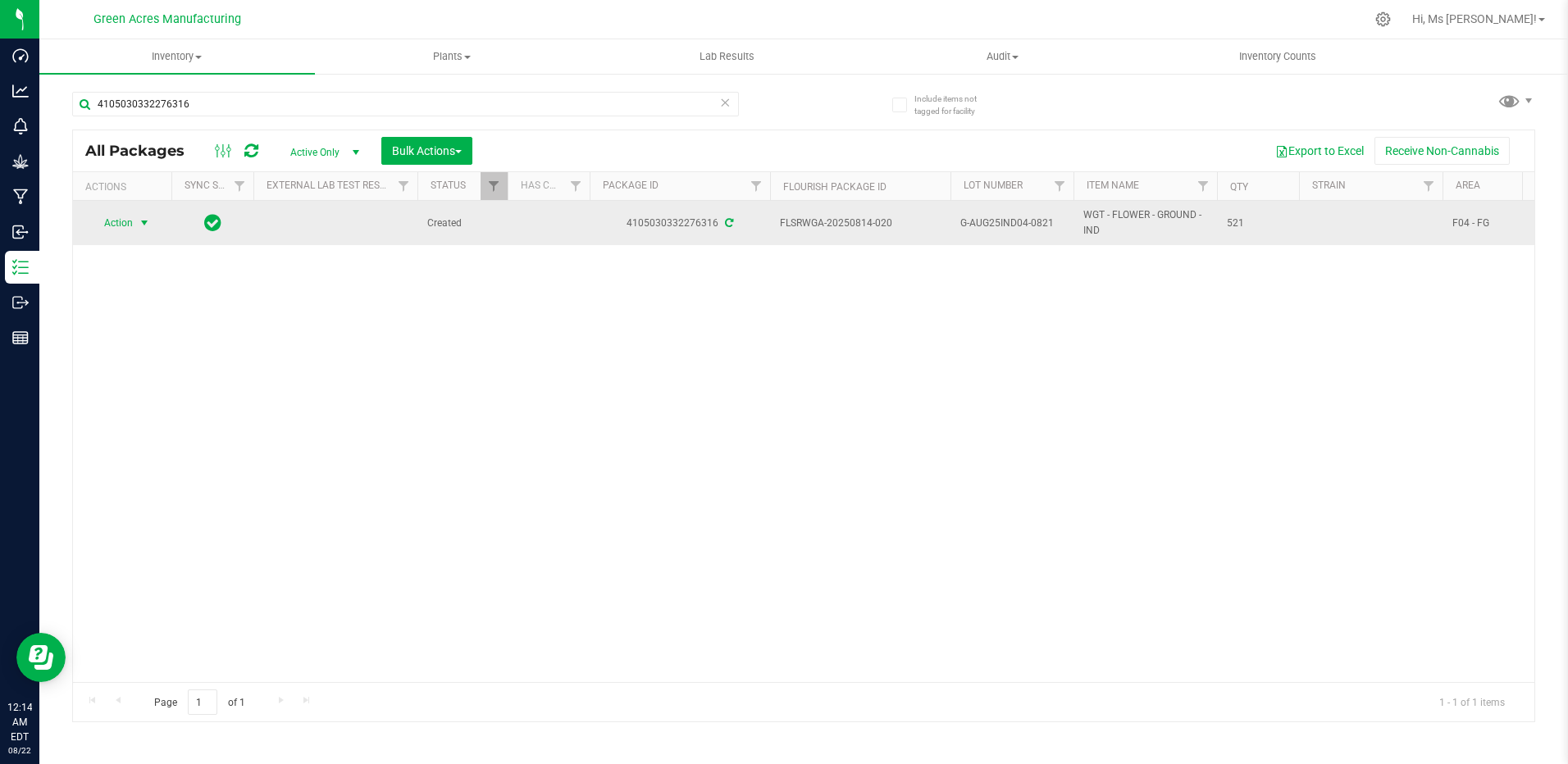
click at [133, 215] on span "Action" at bounding box center [112, 223] width 44 height 23
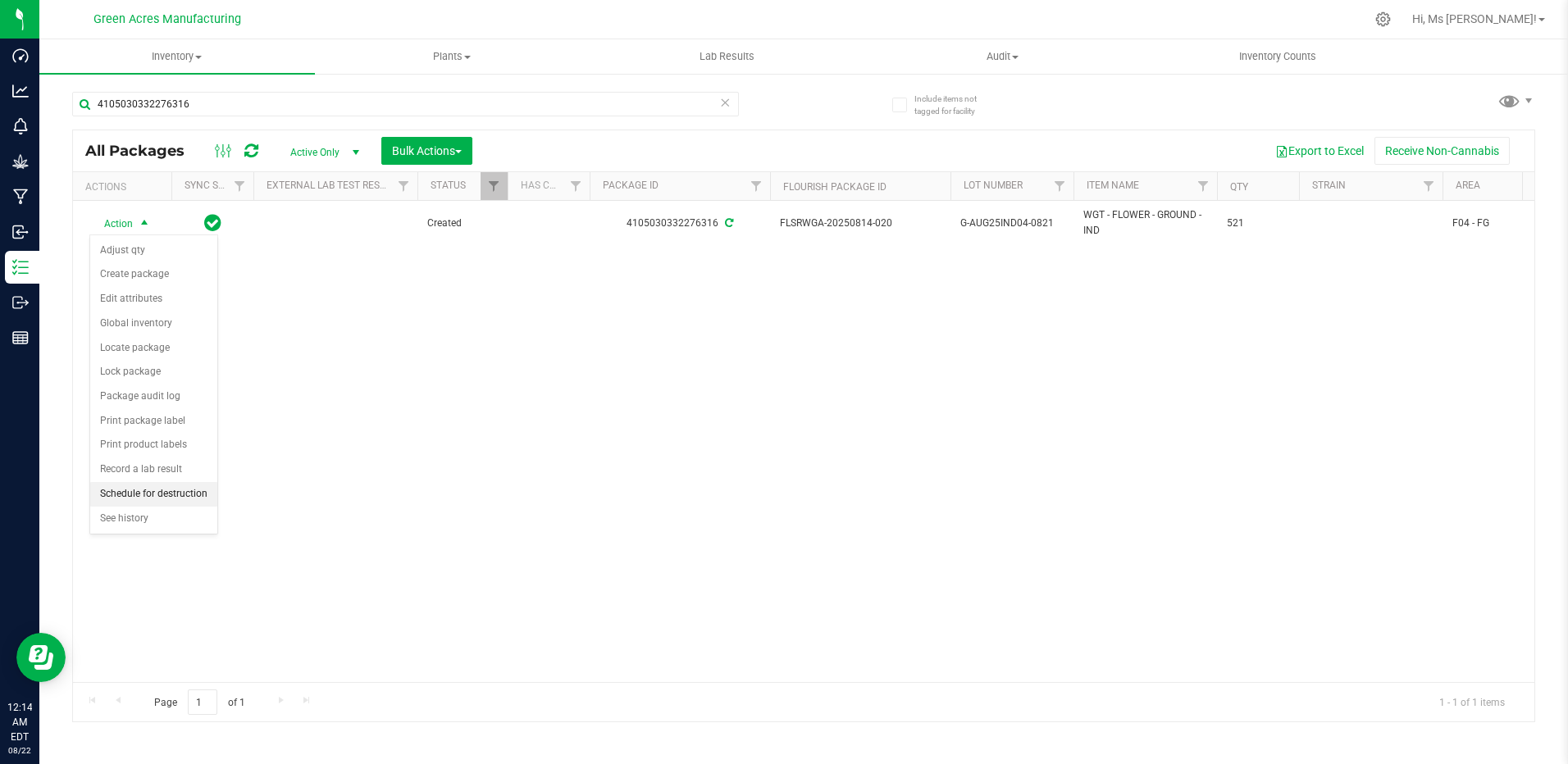
click at [154, 496] on li "Schedule for destruction" at bounding box center [154, 495] width 127 height 25
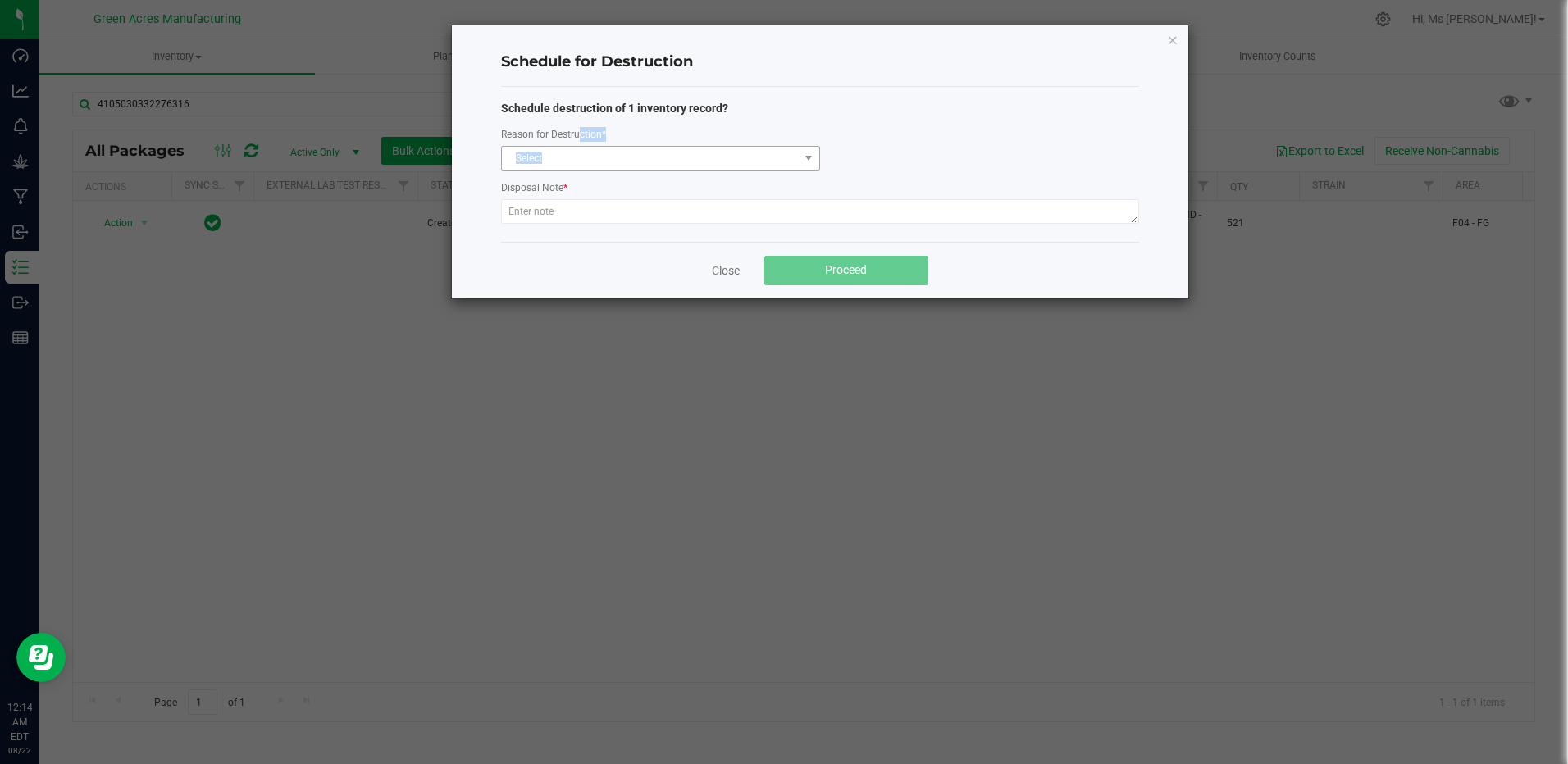
click at [571, 159] on div "Reason for Destruction * Select" at bounding box center [660, 148] width 319 height 45
click at [571, 159] on span "Select" at bounding box center [650, 159] width 297 height 23
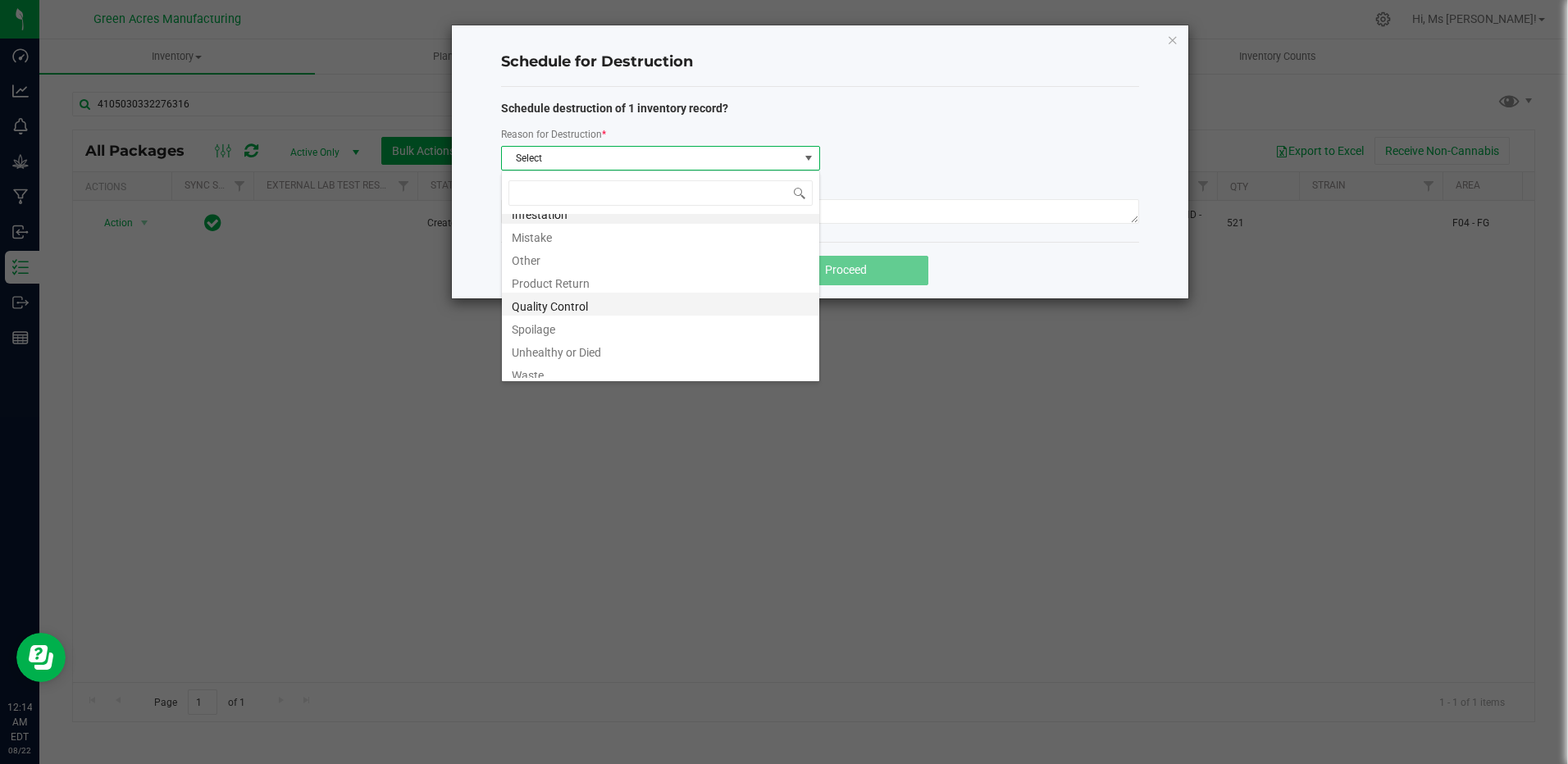
scroll to position [19, 0]
click at [583, 365] on li "Waste" at bounding box center [660, 366] width 317 height 23
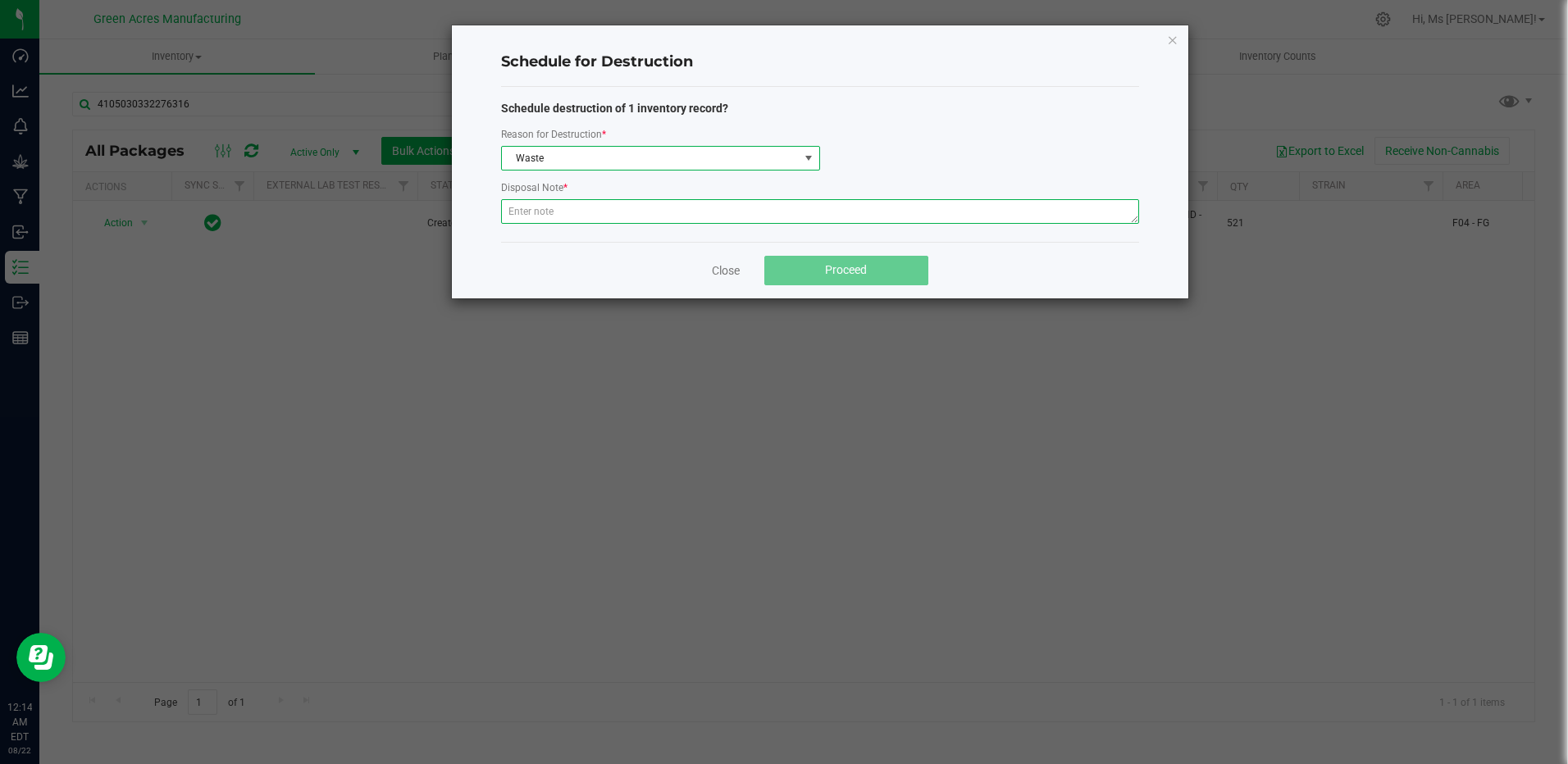
click at [627, 220] on textarea at bounding box center [820, 211] width 638 height 25
paste textarea "WASTE FROM GROUND FLOWER PACKAGING PROCESS"
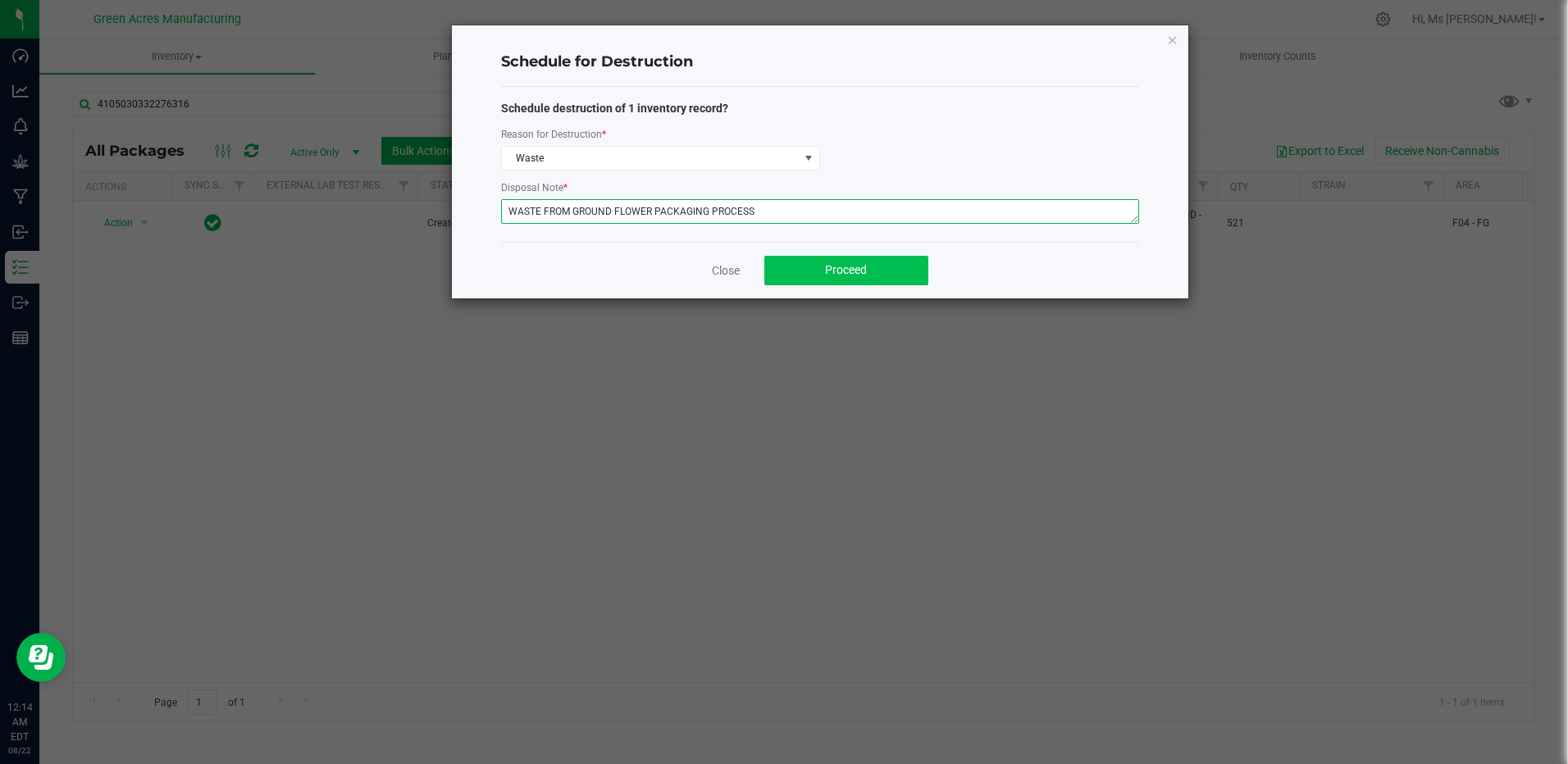
type textarea "WASTE FROM GROUND FLOWER PACKAGING PROCESS"
click at [814, 277] on button "Proceed" at bounding box center [846, 270] width 164 height 30
